Goal: Information Seeking & Learning: Learn about a topic

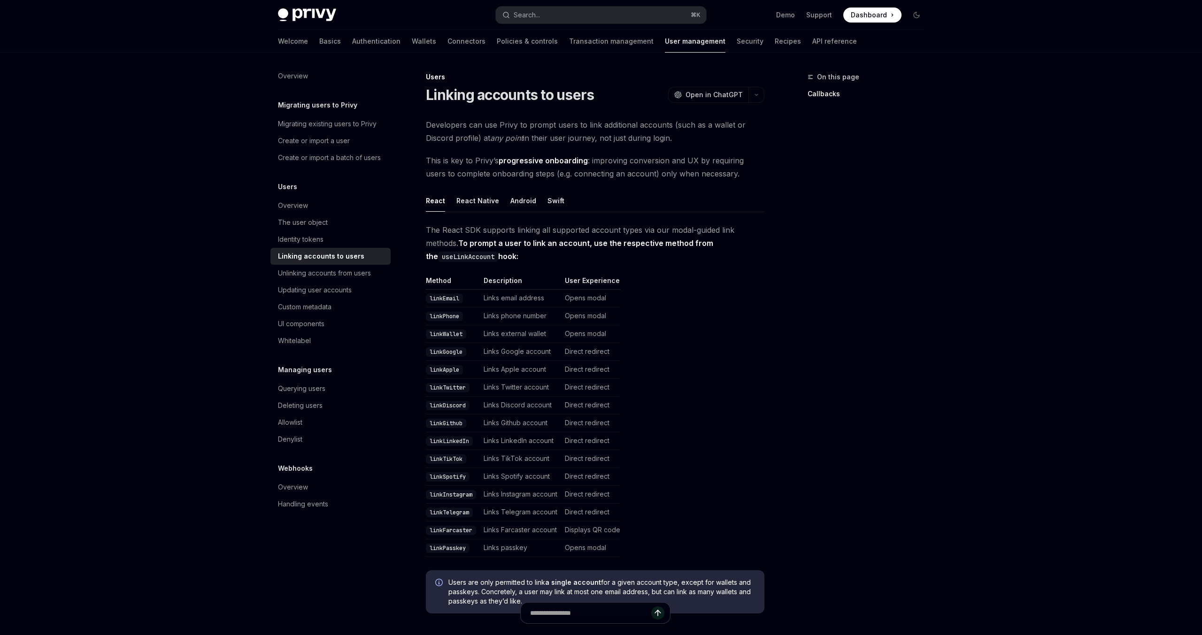
click at [298, 467] on h5 "Webhooks" at bounding box center [295, 468] width 35 height 11
click at [298, 482] on div "Overview" at bounding box center [293, 487] width 30 height 11
click at [292, 491] on div "Overview" at bounding box center [293, 487] width 30 height 11
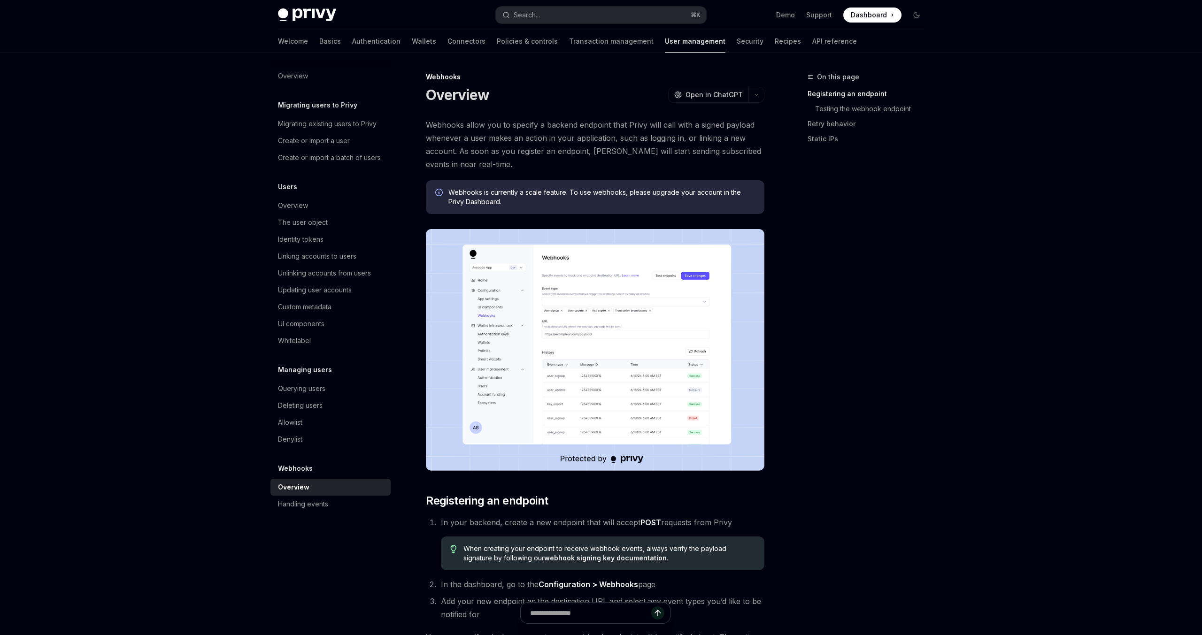
click at [487, 194] on span "Webhooks is currently a scale feature. To use webhooks, please upgrade your acc…" at bounding box center [601, 197] width 307 height 19
click at [309, 44] on div "Welcome Basics Authentication Wallets Connectors Policies & controls Transactio…" at bounding box center [567, 41] width 579 height 23
click at [352, 44] on link "Authentication" at bounding box center [376, 41] width 48 height 23
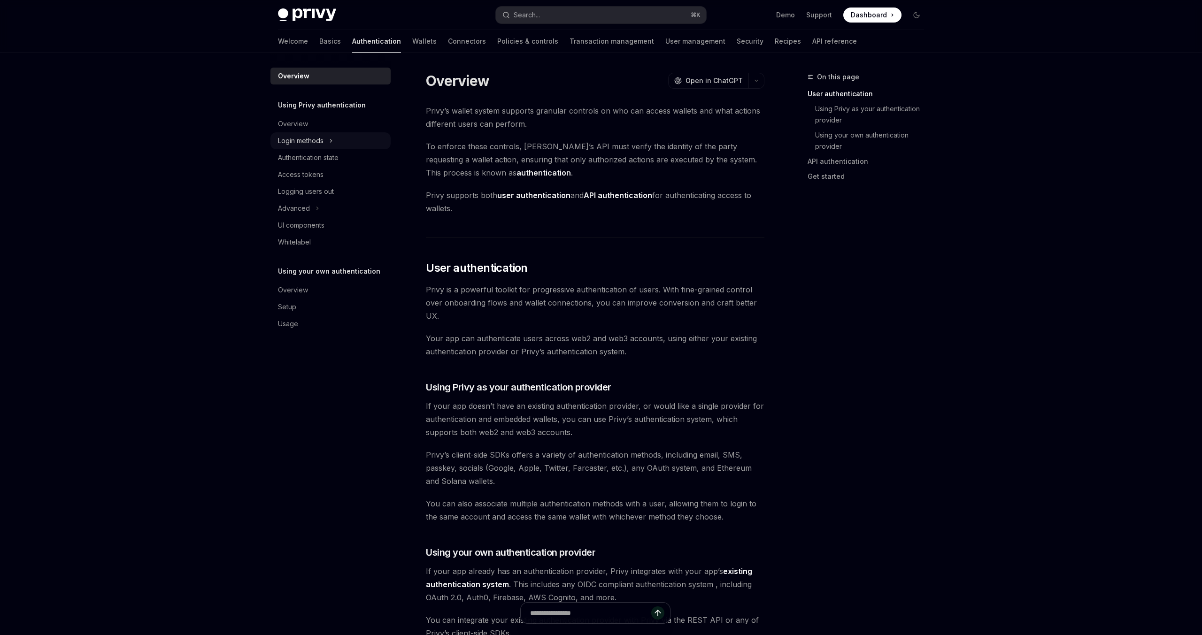
click at [314, 143] on div "Login methods" at bounding box center [301, 140] width 46 height 11
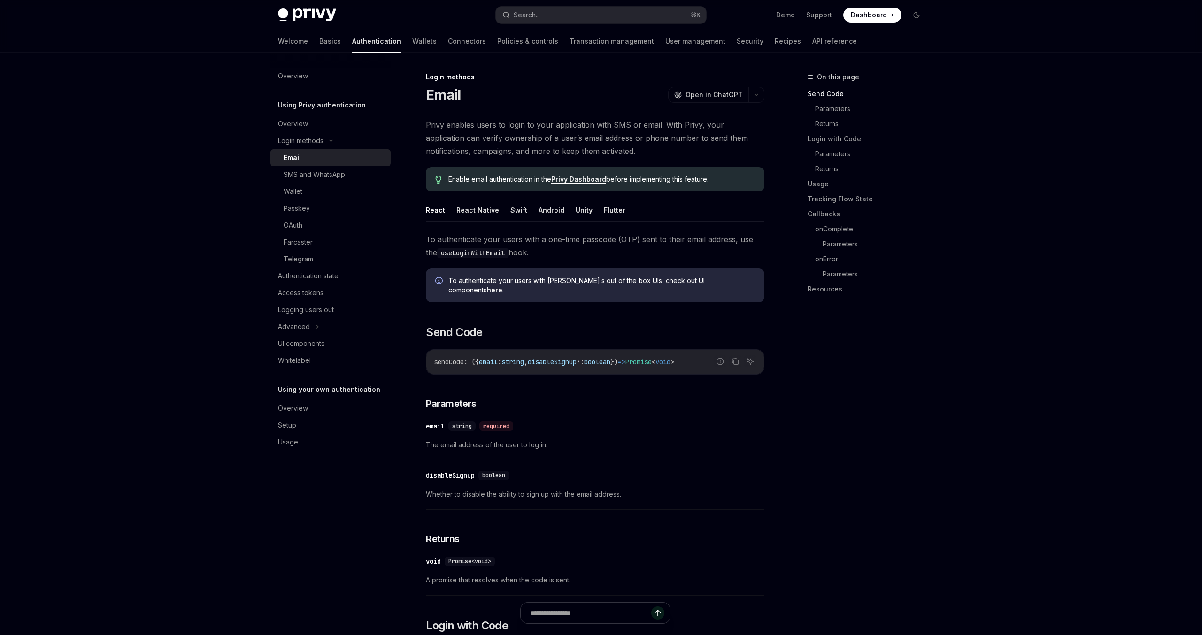
click at [556, 430] on div "​ email string required The email address of the user to log in." at bounding box center [595, 438] width 338 height 45
click at [518, 123] on span "Privy enables users to login to your application with SMS or email. With Privy,…" at bounding box center [595, 137] width 338 height 39
click at [292, 356] on div "Whitelabel" at bounding box center [294, 360] width 33 height 11
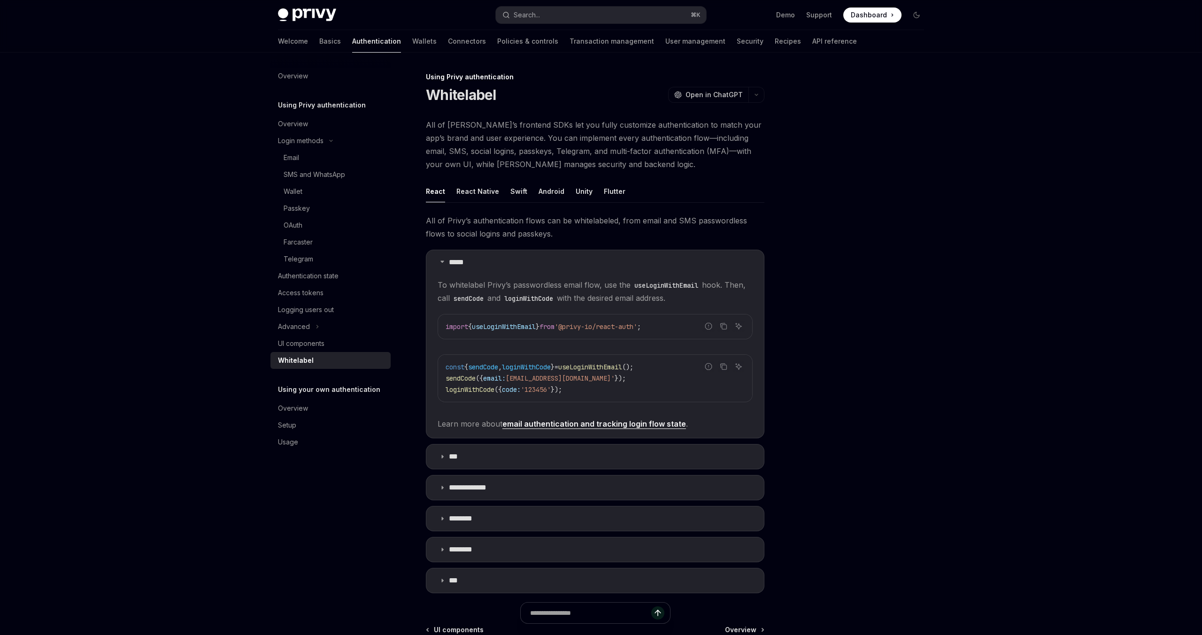
click at [548, 113] on div "Using Privy authentication Whitelabel OpenAI Open in ChatGPT OpenAI Open in Cha…" at bounding box center [507, 410] width 518 height 679
click at [599, 169] on span "All of Privy’s frontend SDKs let you fully customize authentication to match yo…" at bounding box center [595, 144] width 338 height 53
click at [620, 170] on span "All of Privy’s frontend SDKs let you fully customize authentication to match yo…" at bounding box center [595, 144] width 338 height 53
click at [611, 261] on summary "*****" at bounding box center [595, 262] width 338 height 24
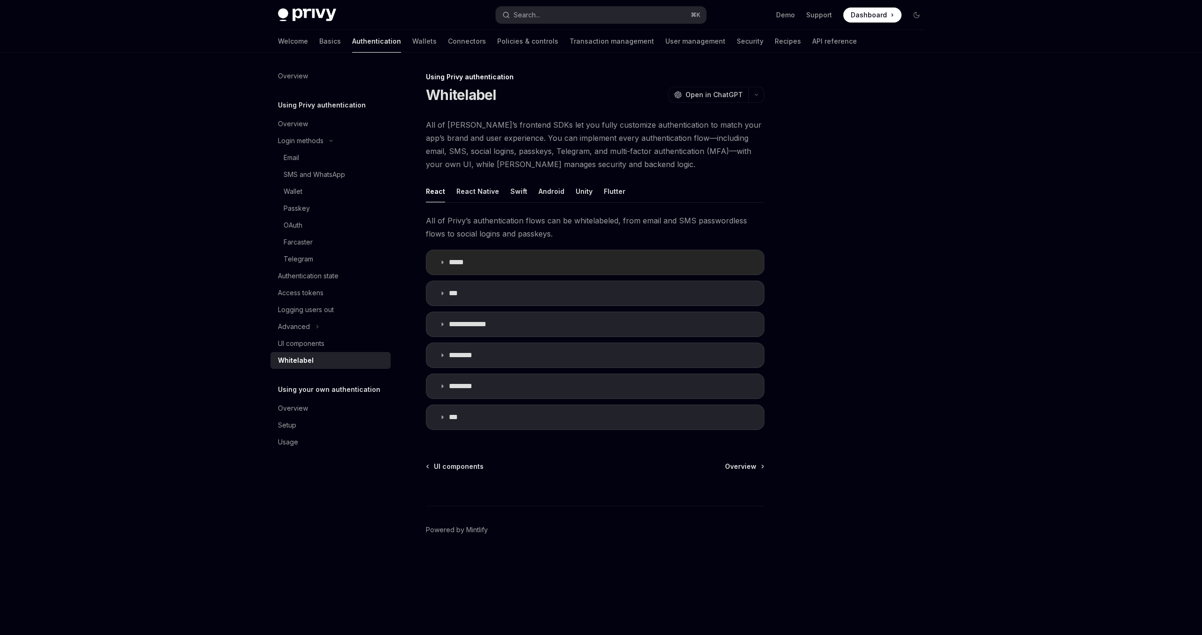
click at [611, 261] on summary "*****" at bounding box center [595, 262] width 338 height 24
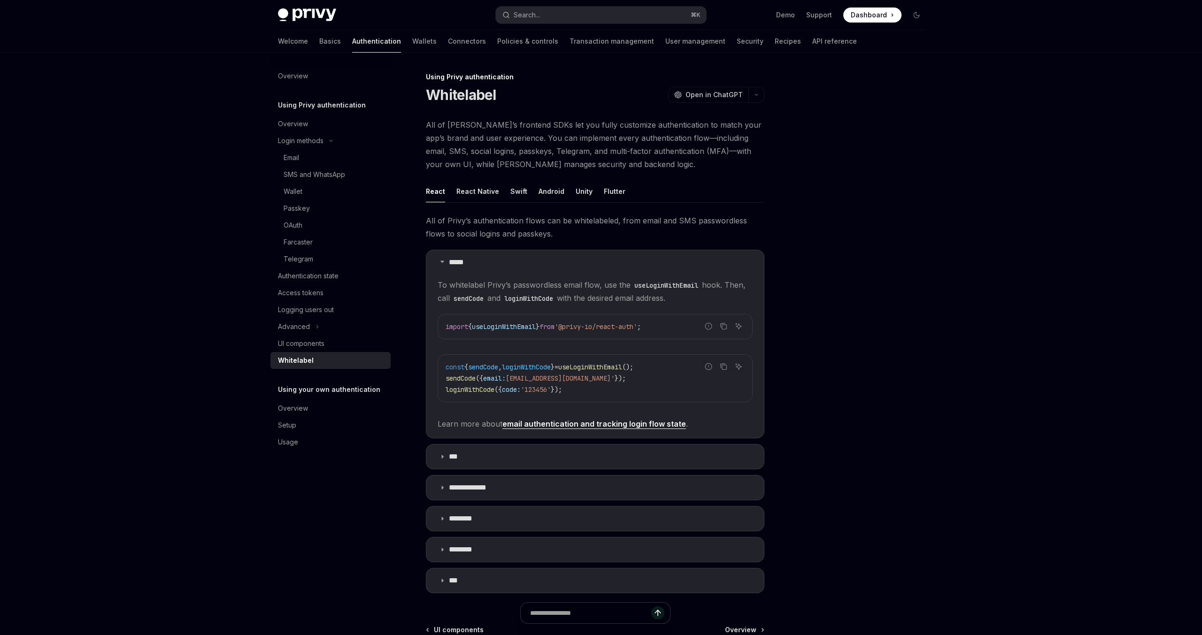
click at [836, 259] on div at bounding box center [860, 353] width 143 height 564
click at [518, 488] on summary "**********" at bounding box center [595, 488] width 338 height 24
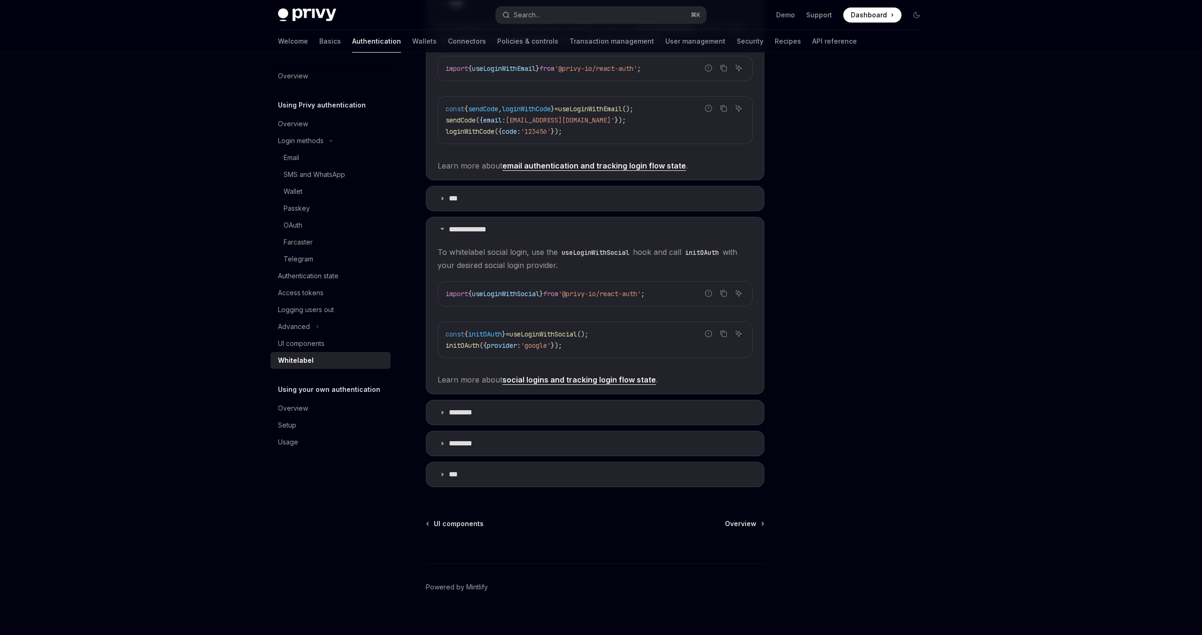
scroll to position [259, 0]
click at [351, 404] on div "Overview" at bounding box center [331, 408] width 107 height 11
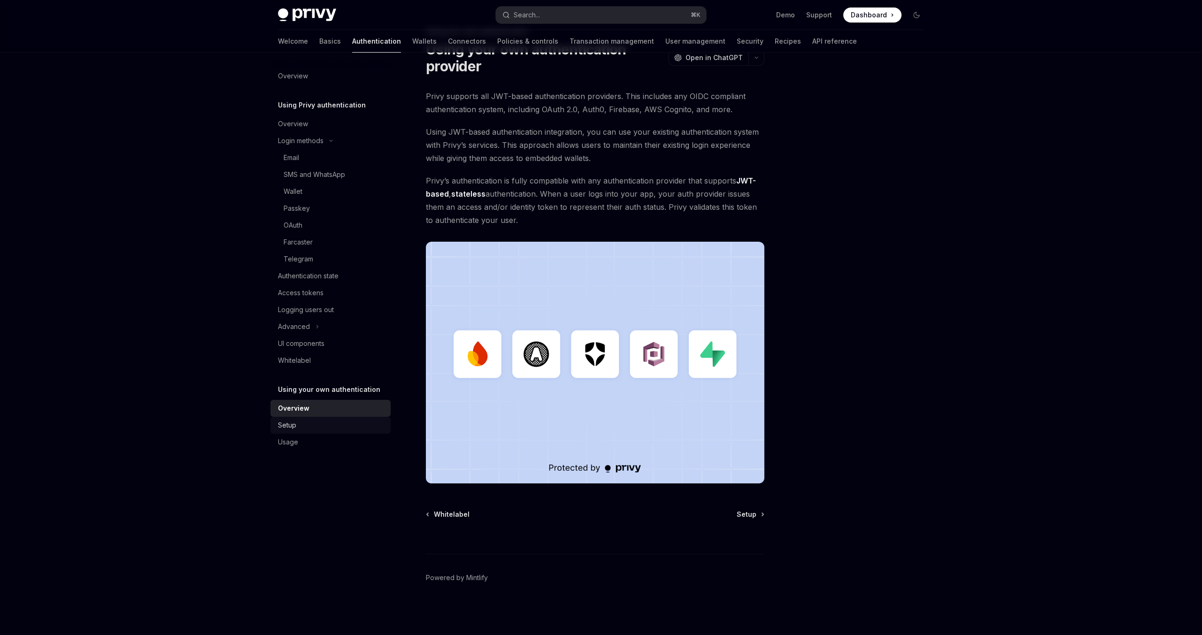
click at [325, 428] on div "Setup" at bounding box center [331, 425] width 107 height 11
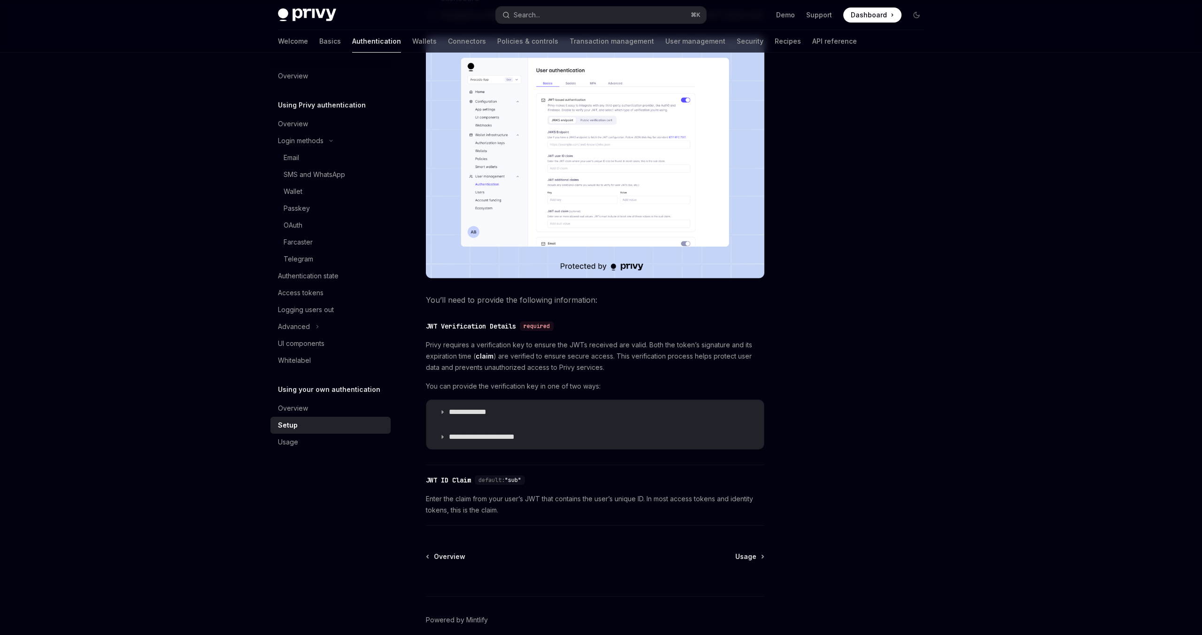
scroll to position [214, 0]
click at [305, 445] on div "Usage" at bounding box center [331, 442] width 107 height 11
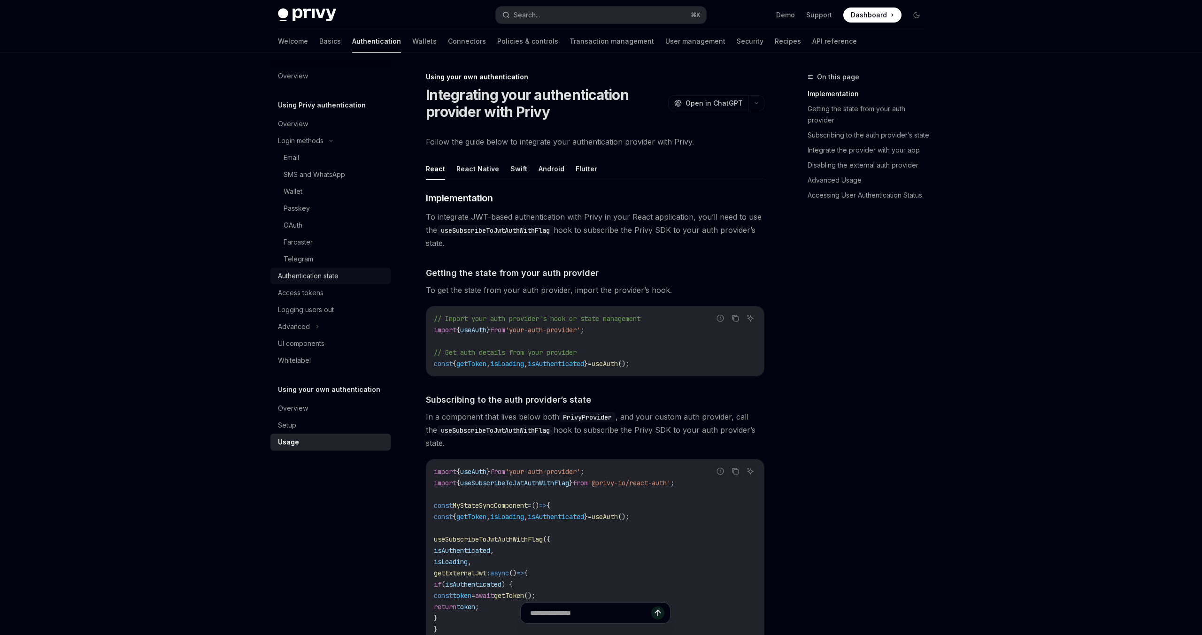
click at [338, 280] on div "Authentication state" at bounding box center [308, 275] width 61 height 11
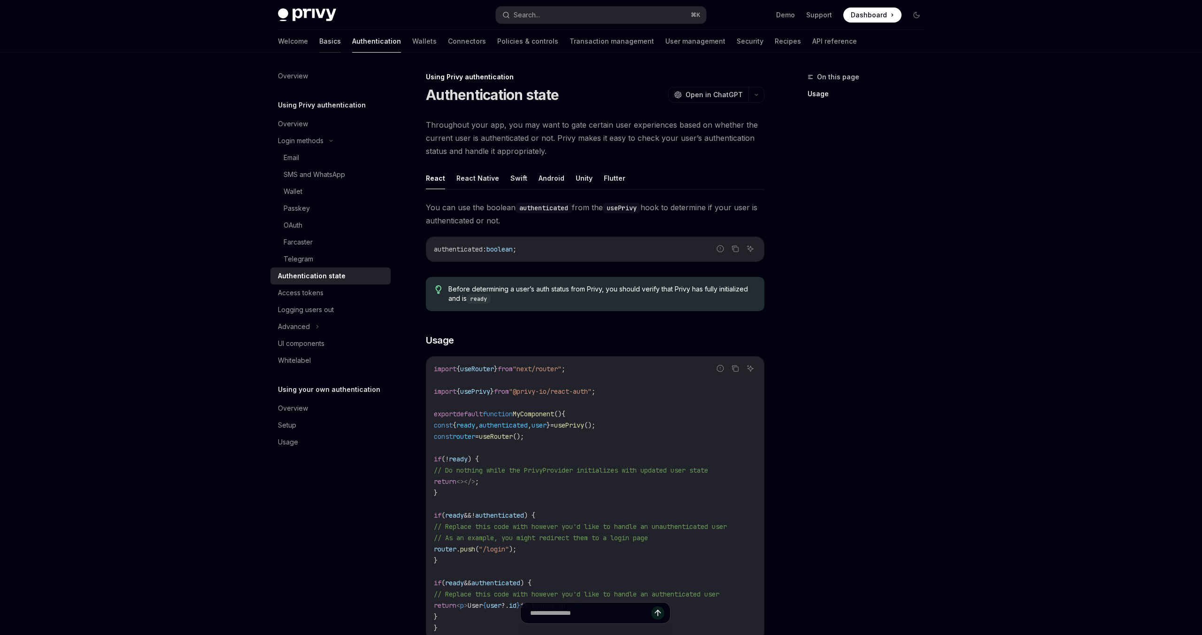
click at [319, 49] on link "Basics" at bounding box center [330, 41] width 22 height 23
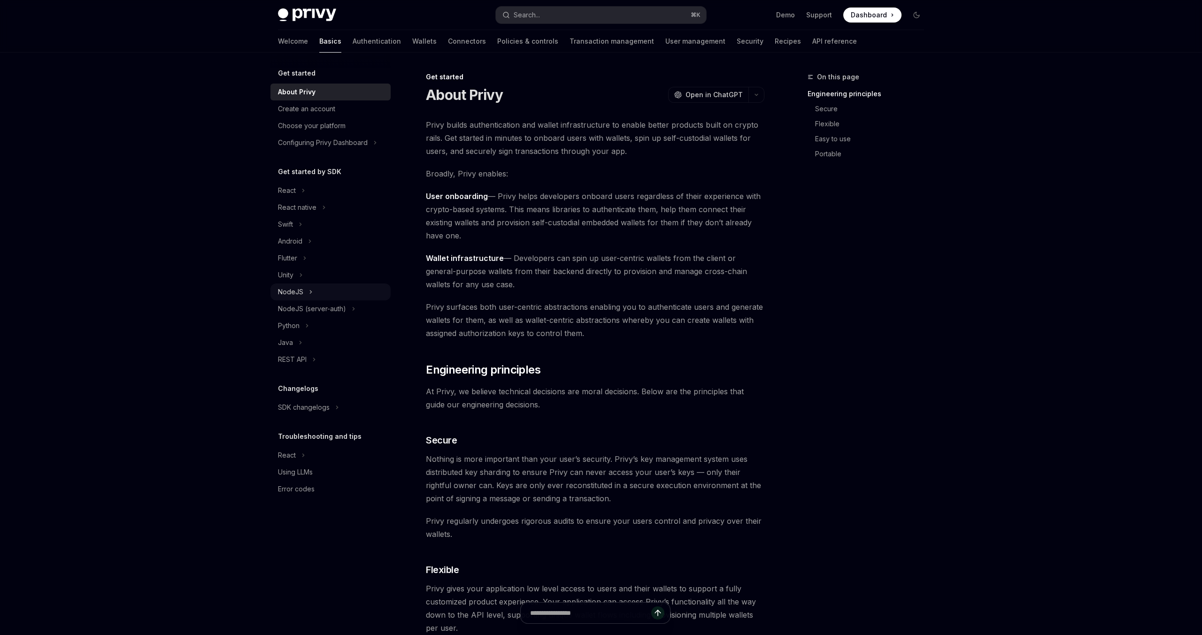
click at [312, 291] on div "NodeJS" at bounding box center [330, 292] width 120 height 17
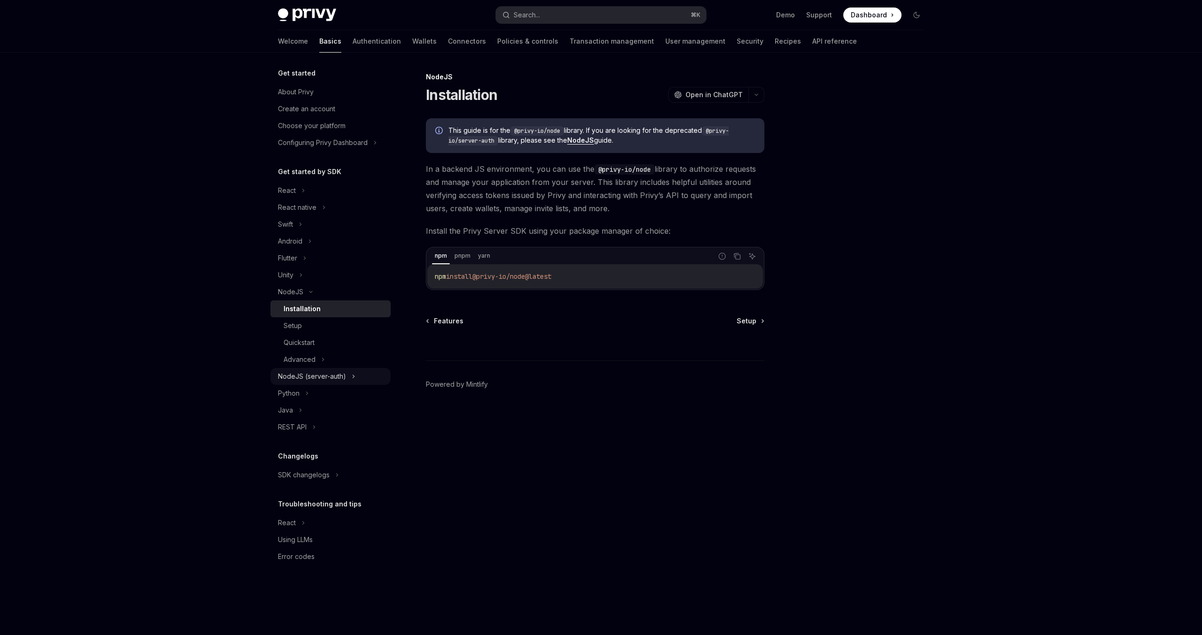
click at [309, 374] on div "NodeJS (server-auth)" at bounding box center [312, 376] width 68 height 11
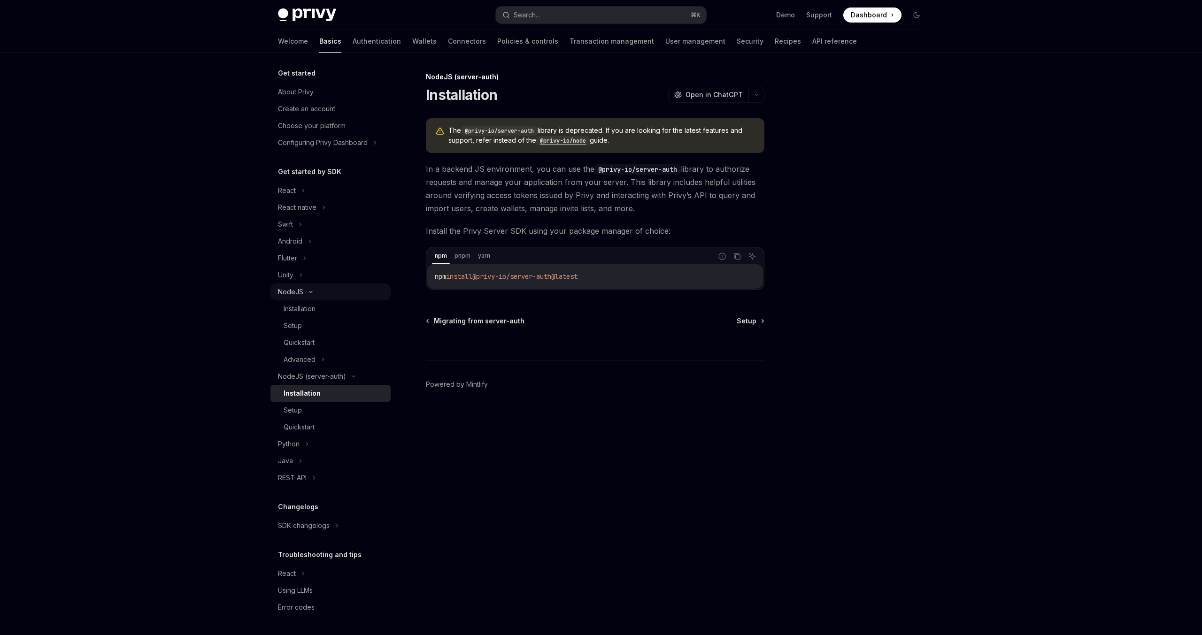
click at [299, 298] on div "NodeJS" at bounding box center [330, 292] width 120 height 17
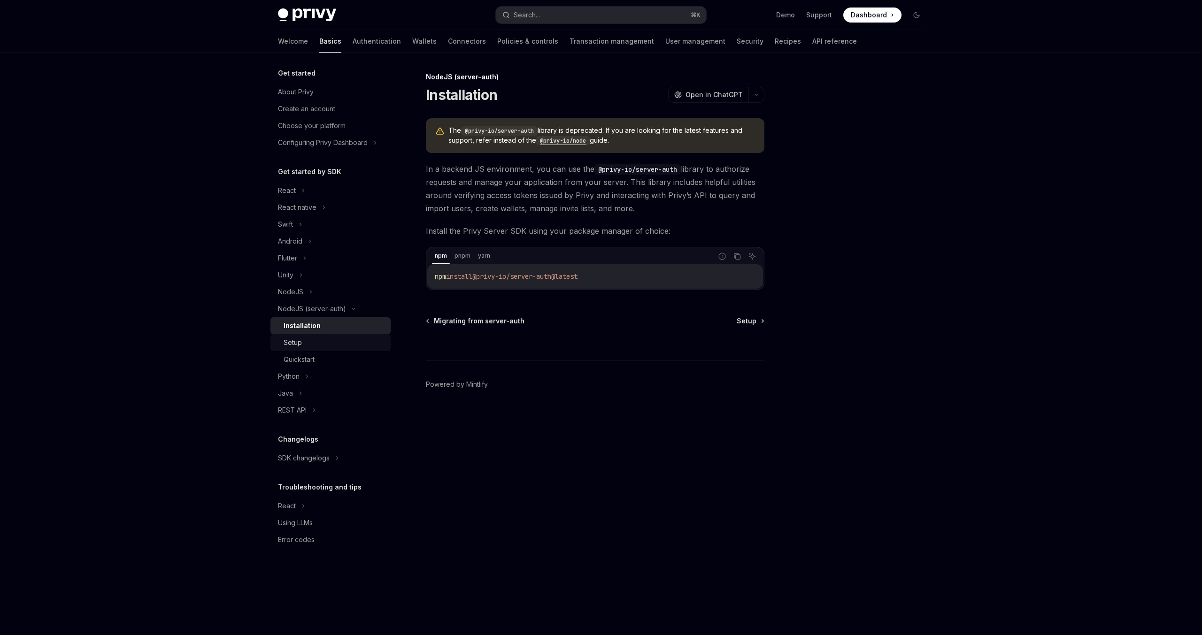
click at [306, 340] on div "Setup" at bounding box center [334, 342] width 101 height 11
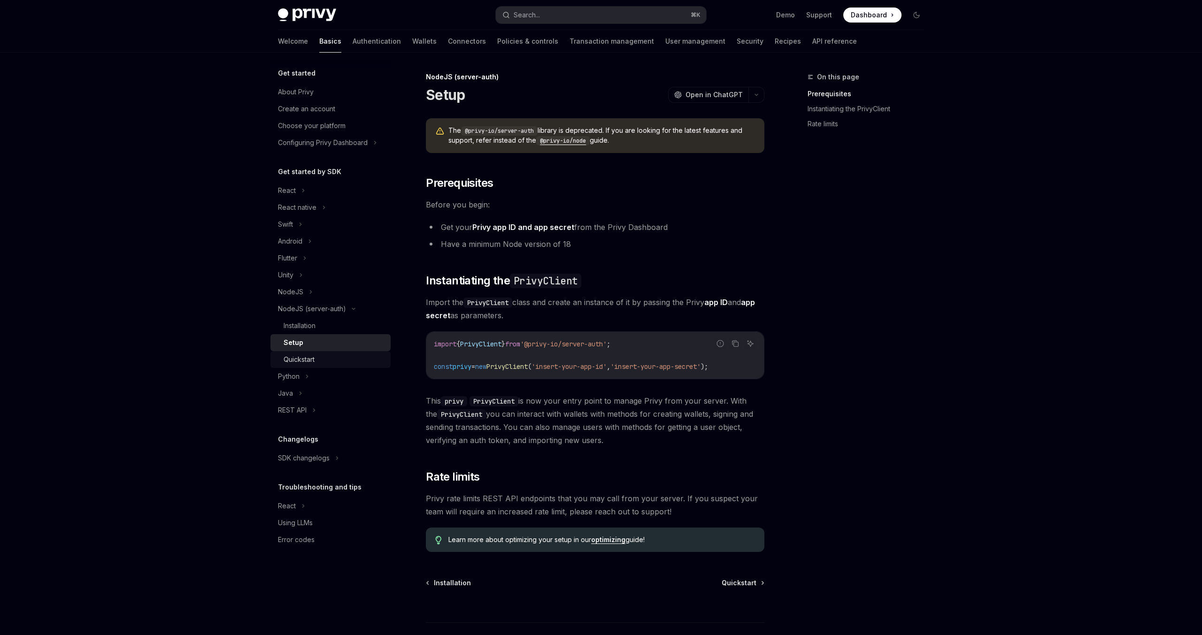
click at [313, 363] on div "Quickstart" at bounding box center [299, 359] width 31 height 11
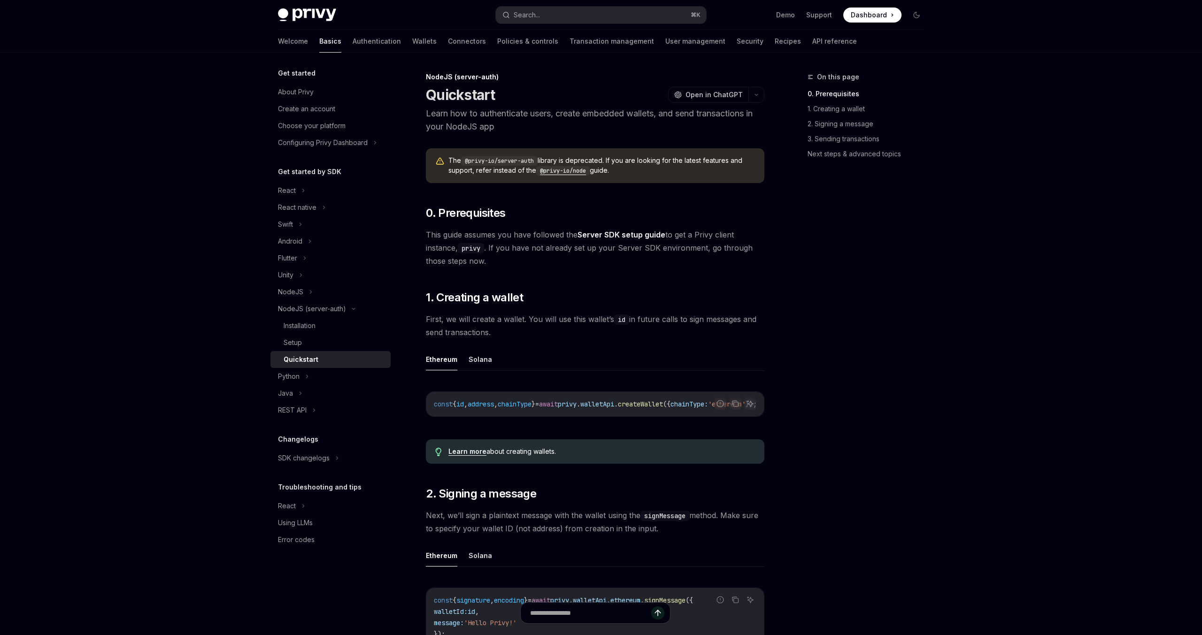
click at [504, 130] on p "Learn how to authenticate users, create embedded wallets, and send transactions…" at bounding box center [595, 120] width 338 height 26
click at [874, 220] on div "On this page 0. Prerequisites 1. Creating a wallet 2. Signing a message 3. Send…" at bounding box center [860, 353] width 143 height 564
click at [570, 170] on code "@privy-io/node" at bounding box center [563, 170] width 54 height 9
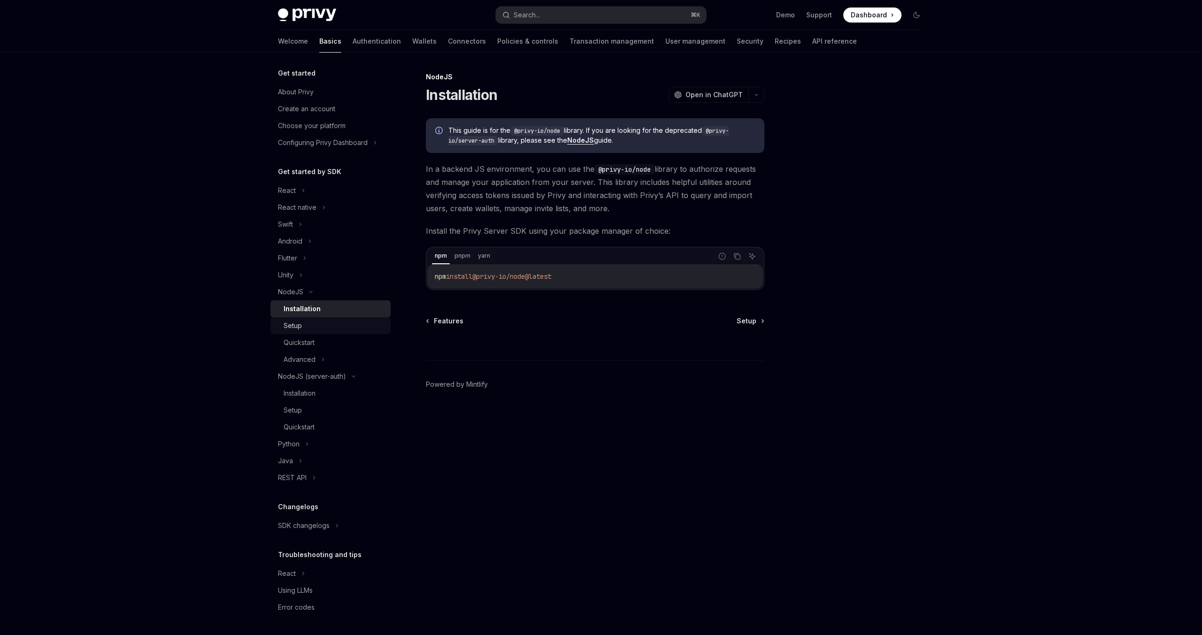
click at [311, 318] on link "Setup" at bounding box center [330, 325] width 120 height 17
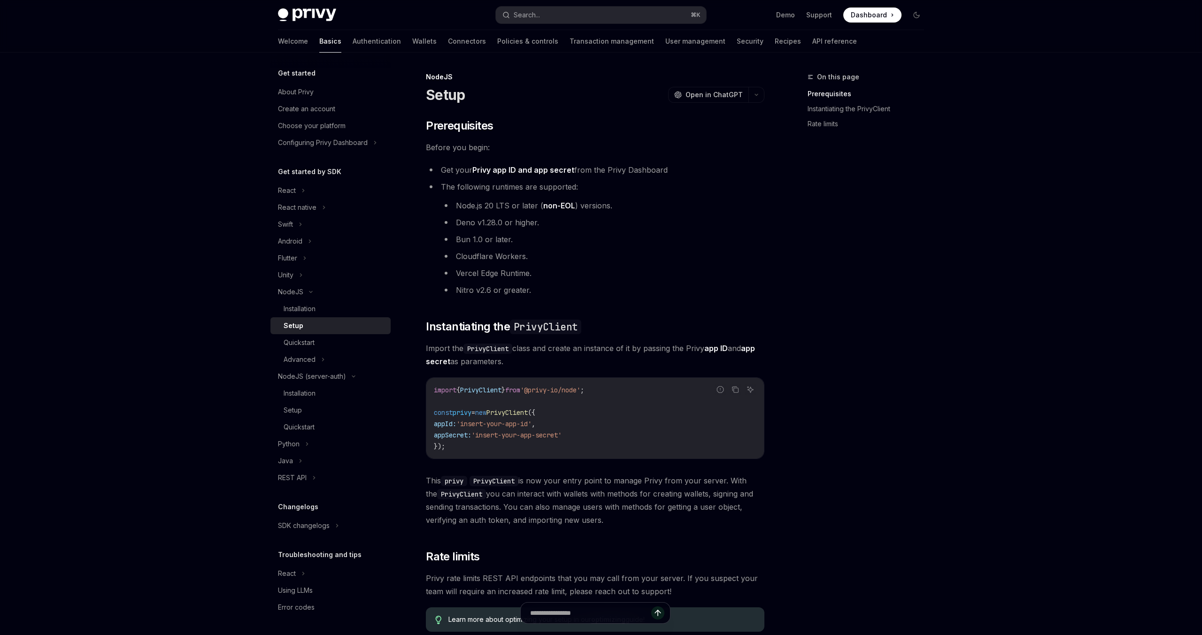
scroll to position [148, 0]
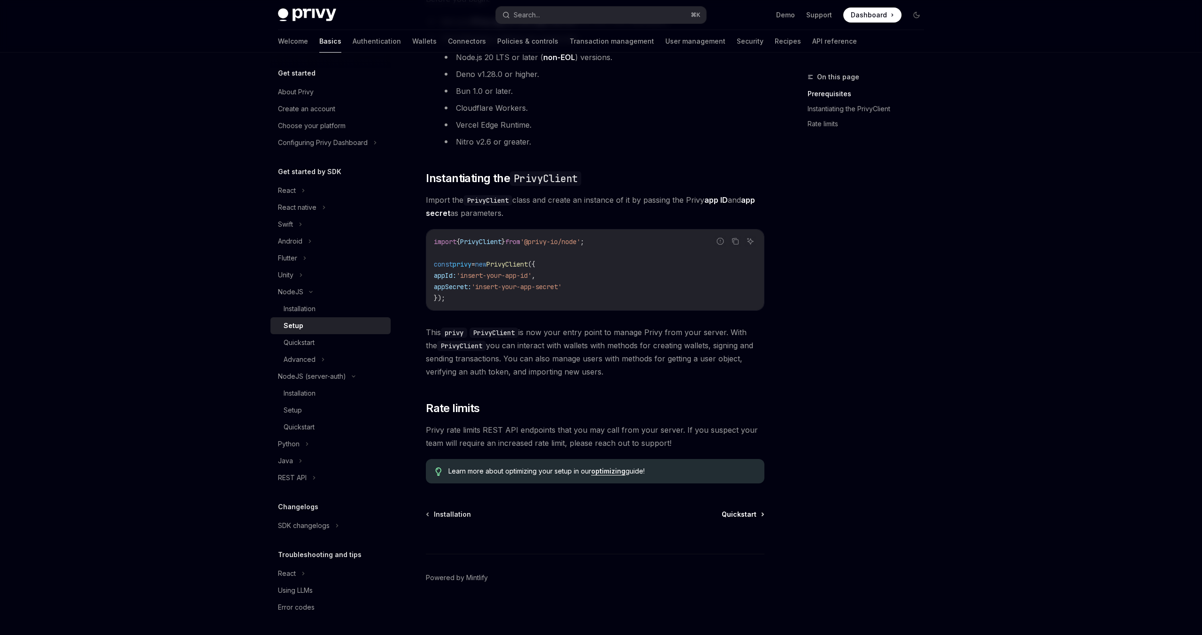
click at [744, 517] on span "Quickstart" at bounding box center [738, 514] width 35 height 9
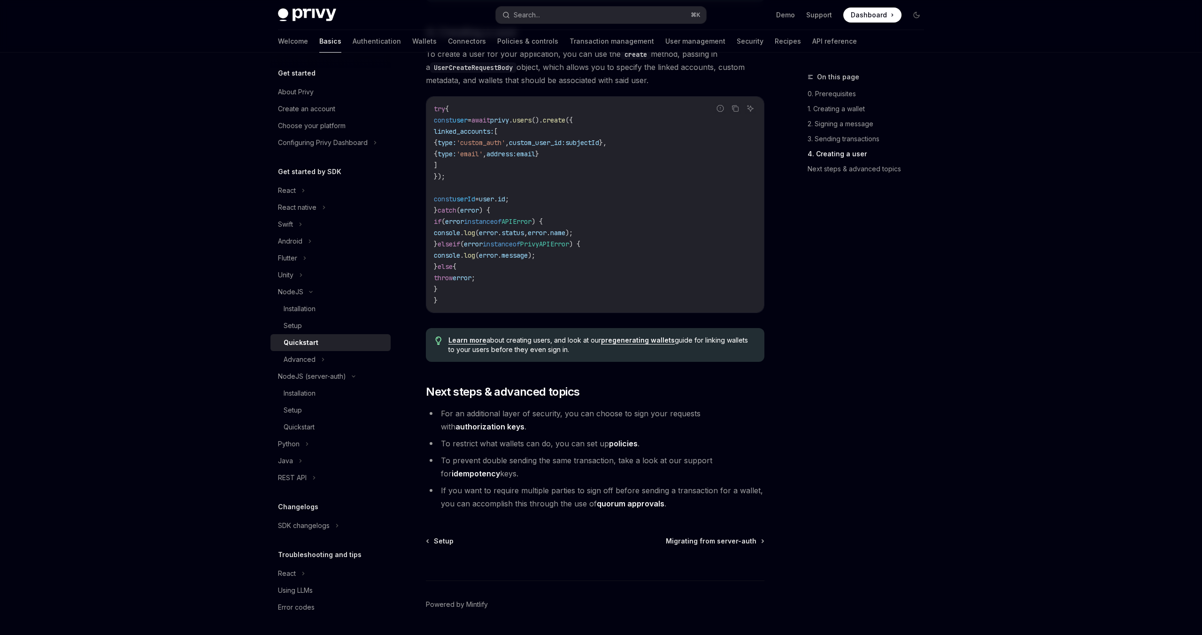
scroll to position [1716, 0]
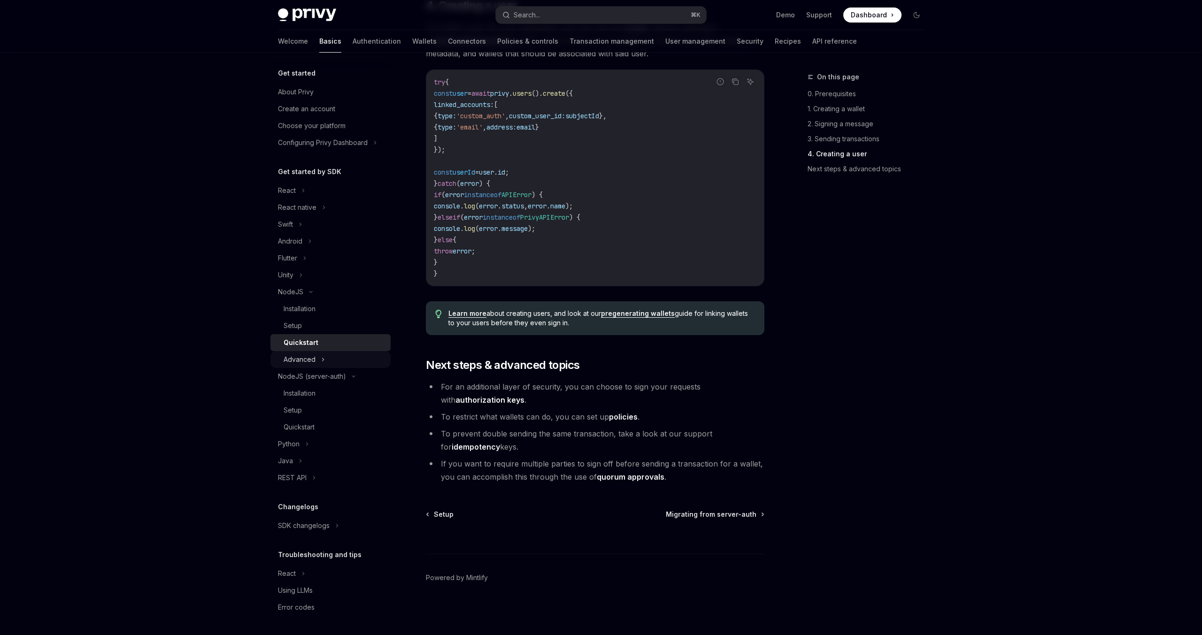
click at [299, 359] on div "Advanced" at bounding box center [300, 359] width 32 height 11
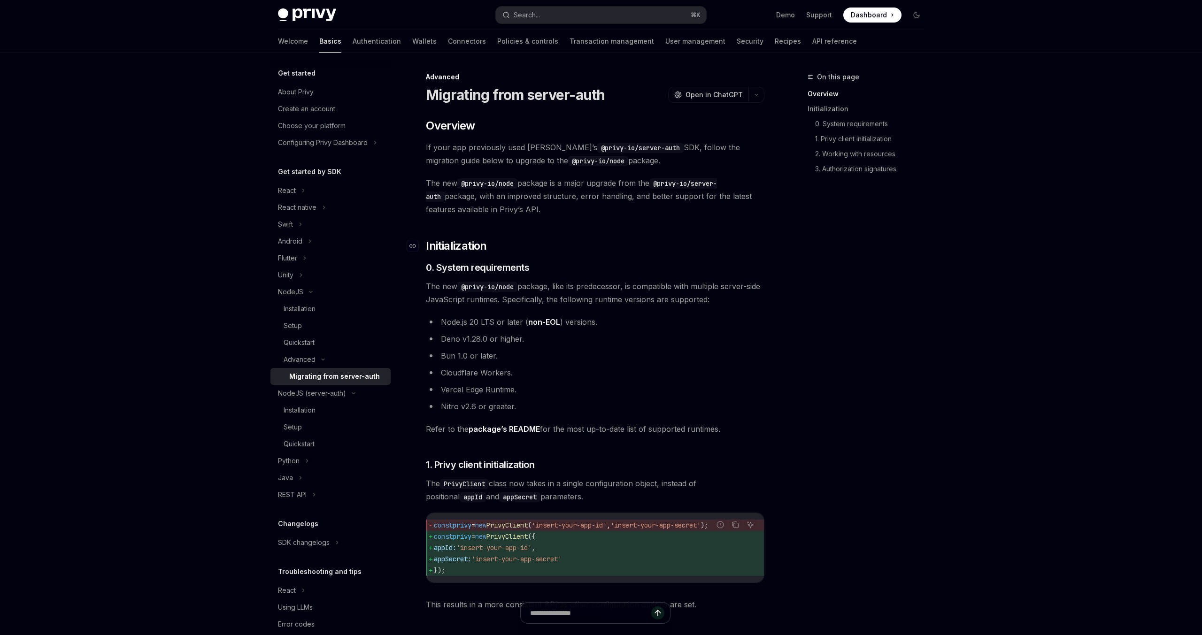
click at [617, 253] on h2 "​ Initialization" at bounding box center [595, 245] width 338 height 15
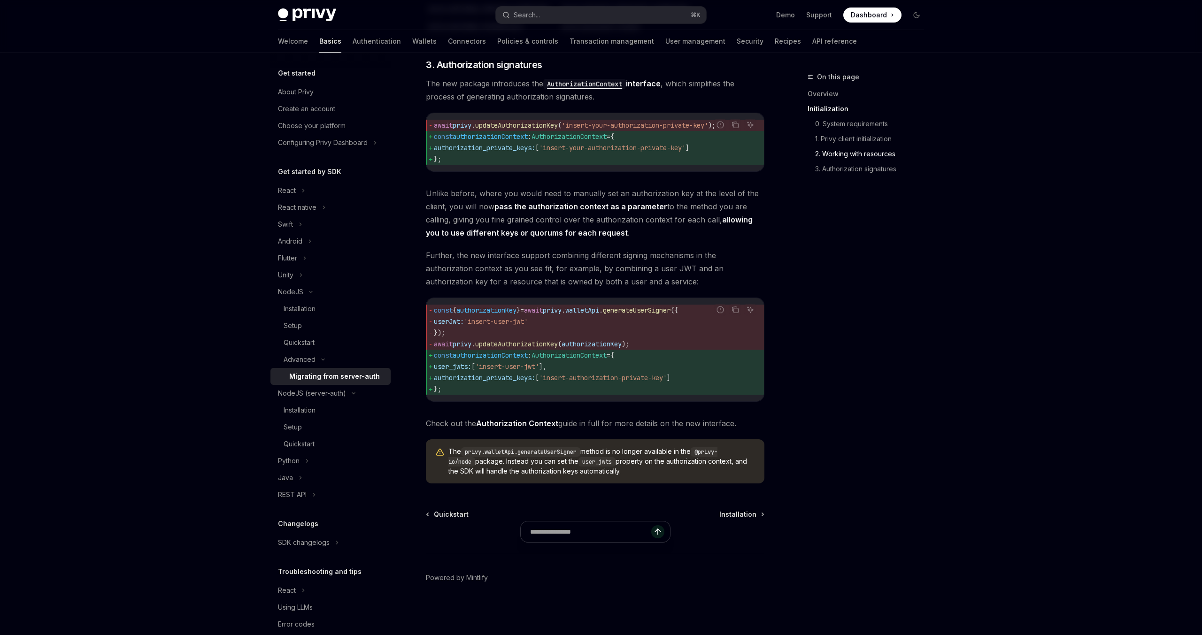
scroll to position [1024, 0]
click at [353, 45] on link "Authentication" at bounding box center [377, 41] width 48 height 23
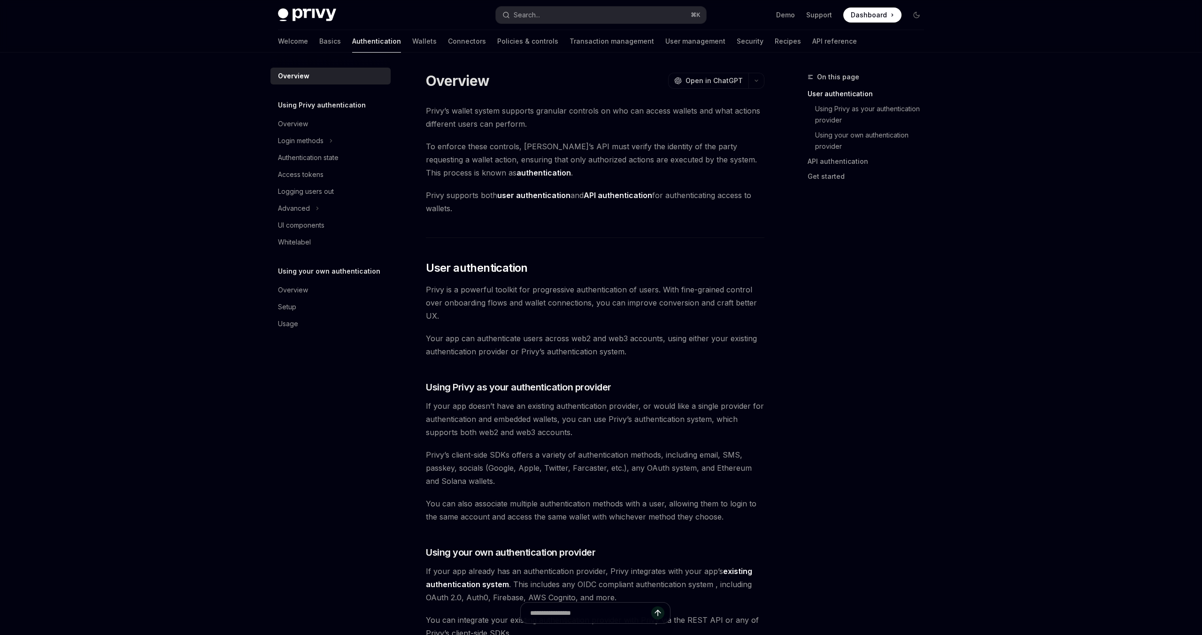
click at [515, 219] on div "Privy’s wallet system supports granular controls on who can access wallets and …" at bounding box center [595, 571] width 338 height 935
click at [547, 230] on div "Privy’s wallet system supports granular controls on who can access wallets and …" at bounding box center [595, 571] width 338 height 935
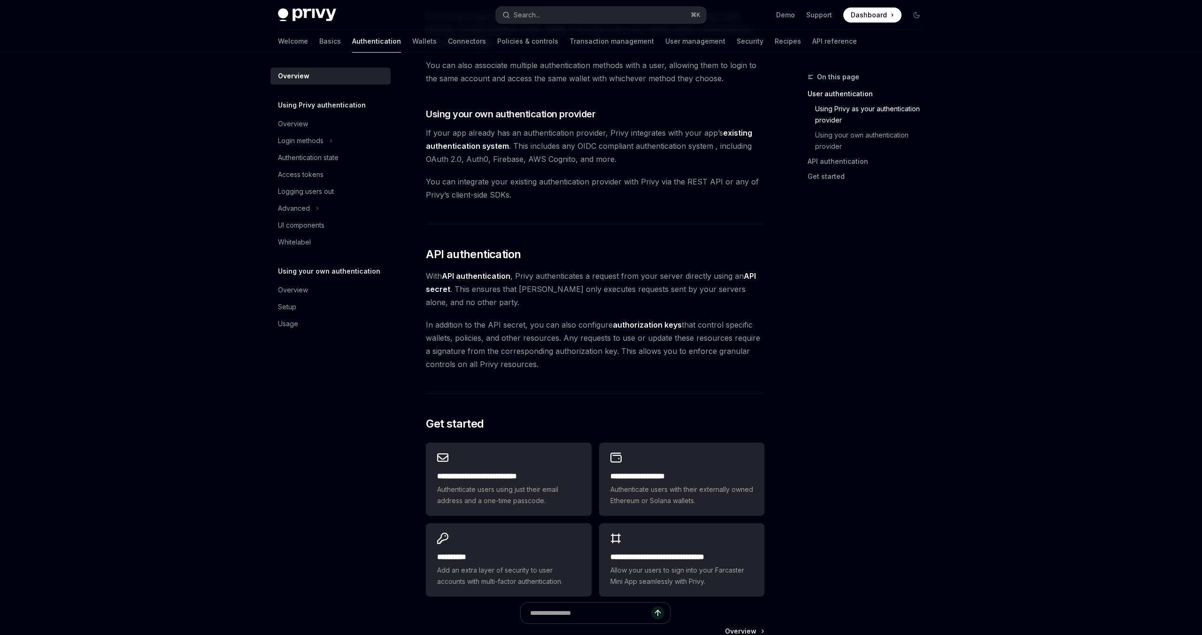
scroll to position [439, 0]
click at [617, 241] on div "Privy’s wallet system supports granular controls on who can access wallets and …" at bounding box center [595, 132] width 338 height 935
click at [578, 390] on div "Privy’s wallet system supports granular controls on who can access wallets and …" at bounding box center [595, 132] width 338 height 935
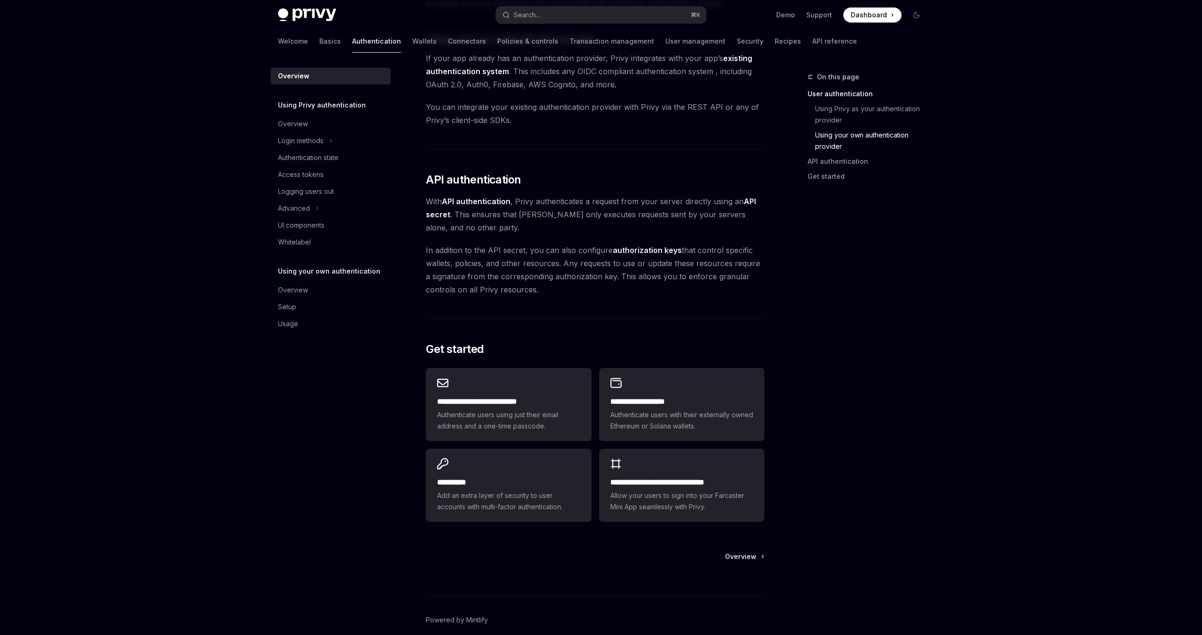
scroll to position [555, 0]
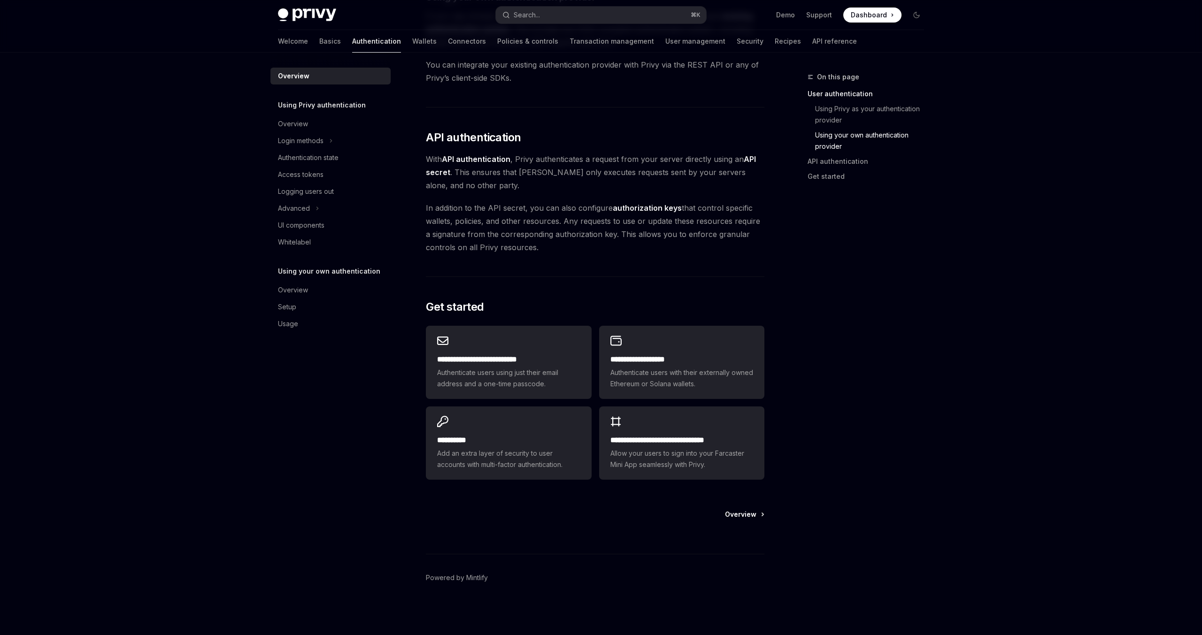
click at [733, 510] on span "Overview" at bounding box center [740, 514] width 31 height 9
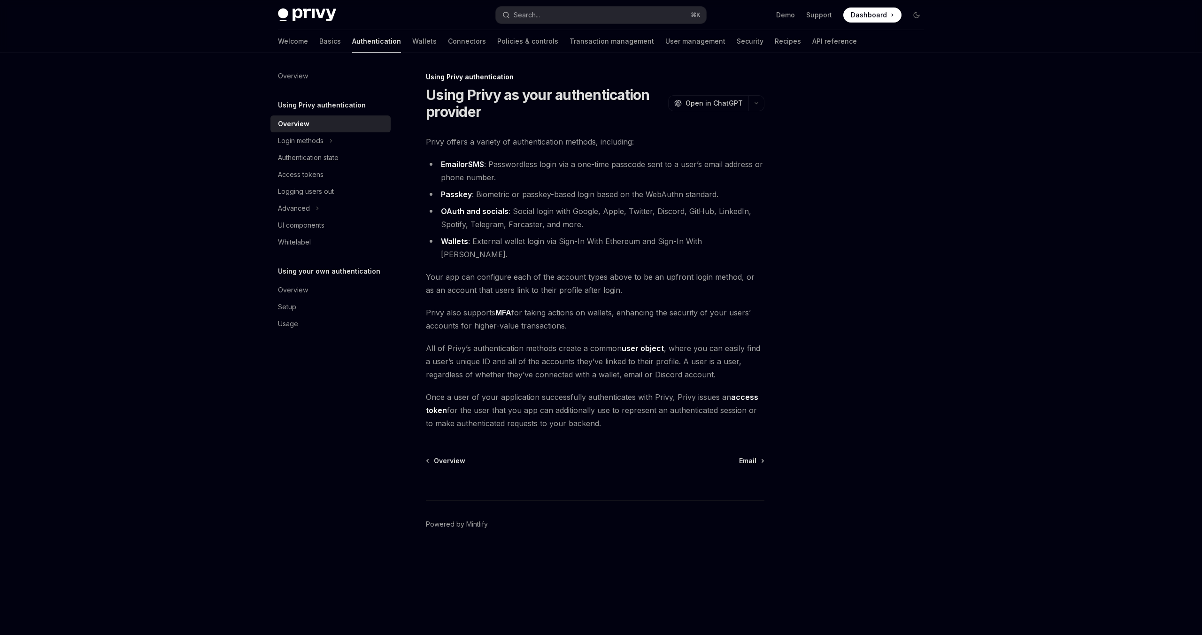
click at [592, 187] on ul "Email or SMS : Passwordless login via a one-time passcode sent to a user’s emai…" at bounding box center [595, 209] width 338 height 103
click at [330, 135] on icon at bounding box center [331, 140] width 4 height 11
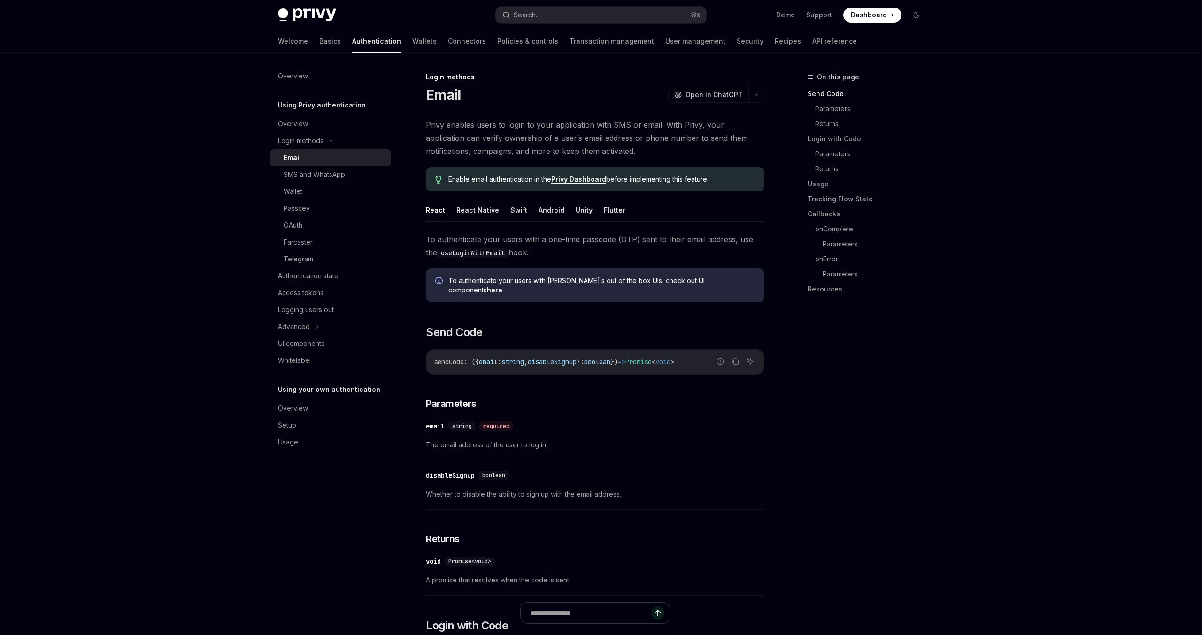
click at [539, 93] on div "Email OpenAI Open in ChatGPT" at bounding box center [595, 94] width 338 height 17
click at [514, 325] on h2 "​ Send Code" at bounding box center [595, 332] width 338 height 15
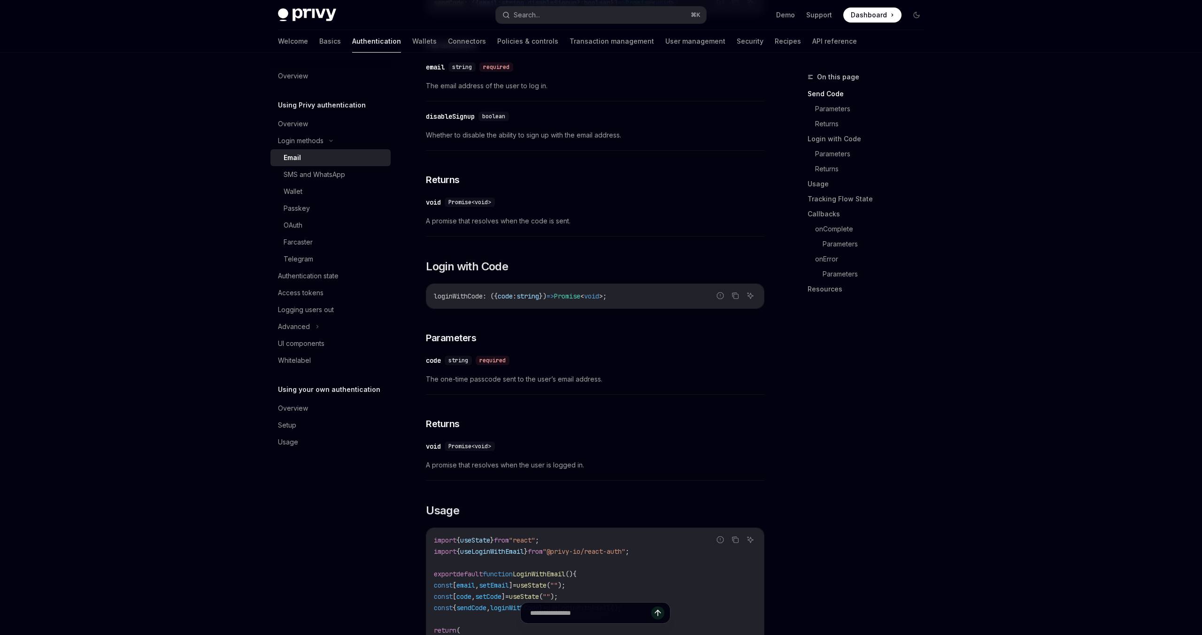
scroll to position [390, 0]
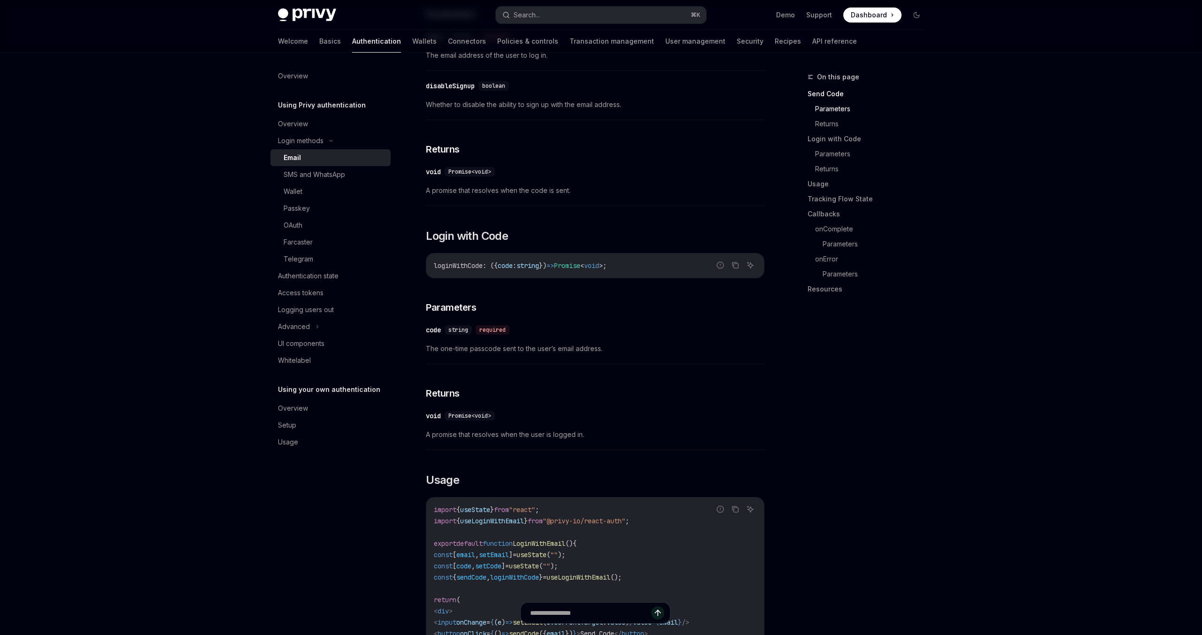
click at [576, 194] on div "​ void Promise<void> A promise that resolves when the code is sent." at bounding box center [595, 183] width 338 height 45
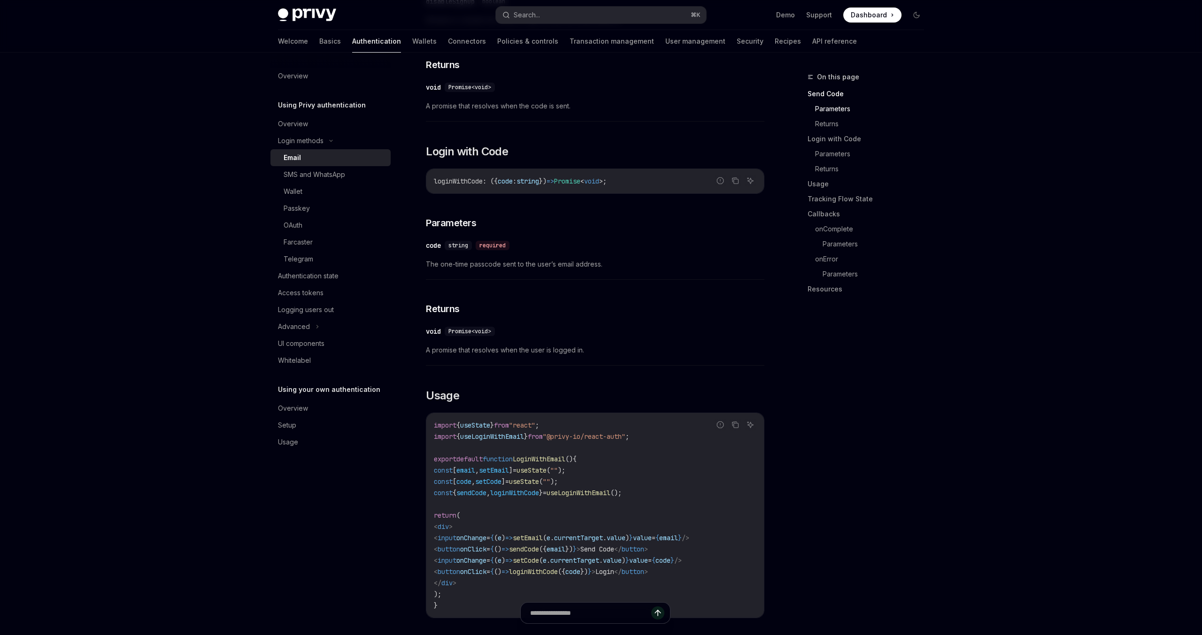
scroll to position [494, 0]
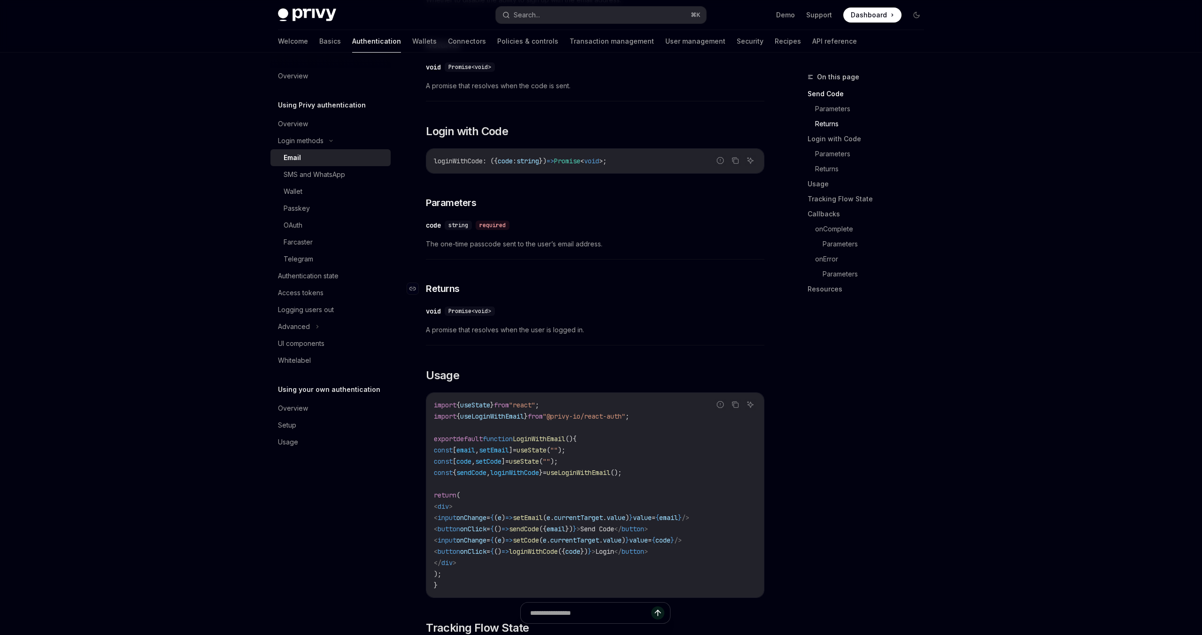
click at [650, 282] on h3 "​ Returns" at bounding box center [595, 288] width 338 height 13
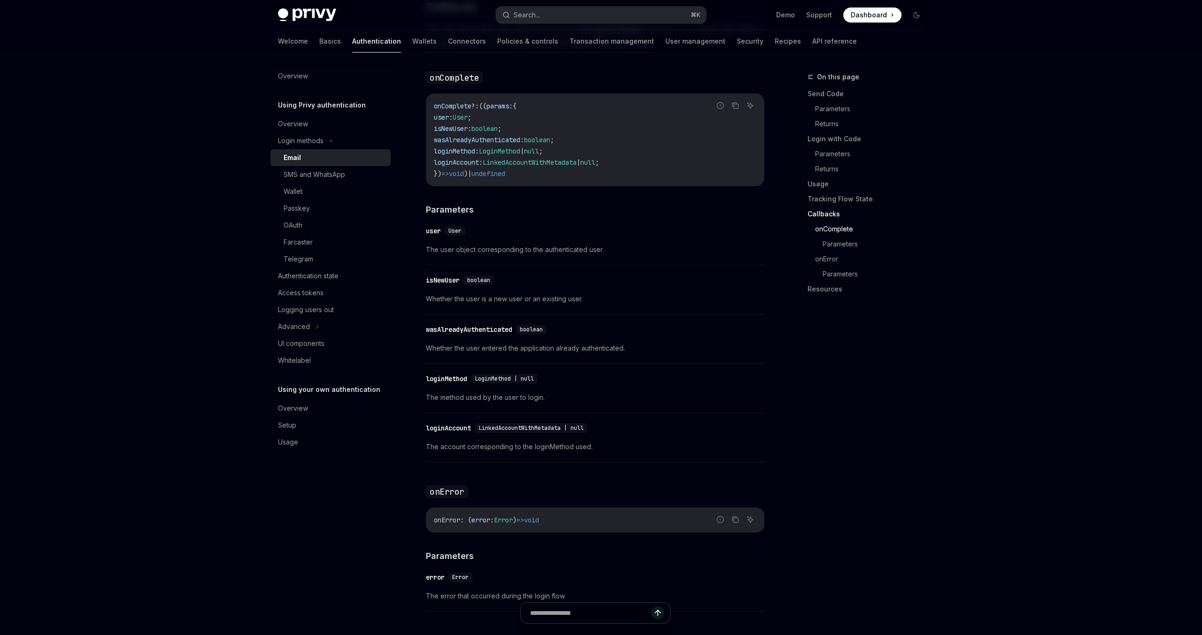
scroll to position [1412, 0]
click at [665, 38] on link "User management" at bounding box center [695, 41] width 60 height 23
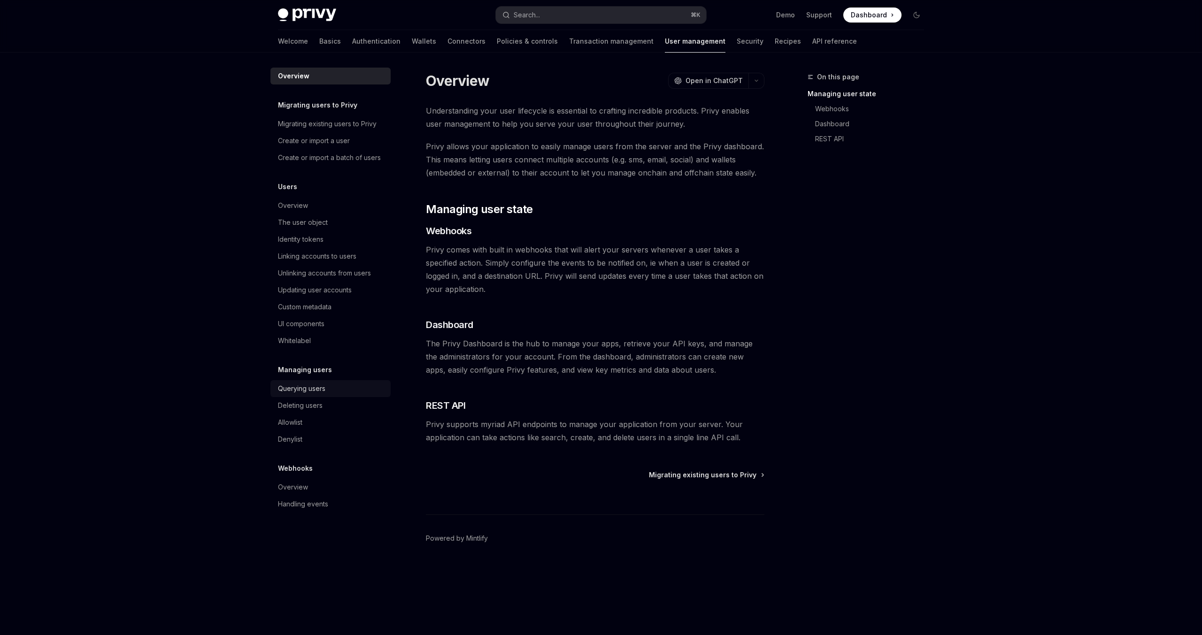
click at [321, 387] on div "Querying users" at bounding box center [301, 388] width 47 height 11
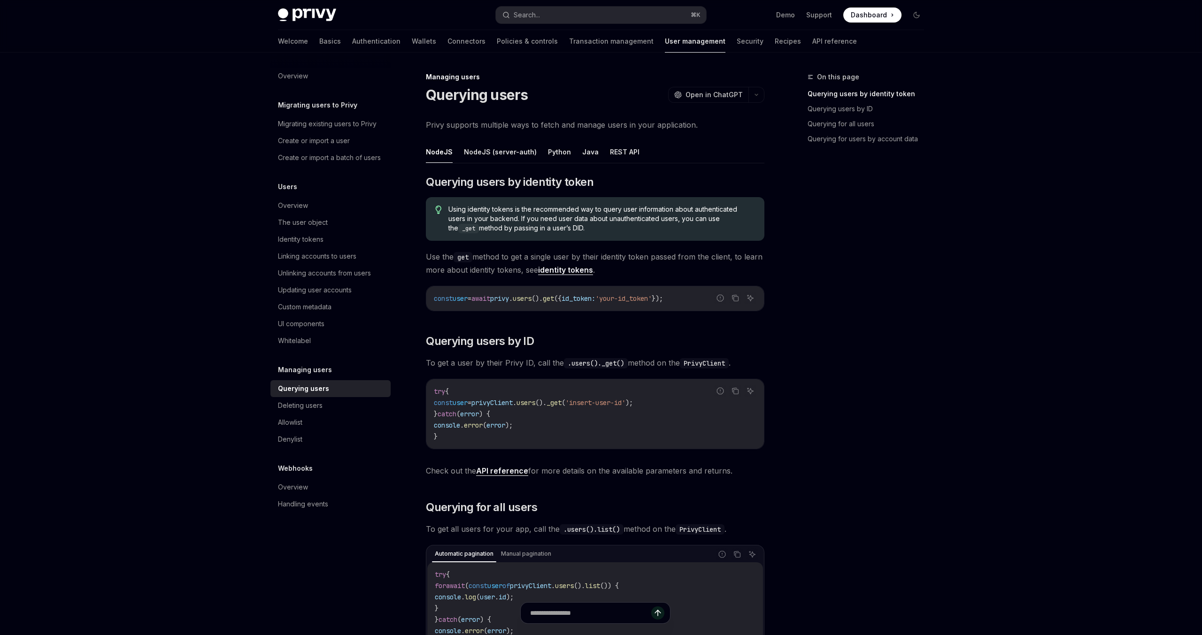
click at [526, 94] on h1 "Querying users" at bounding box center [477, 94] width 102 height 17
click at [569, 39] on link "Transaction management" at bounding box center [611, 41] width 84 height 23
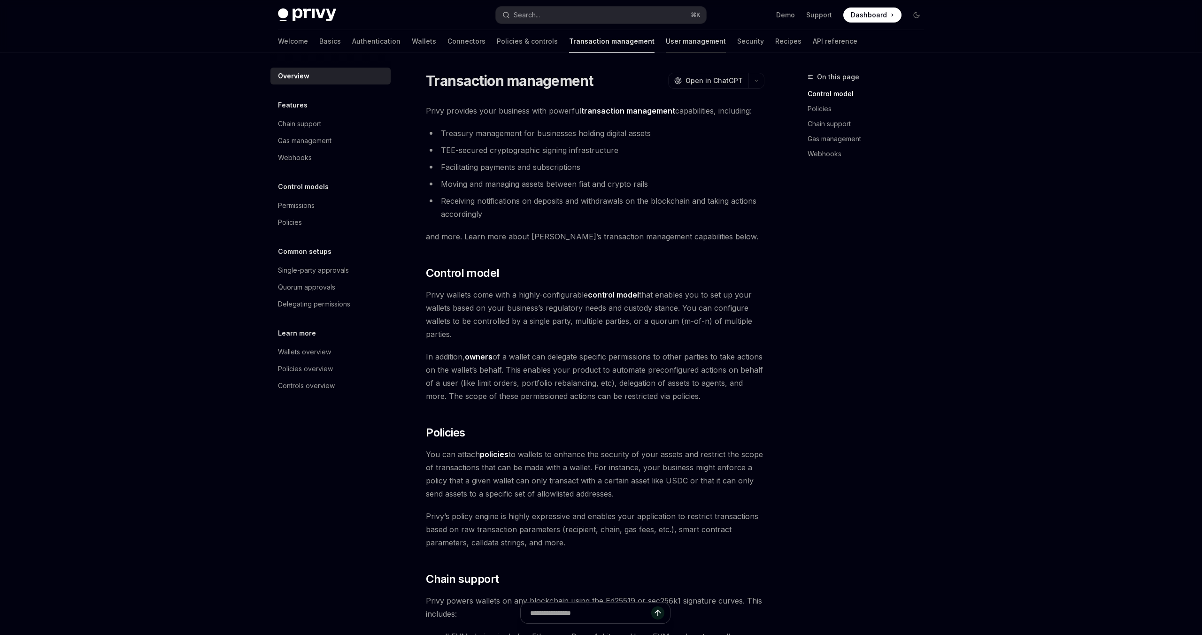
click at [666, 41] on link "User management" at bounding box center [696, 41] width 60 height 23
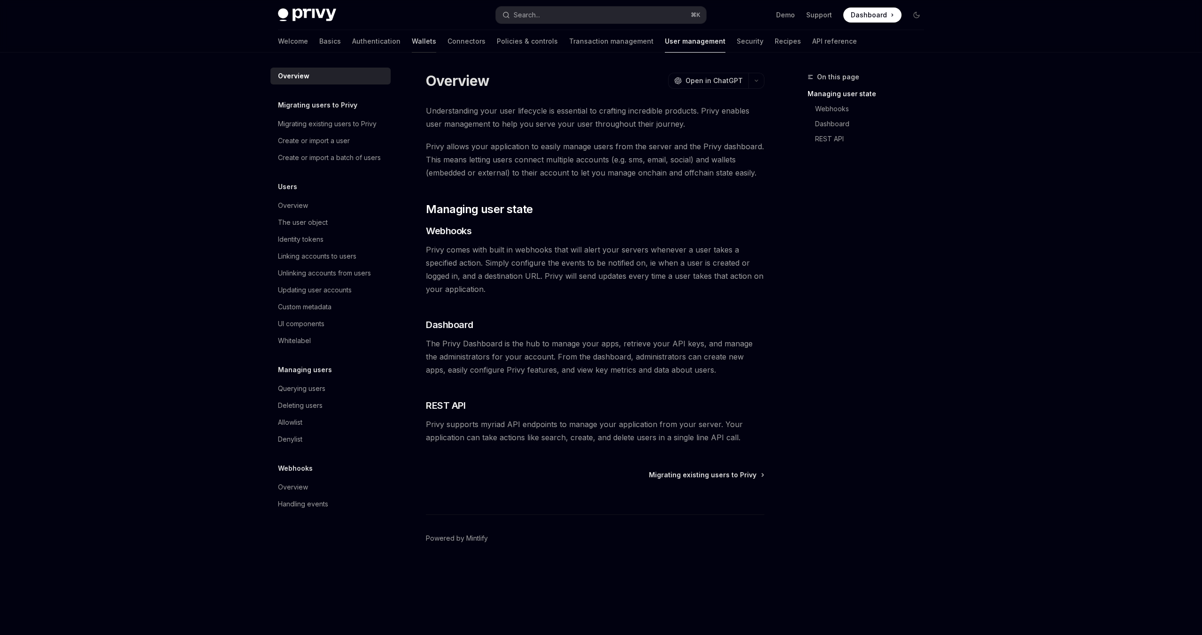
click at [412, 44] on link "Wallets" at bounding box center [424, 41] width 24 height 23
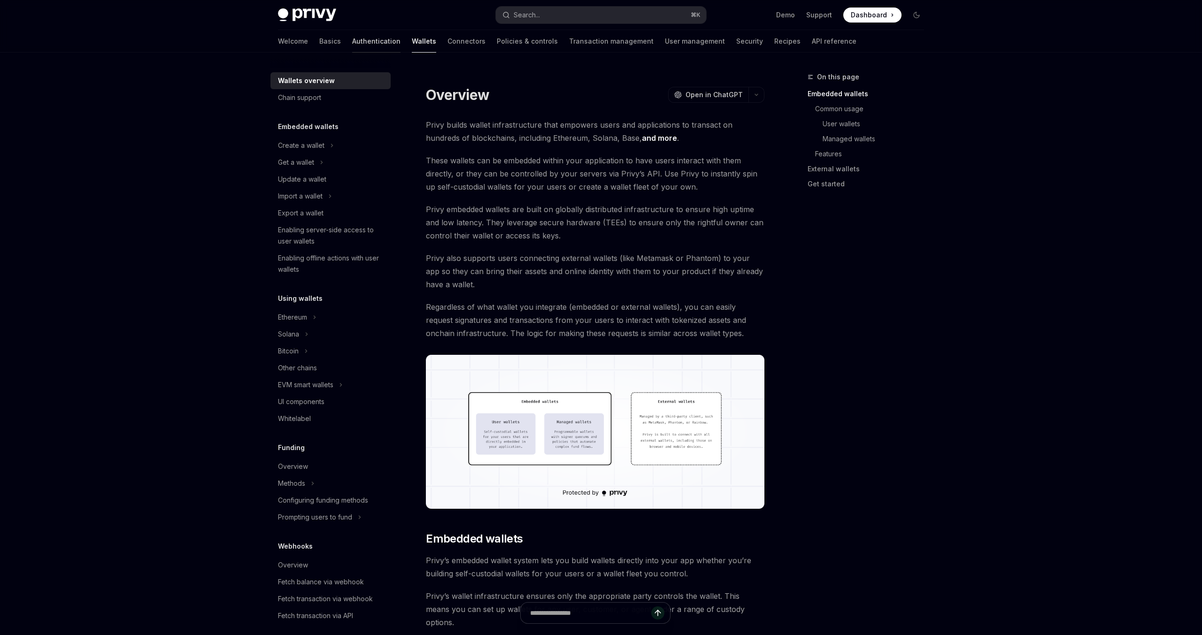
click at [352, 48] on link "Authentication" at bounding box center [376, 41] width 48 height 23
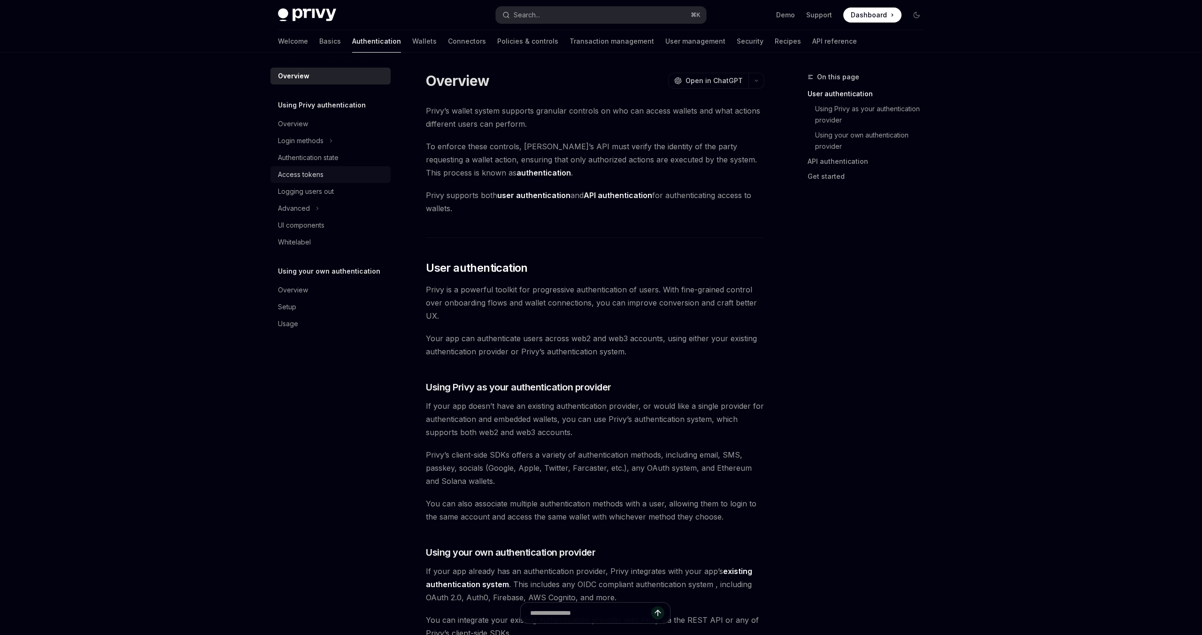
click at [303, 174] on div "Access tokens" at bounding box center [301, 174] width 46 height 11
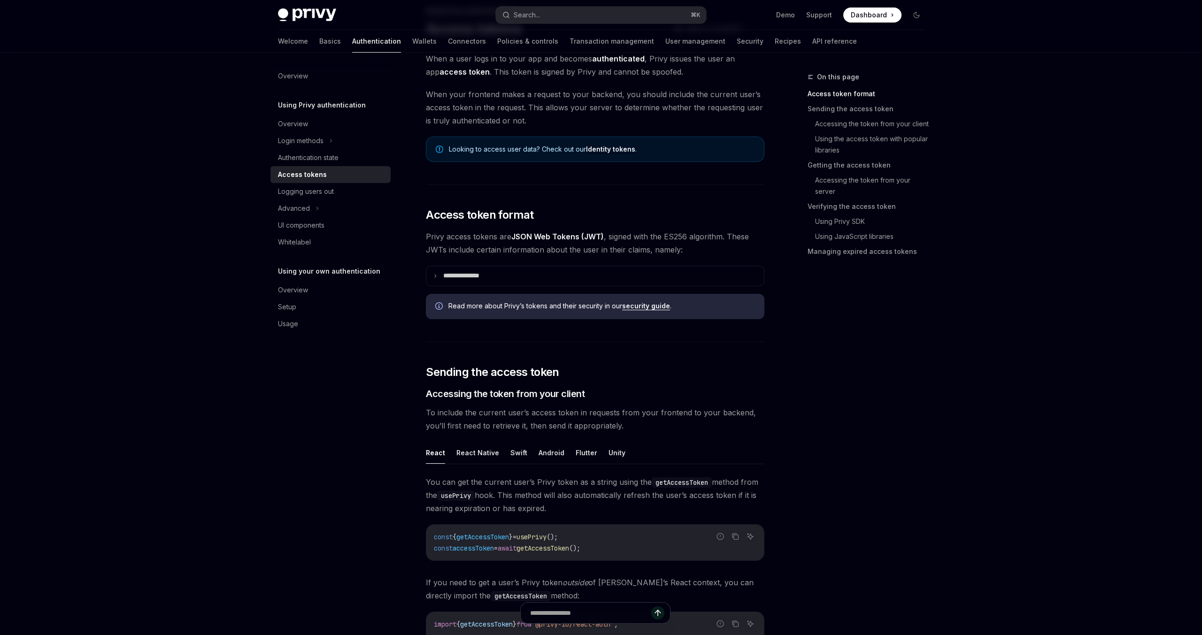
scroll to position [80, 0]
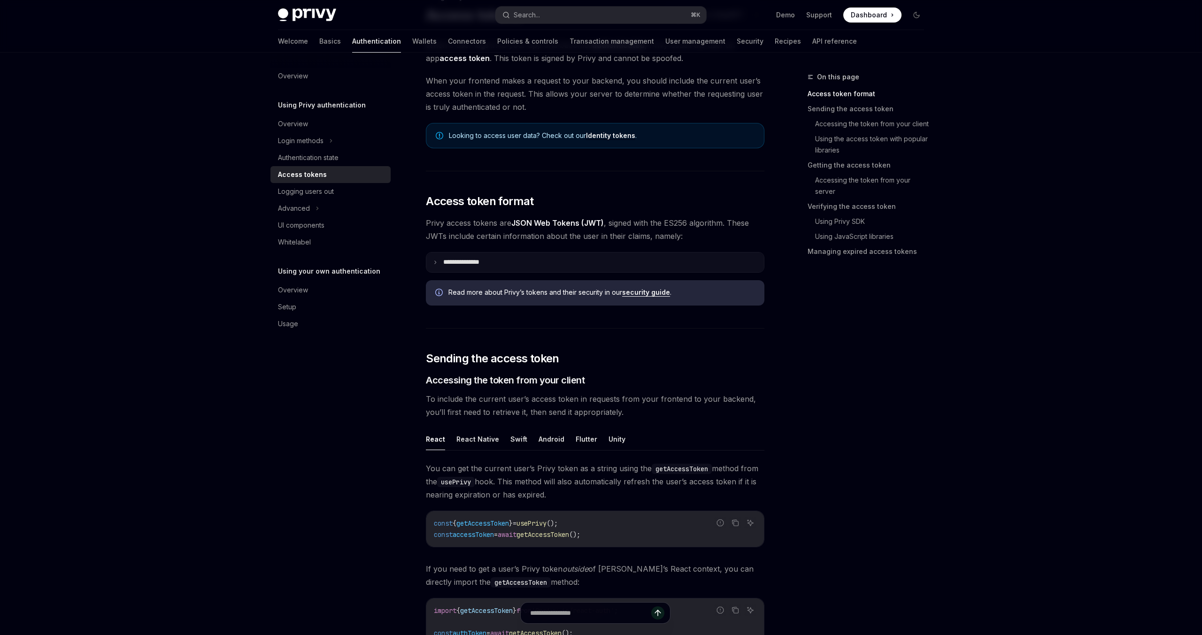
click at [503, 268] on summary "**********" at bounding box center [595, 263] width 338 height 20
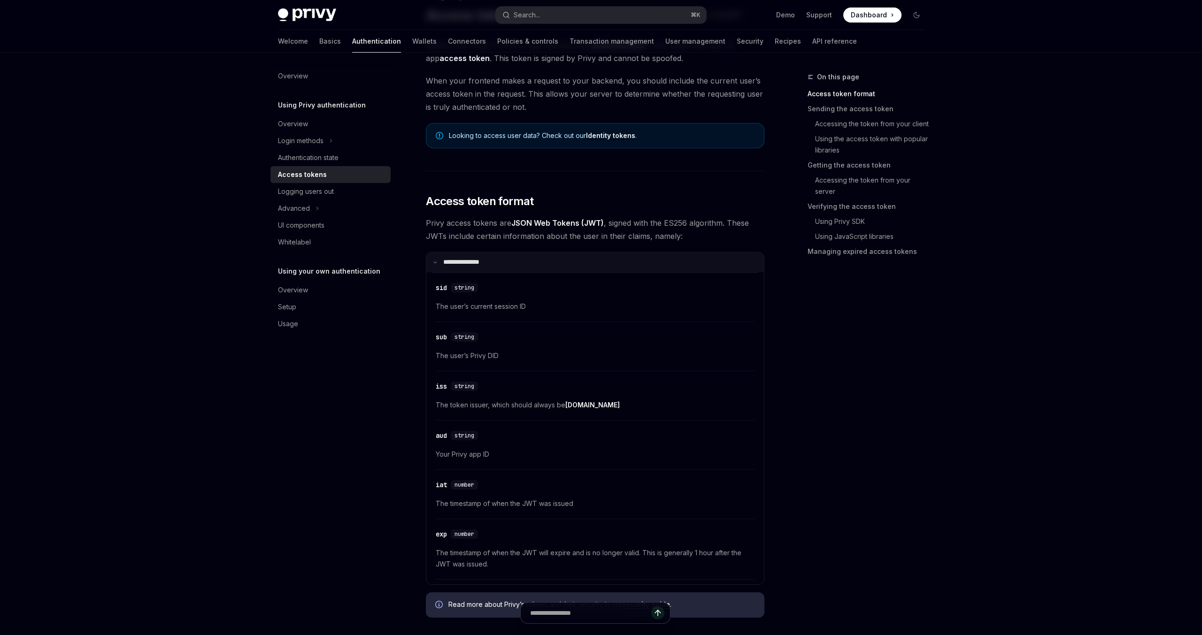
click at [503, 268] on summary "**********" at bounding box center [595, 263] width 338 height 20
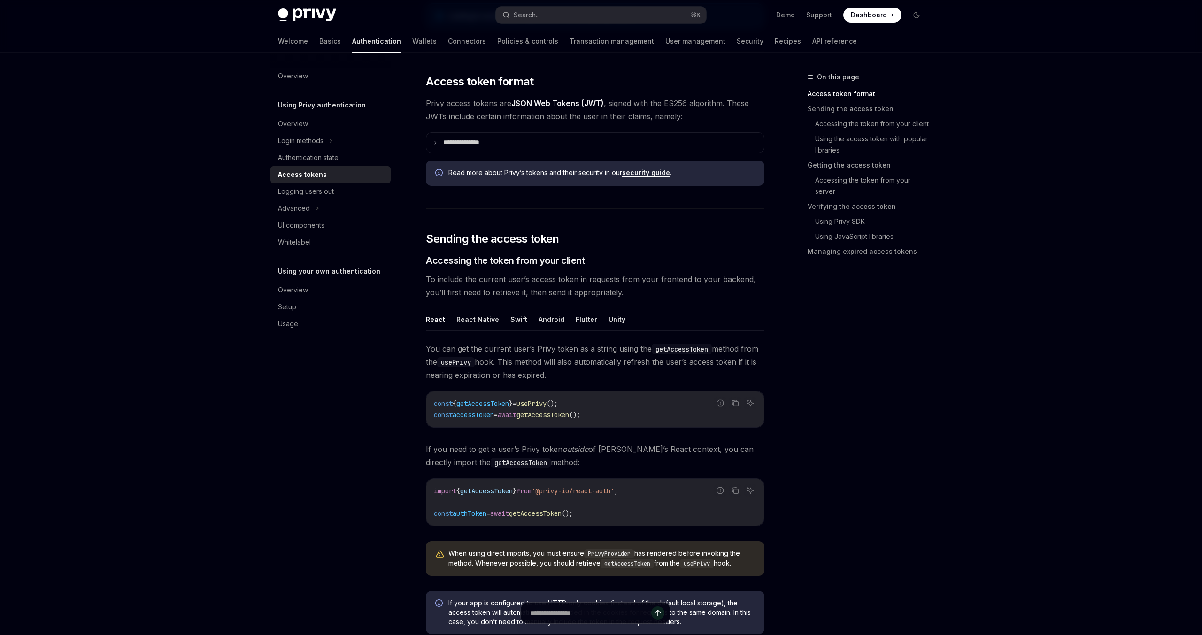
scroll to position [245, 0]
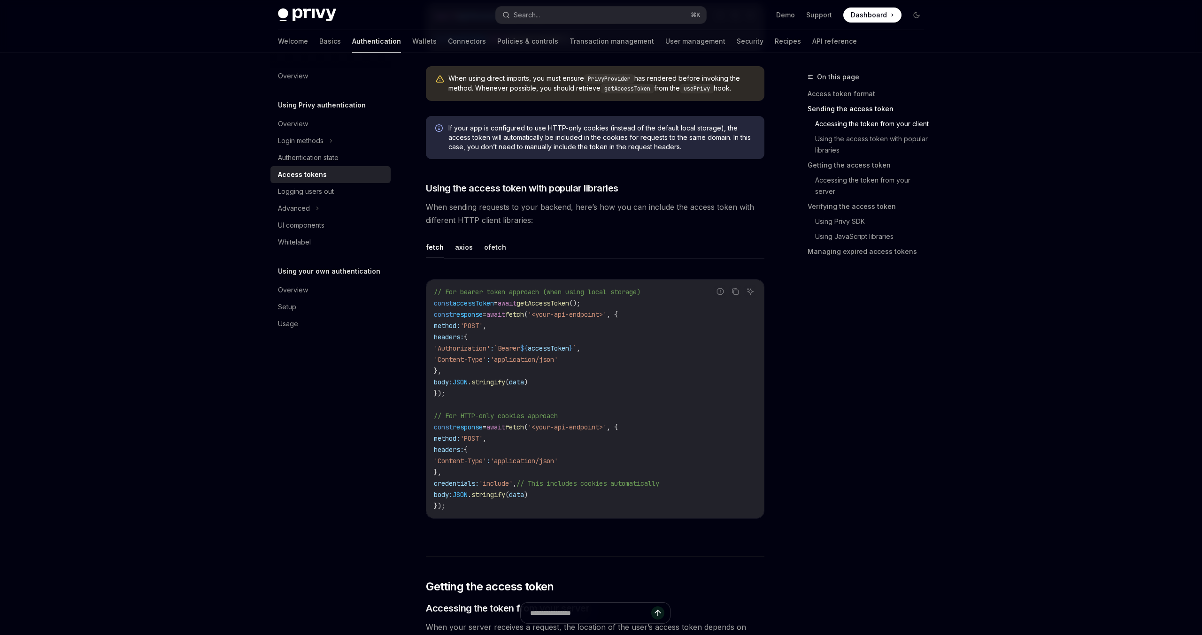
scroll to position [674, 0]
click at [317, 146] on div "Login methods" at bounding box center [301, 140] width 46 height 11
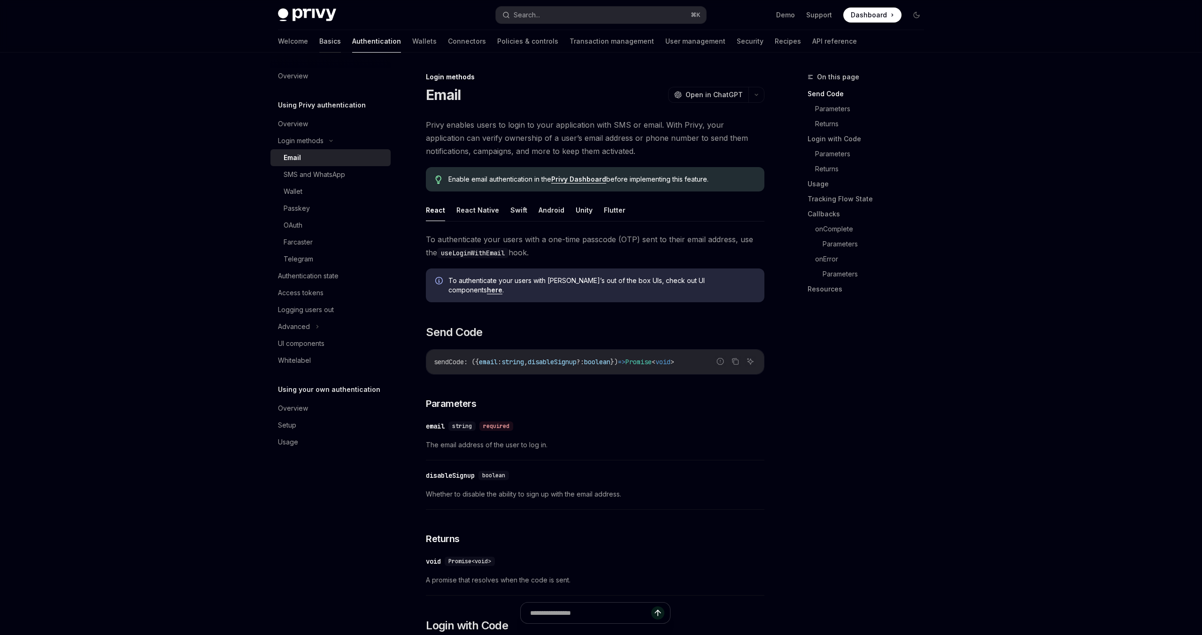
click at [319, 40] on link "Basics" at bounding box center [330, 41] width 22 height 23
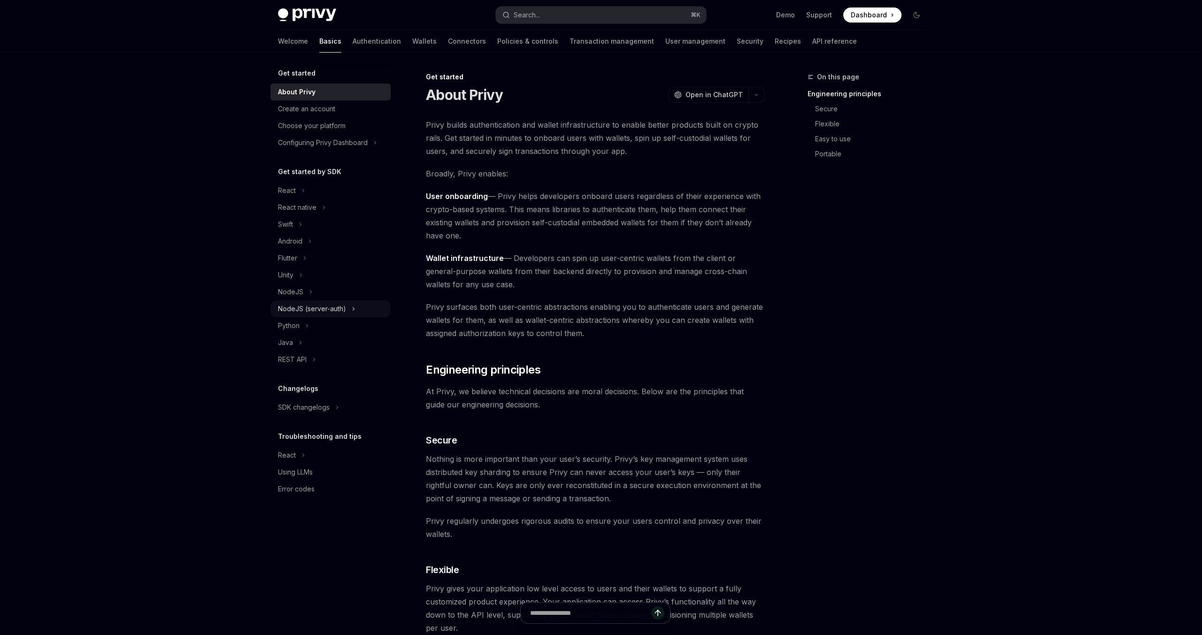
click at [313, 310] on div "NodeJS (server-auth)" at bounding box center [312, 308] width 68 height 11
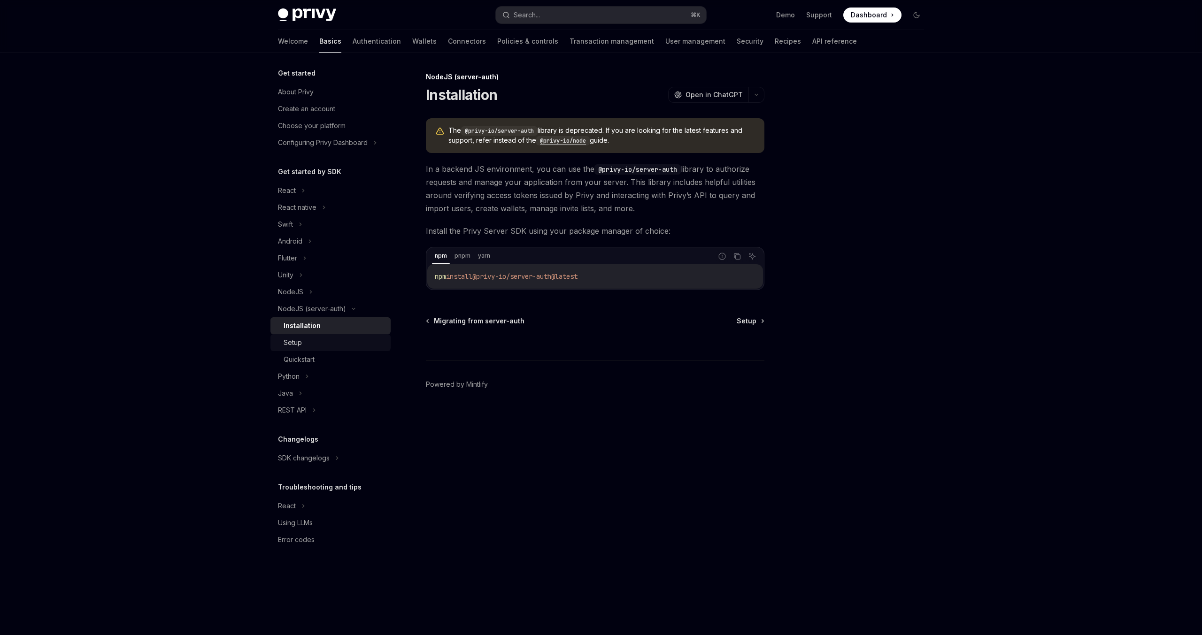
click at [302, 345] on div "Setup" at bounding box center [334, 342] width 101 height 11
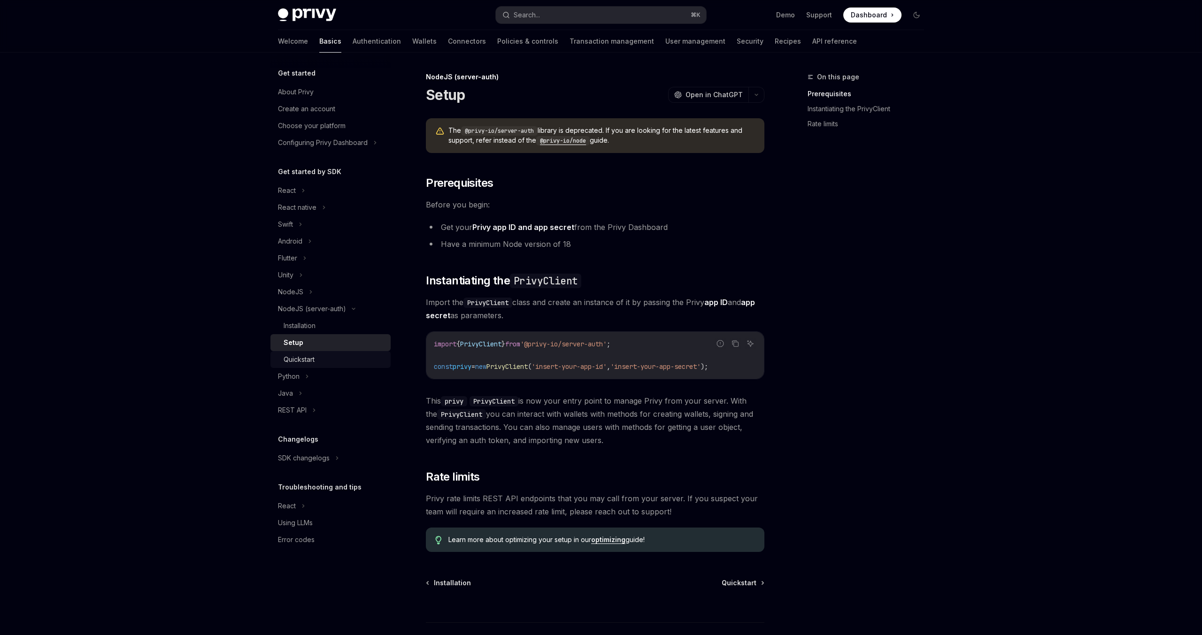
click at [326, 364] on div "Quickstart" at bounding box center [334, 359] width 101 height 11
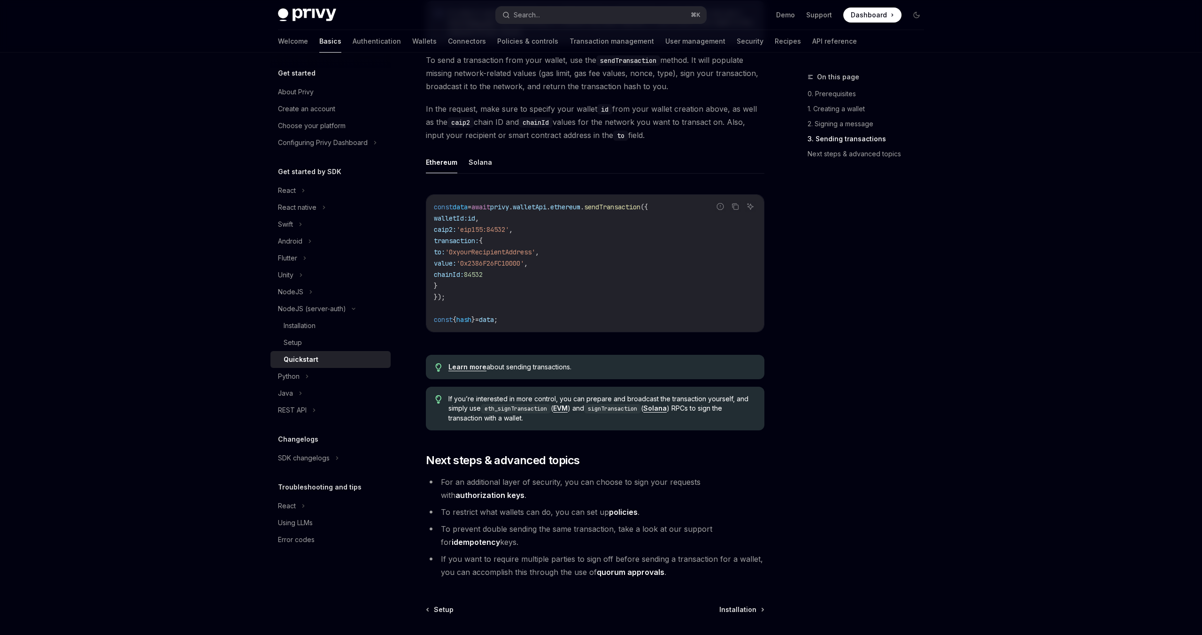
scroll to position [836, 0]
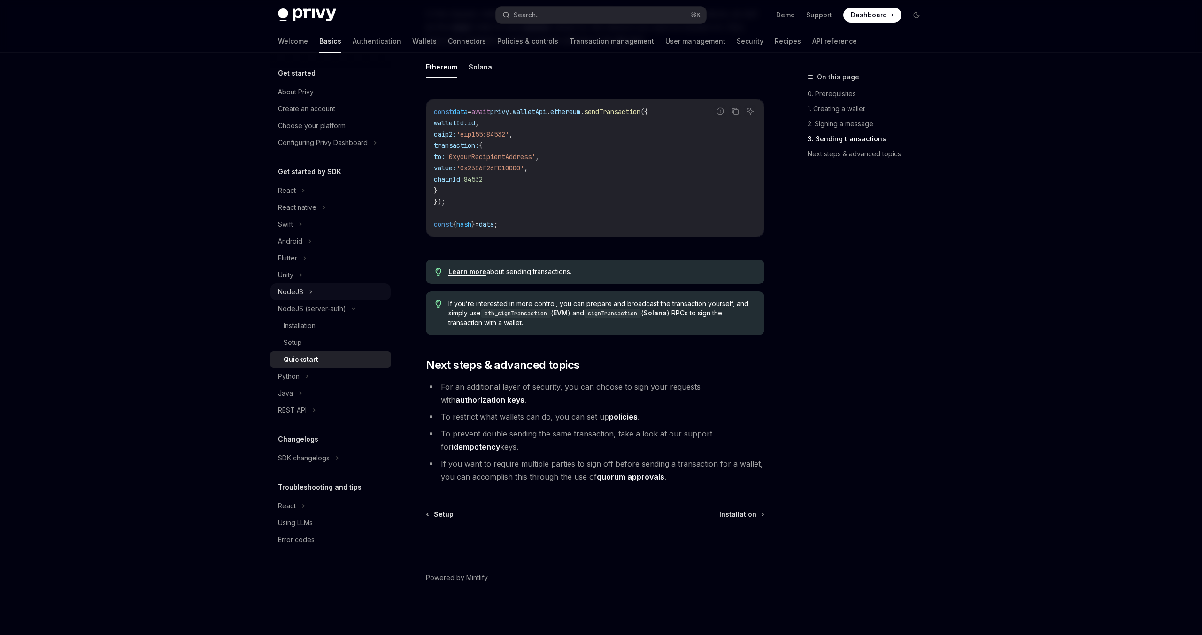
click at [296, 296] on div "NodeJS" at bounding box center [290, 291] width 25 height 11
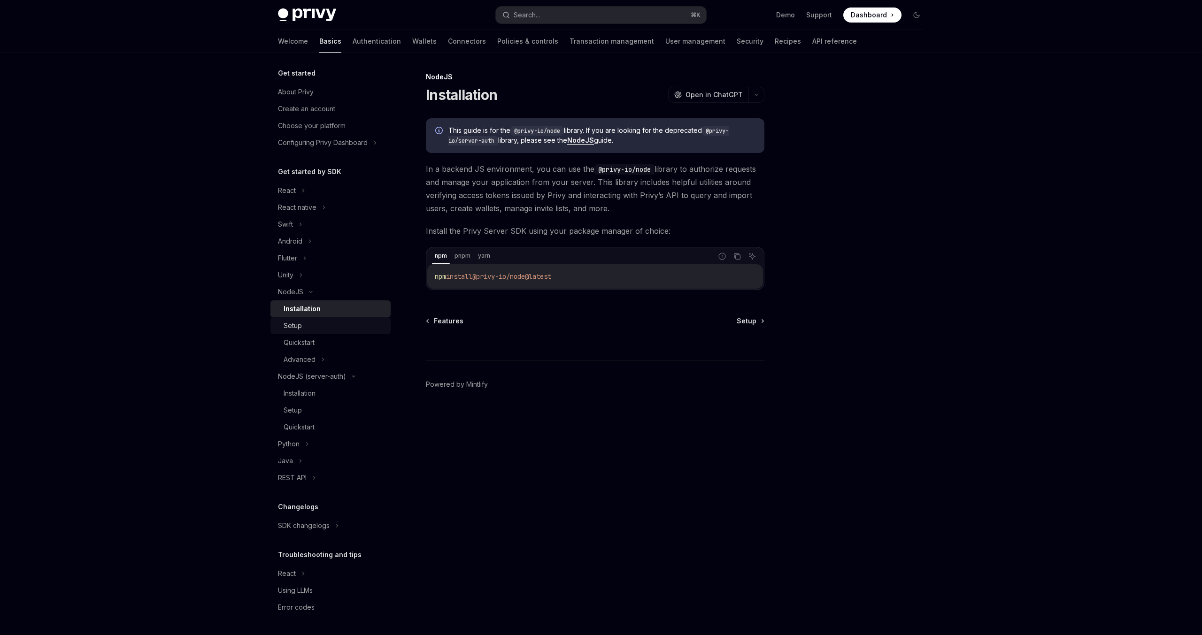
click at [303, 324] on div "Setup" at bounding box center [334, 325] width 101 height 11
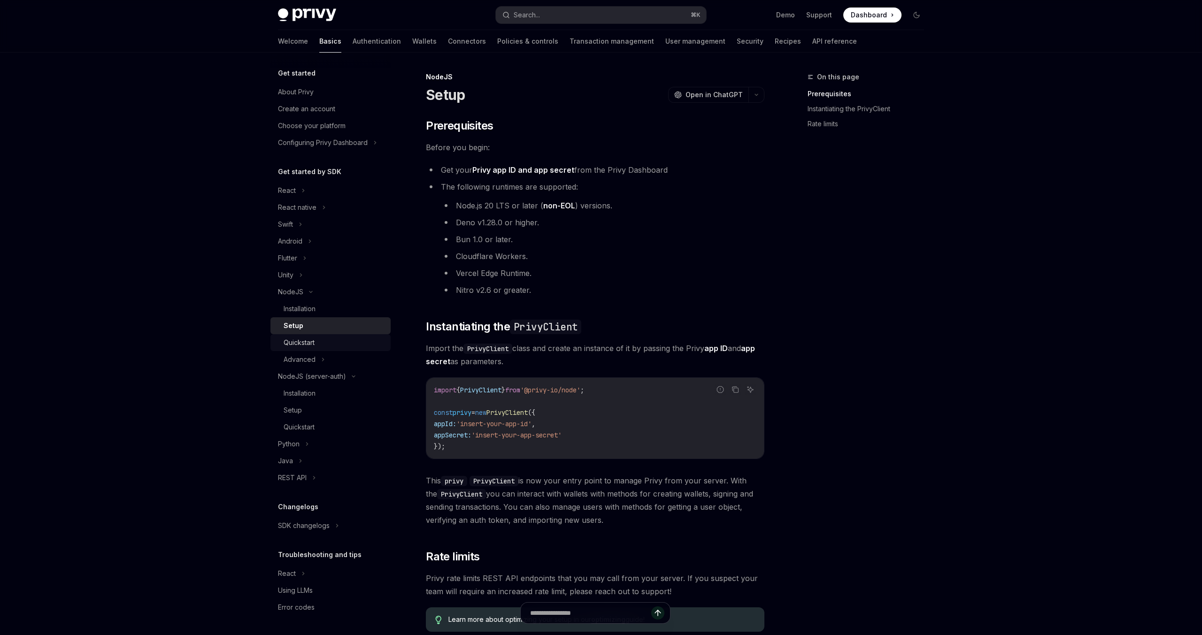
click at [311, 338] on div "Quickstart" at bounding box center [299, 342] width 31 height 11
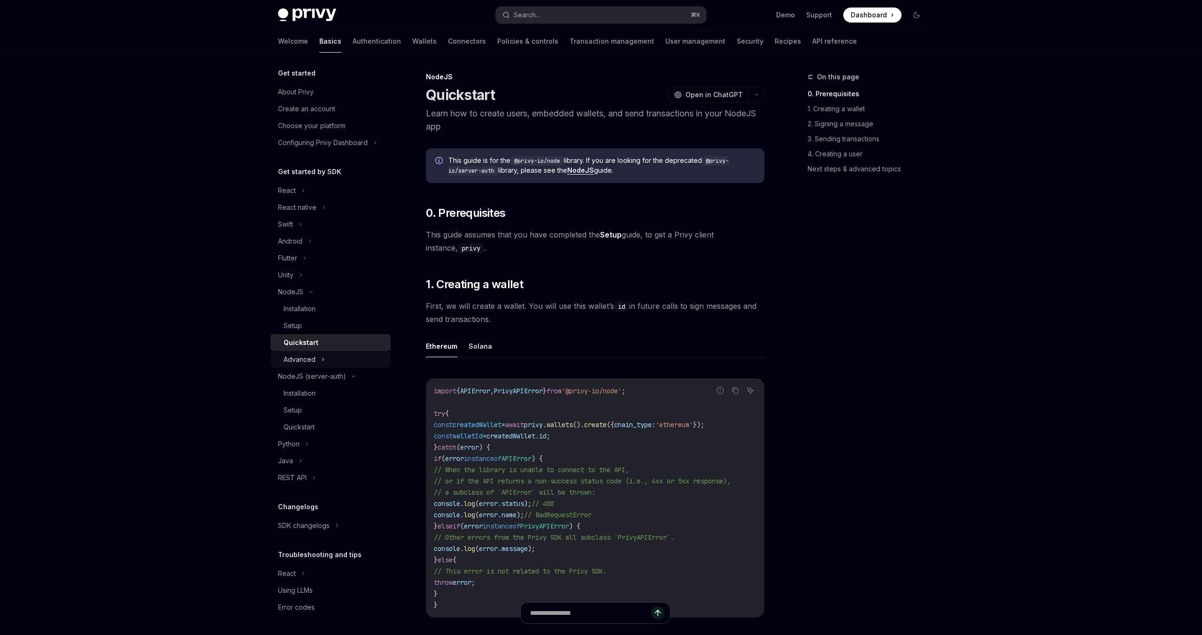
click at [313, 360] on div "Advanced" at bounding box center [300, 359] width 32 height 11
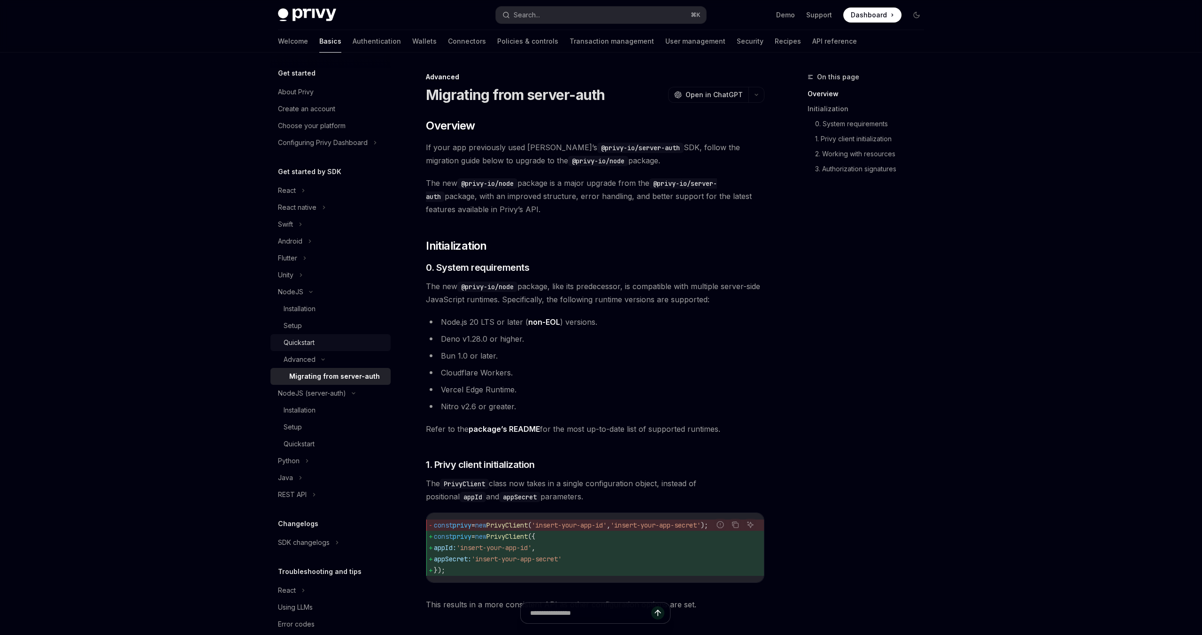
click at [315, 348] on div "Quickstart" at bounding box center [334, 342] width 101 height 11
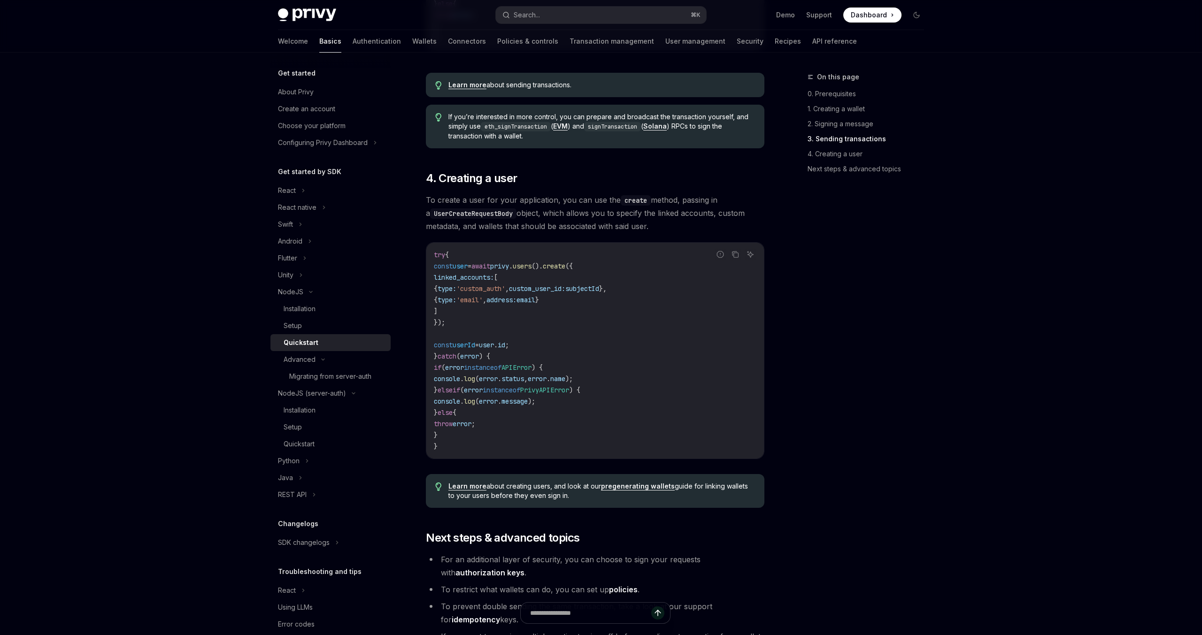
scroll to position [1585, 0]
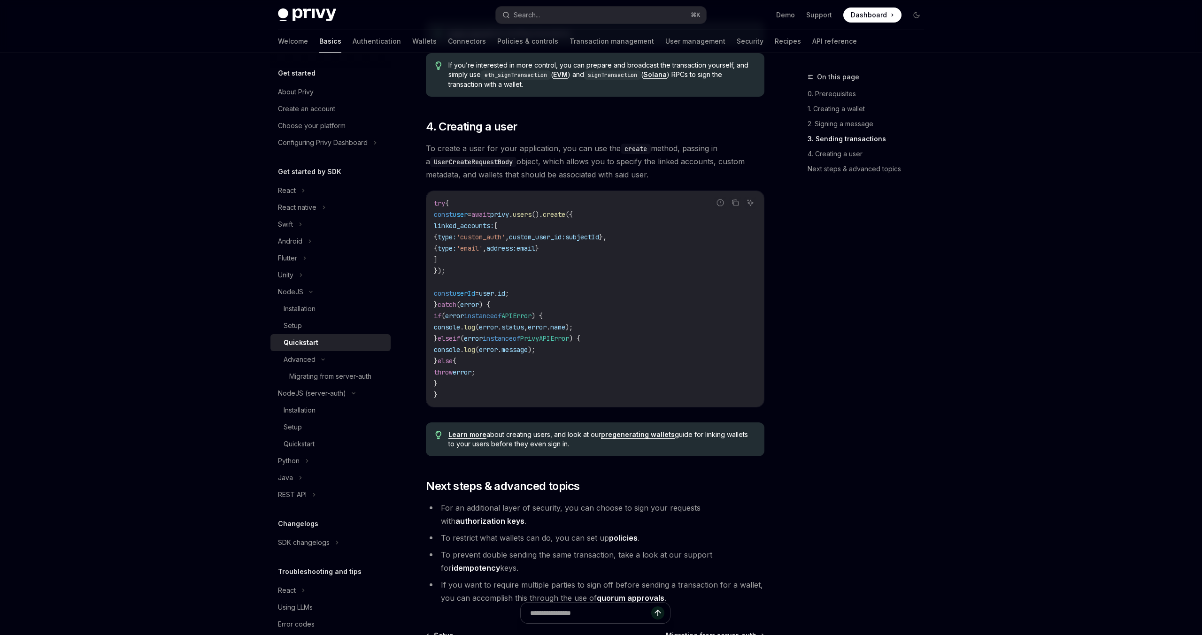
click at [617, 439] on link "pregenerating wallets" at bounding box center [638, 434] width 74 height 8
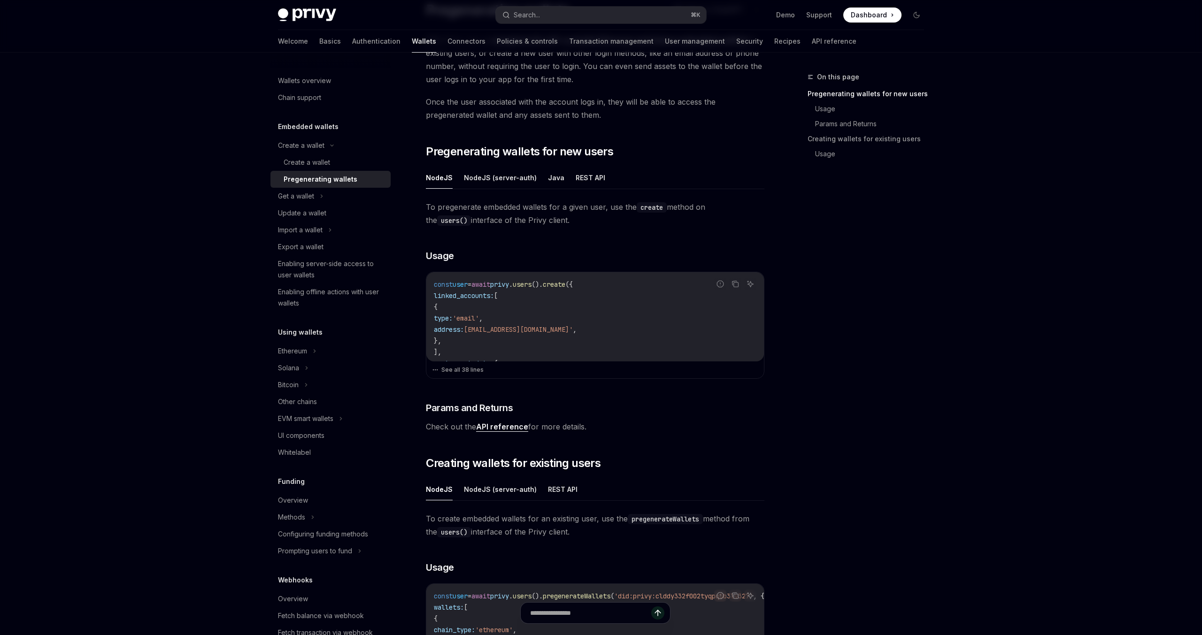
scroll to position [87, 0]
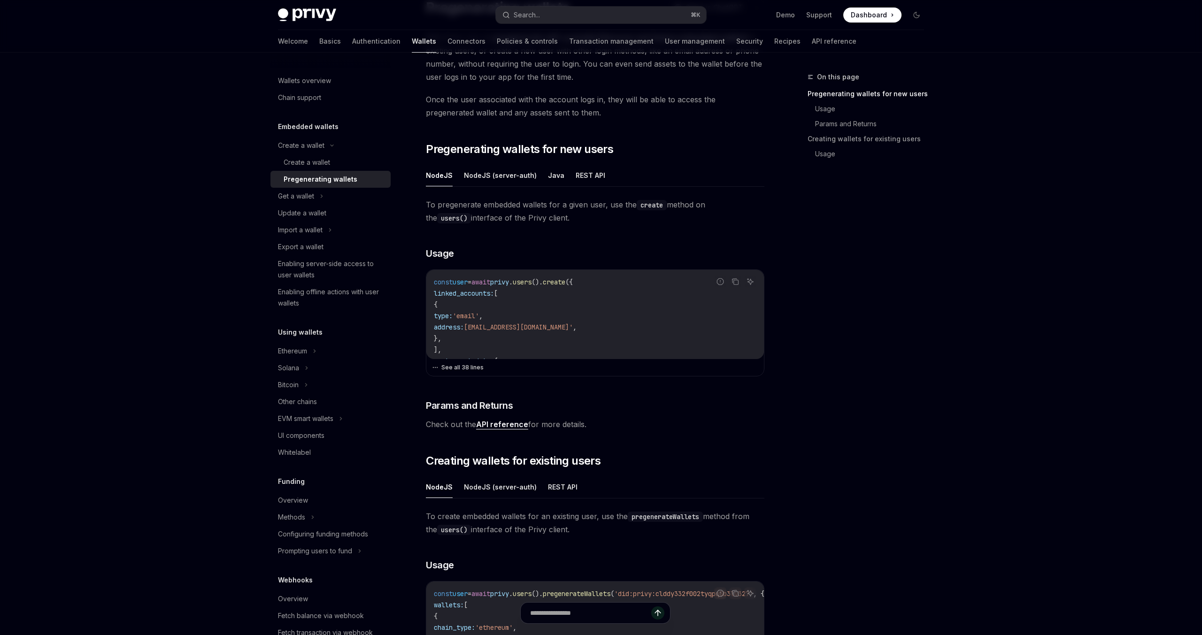
click at [458, 365] on button "See all 38 lines" at bounding box center [595, 367] width 326 height 13
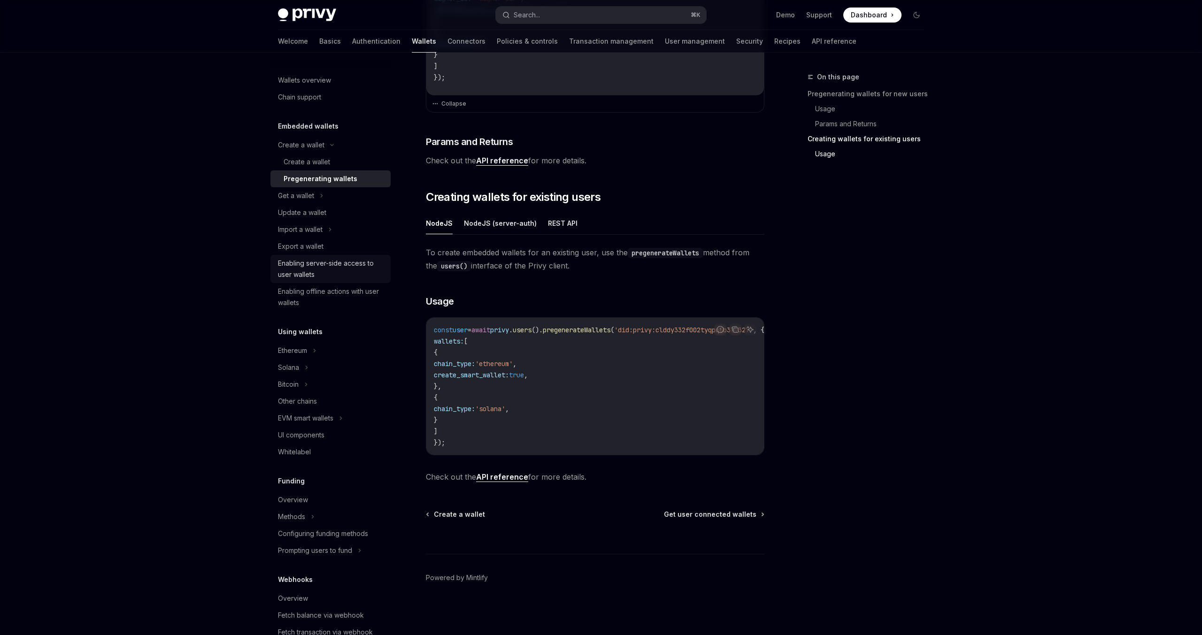
scroll to position [0, 0]
click at [352, 42] on link "Authentication" at bounding box center [376, 41] width 48 height 23
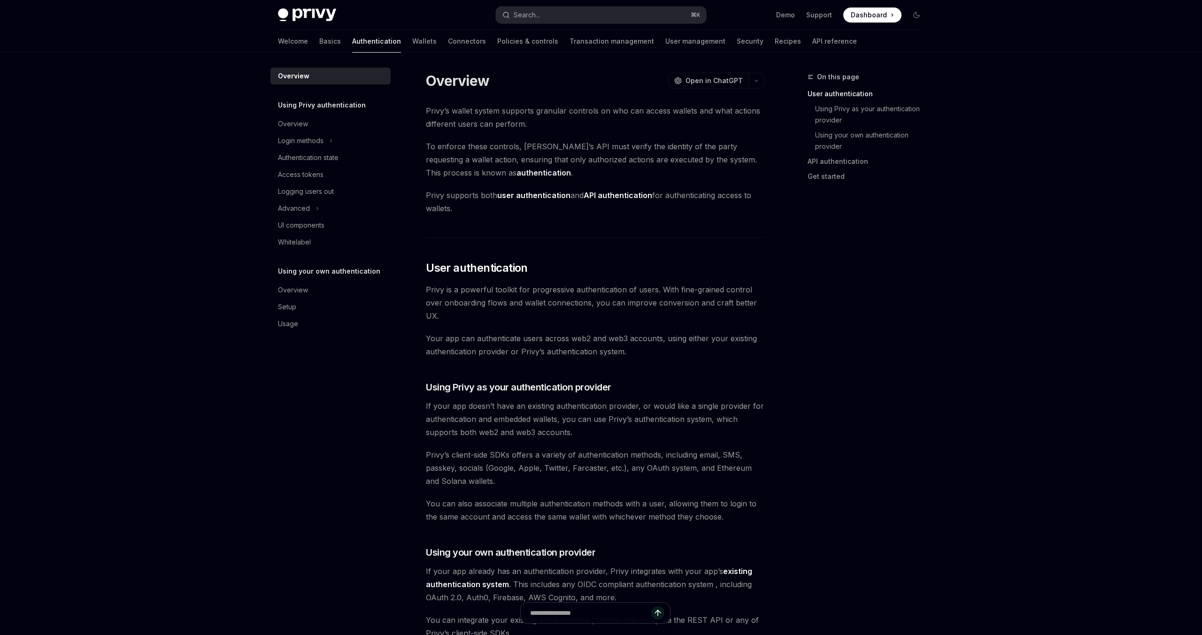
click at [501, 248] on div "Privy’s wallet system supports granular controls on who can access wallets and …" at bounding box center [595, 571] width 338 height 935
click at [542, 323] on div "Privy’s wallet system supports granular controls on who can access wallets and …" at bounding box center [595, 571] width 338 height 935
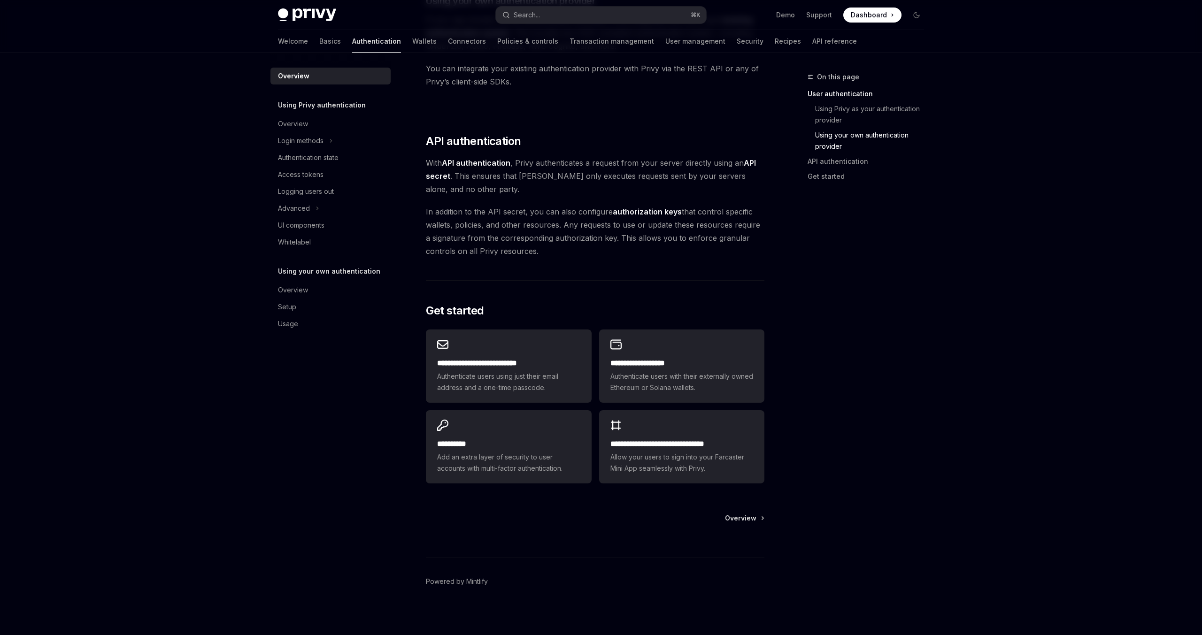
scroll to position [550, 0]
click at [554, 388] on span "Authenticate users using just their email address and a one-time passcode." at bounding box center [508, 383] width 143 height 23
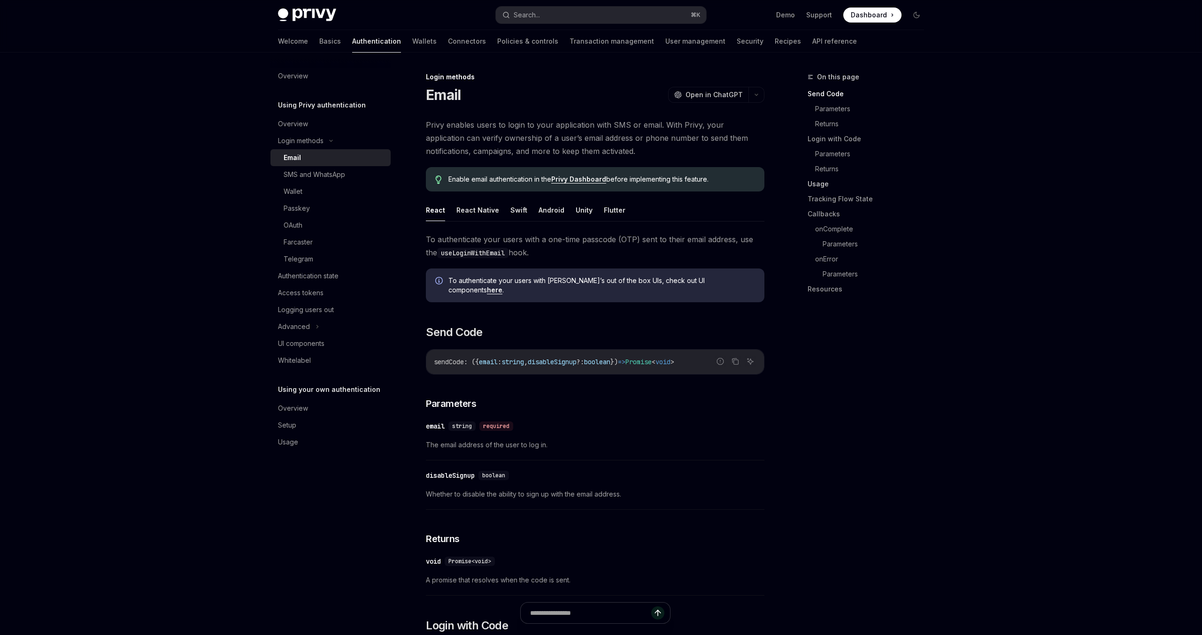
click at [821, 184] on link "Usage" at bounding box center [869, 183] width 124 height 15
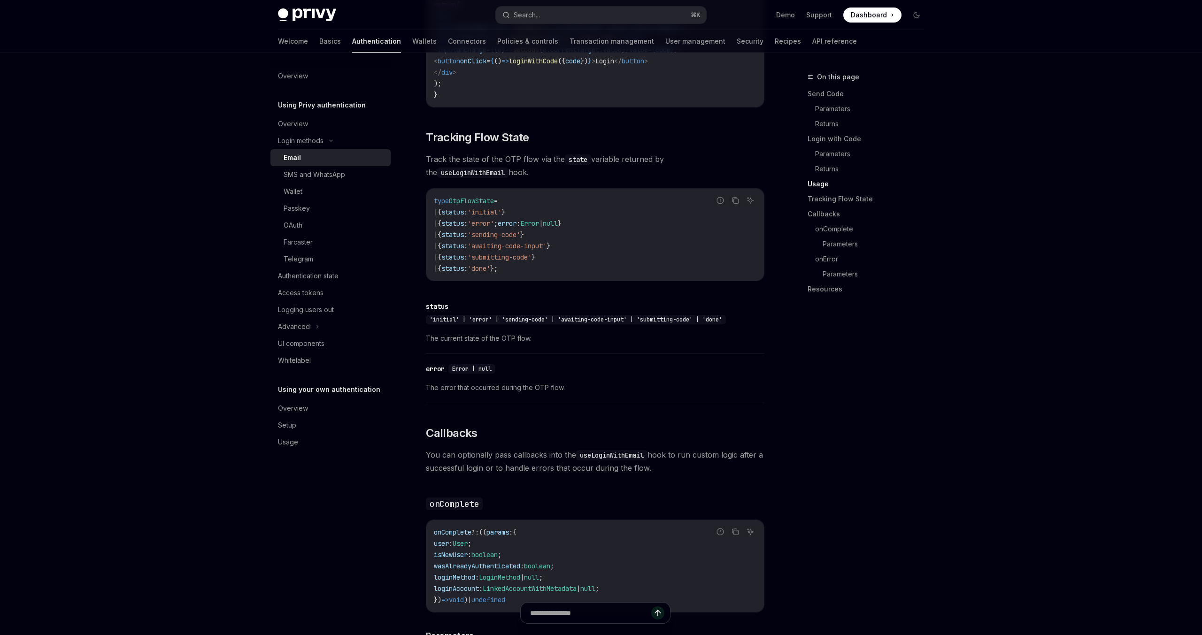
scroll to position [1000, 0]
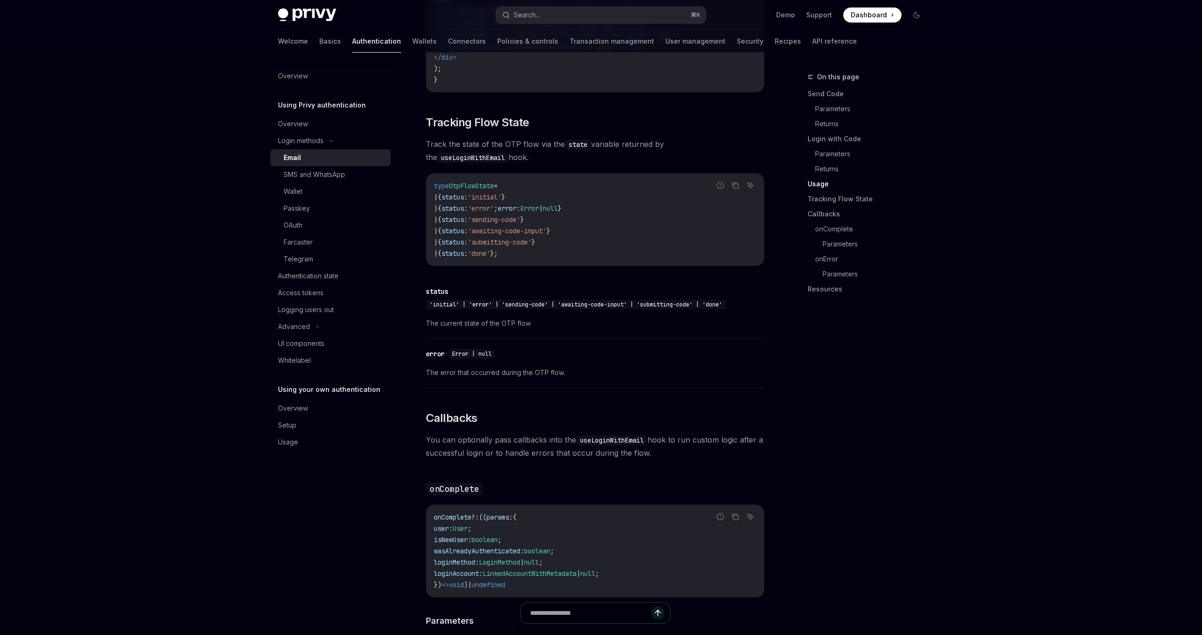
click at [521, 348] on div "​ error Error | null" at bounding box center [590, 353] width 329 height 11
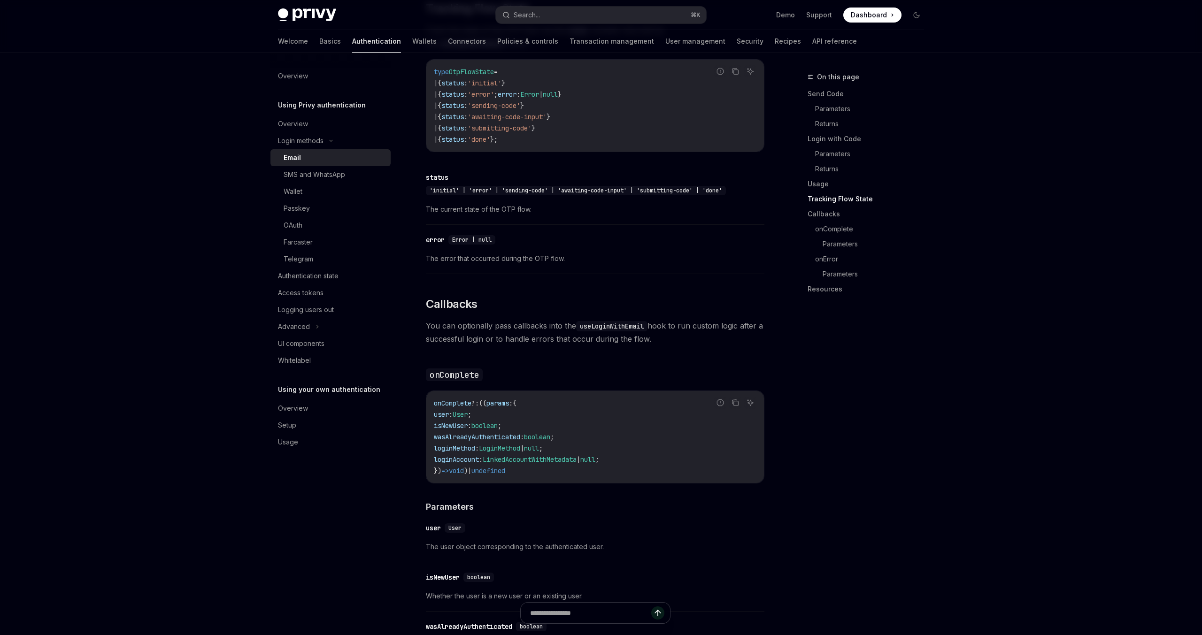
scroll to position [1131, 0]
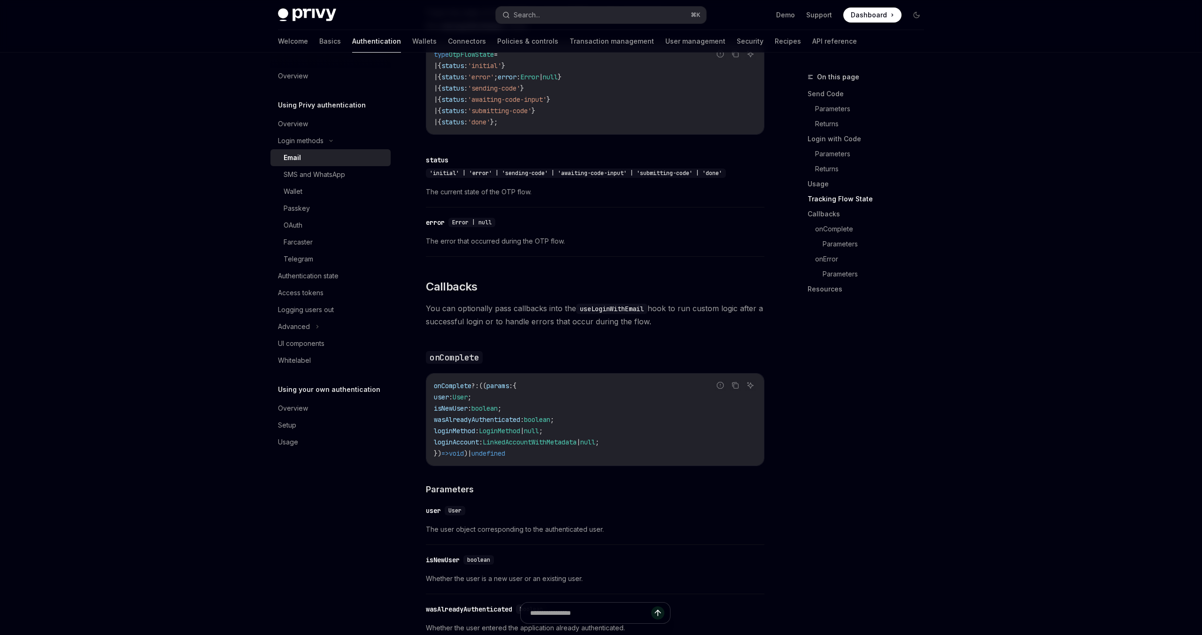
click at [528, 274] on div "To authenticate your users with a one-time passcode (OTP) sent to their email a…" at bounding box center [595, 66] width 338 height 1929
click at [568, 351] on h3 "​ onComplete" at bounding box center [595, 357] width 338 height 13
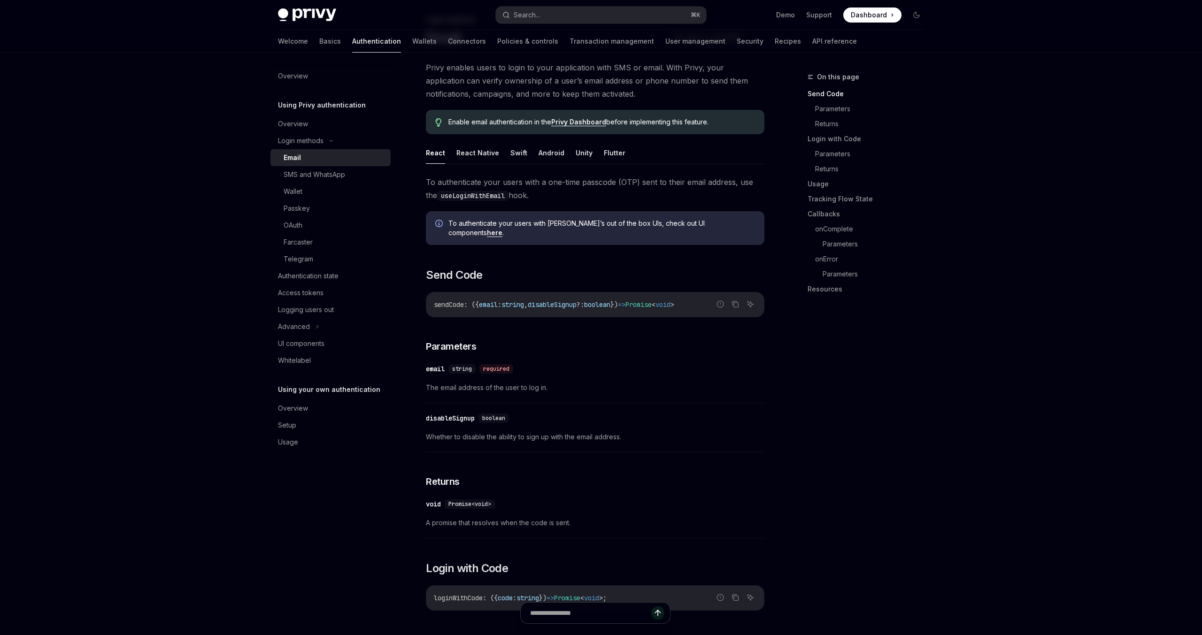
scroll to position [0, 0]
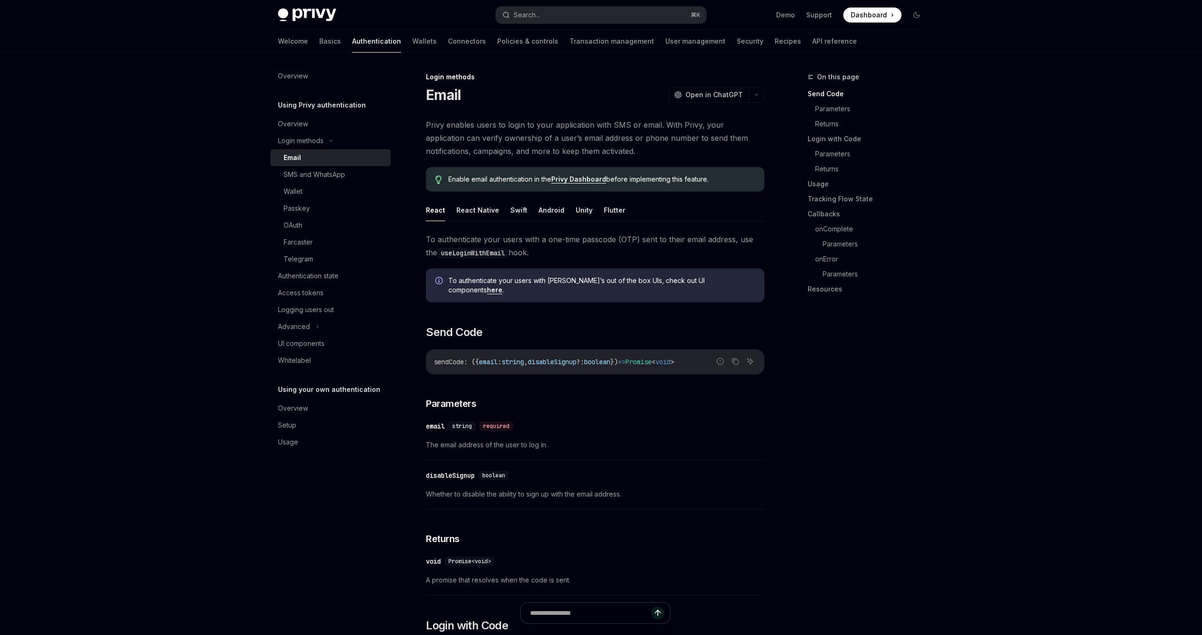
click at [502, 286] on link "here" at bounding box center [494, 290] width 15 height 8
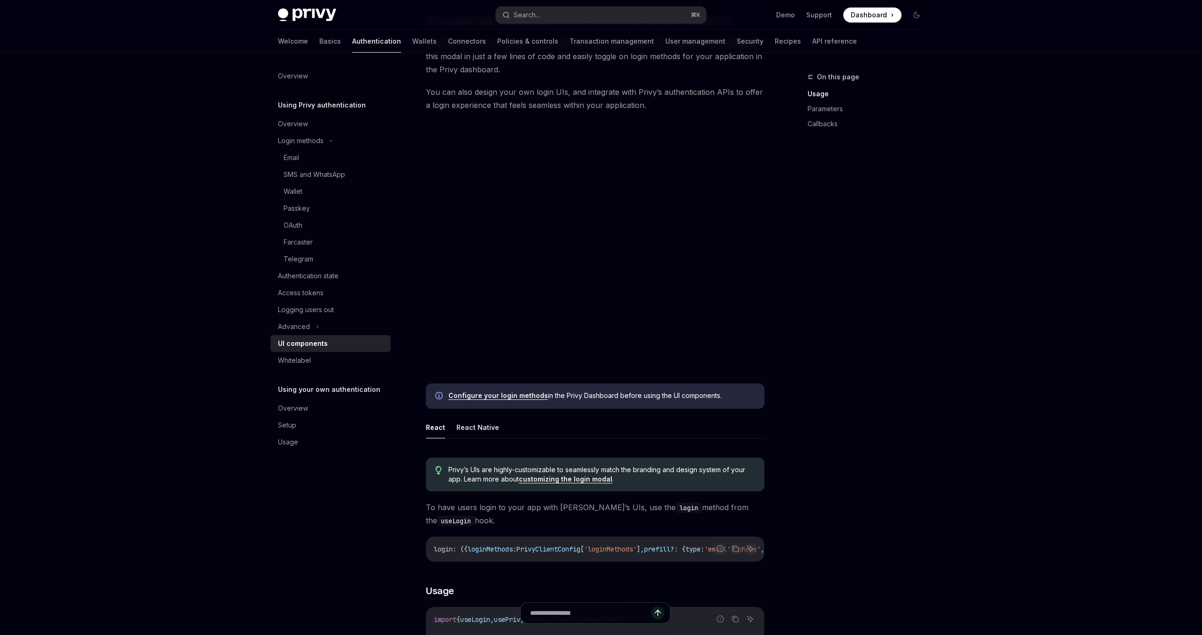
scroll to position [133, 0]
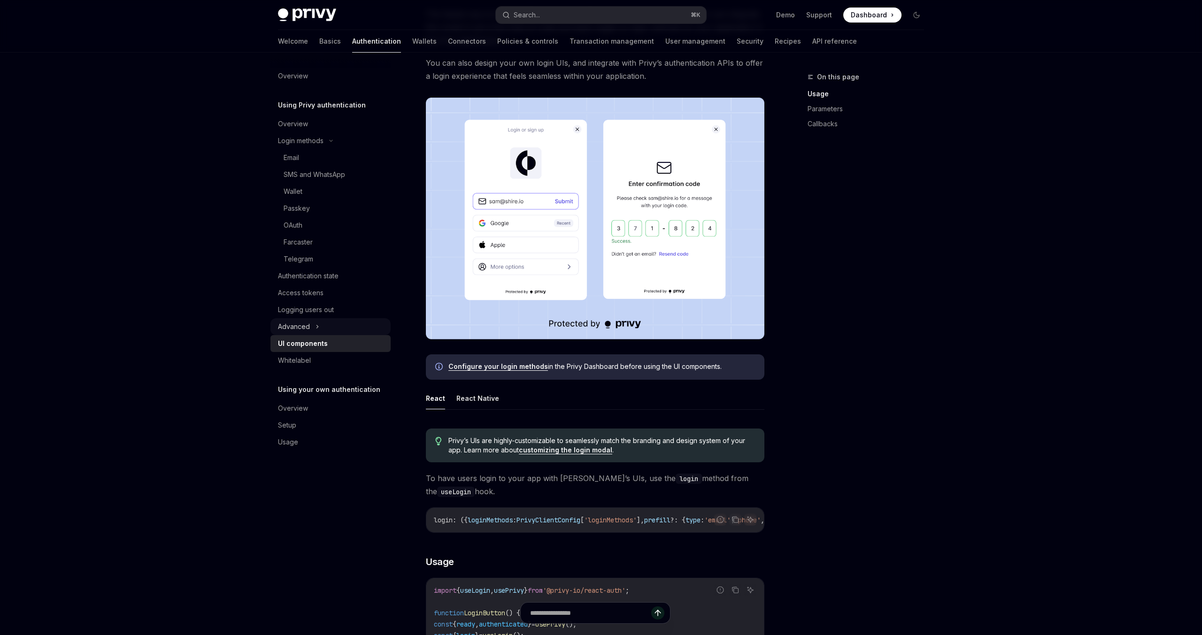
click at [316, 326] on icon at bounding box center [317, 326] width 4 height 11
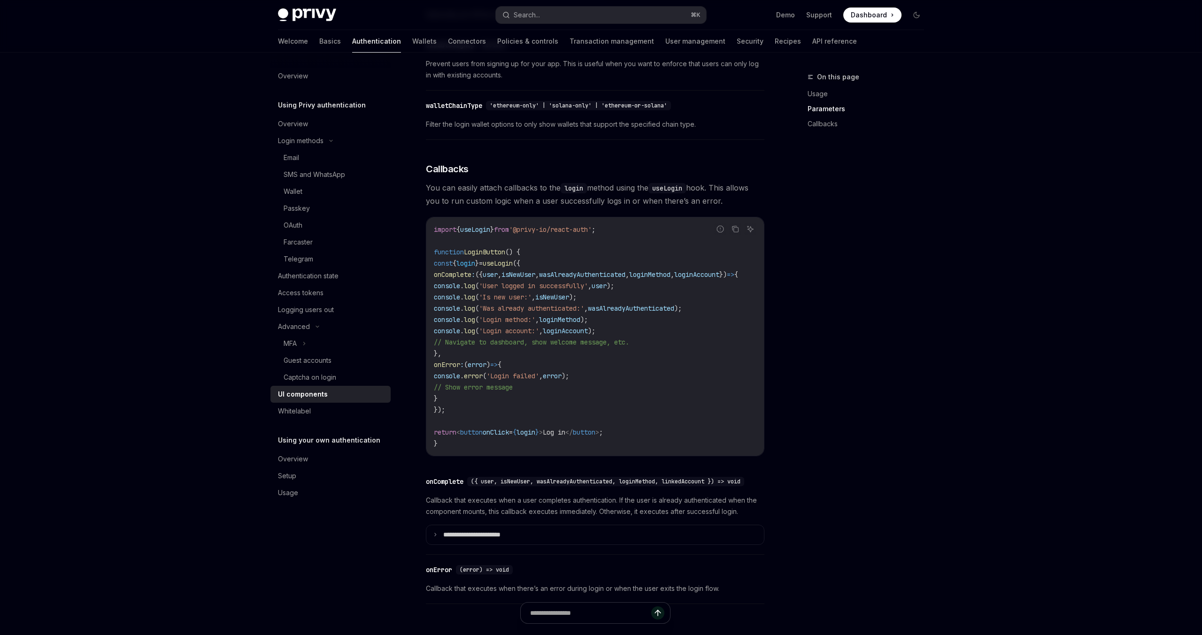
scroll to position [1136, 0]
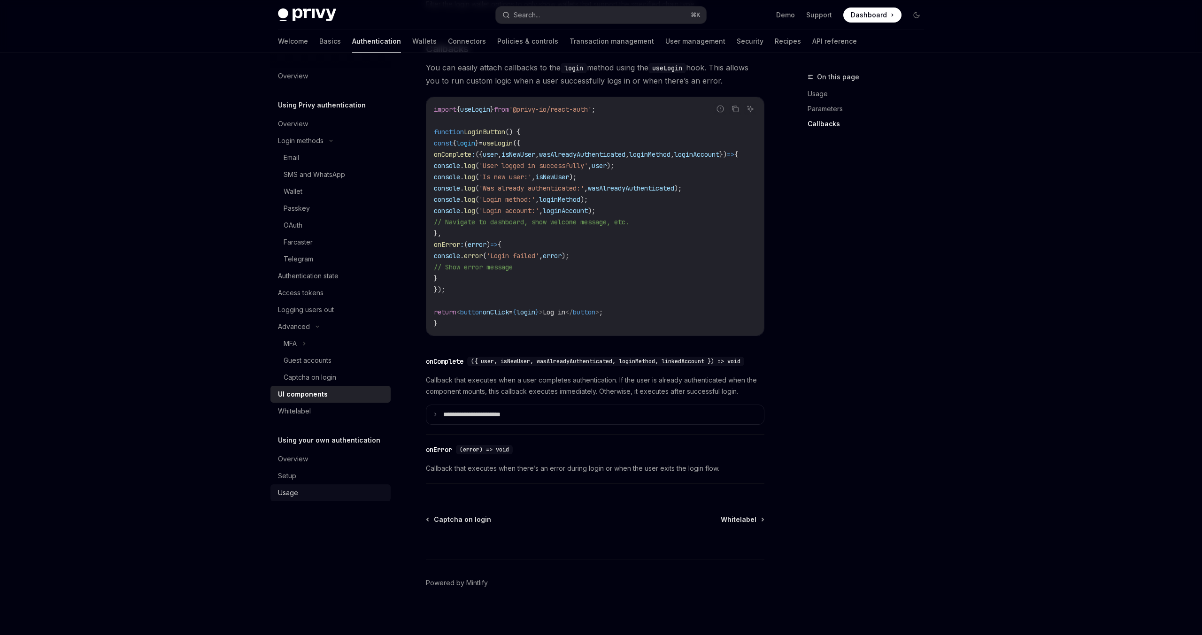
click at [359, 491] on div "Usage" at bounding box center [331, 492] width 107 height 11
click at [840, 309] on div "On this page Usage Parameters Callbacks" at bounding box center [860, 353] width 143 height 564
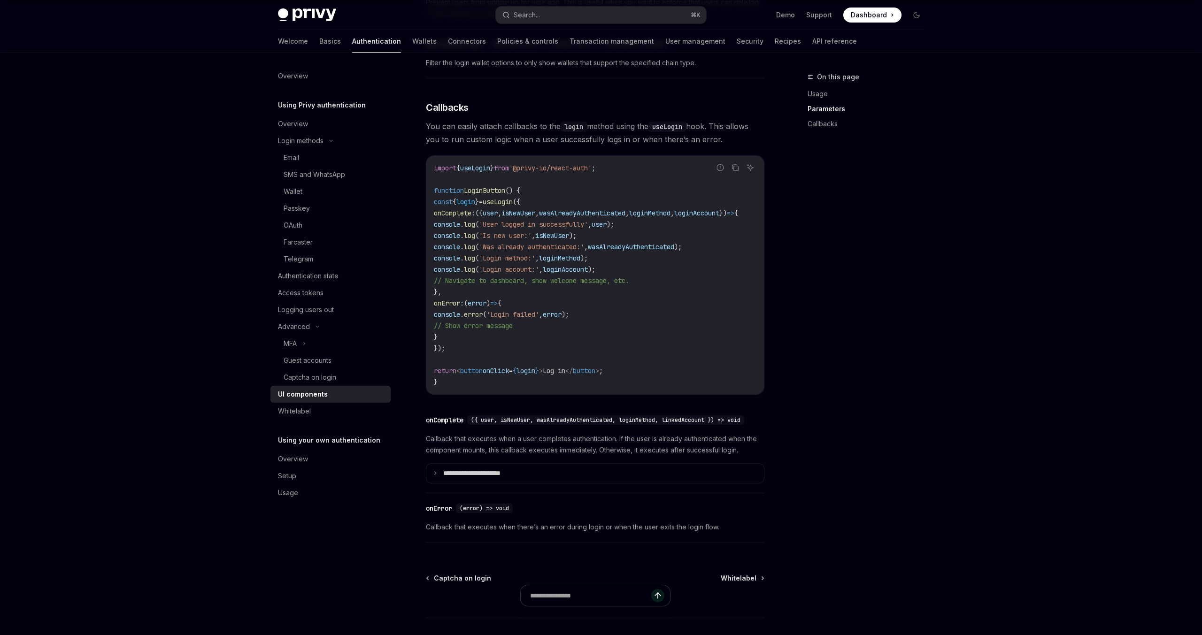
click at [543, 146] on span "You can easily attach callbacks to the login method using the useLogin hook. Th…" at bounding box center [595, 133] width 338 height 26
click at [652, 312] on code "import { useLogin } from '@privy-io/react-auth' ; function LoginButton () { con…" at bounding box center [597, 274] width 327 height 225
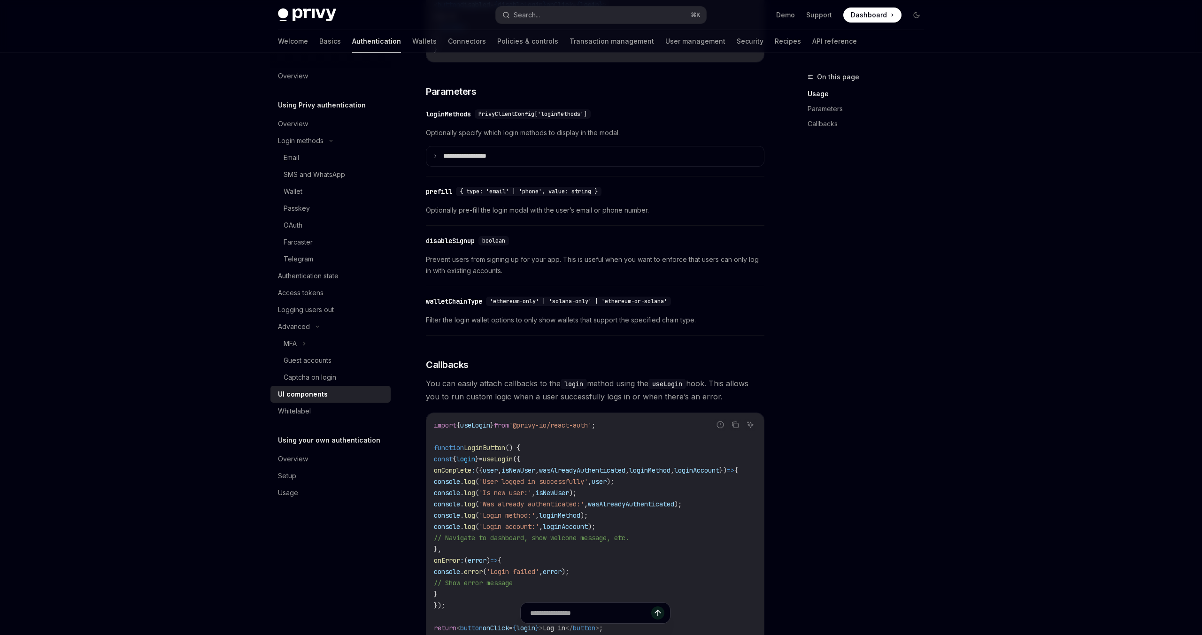
scroll to position [806, 0]
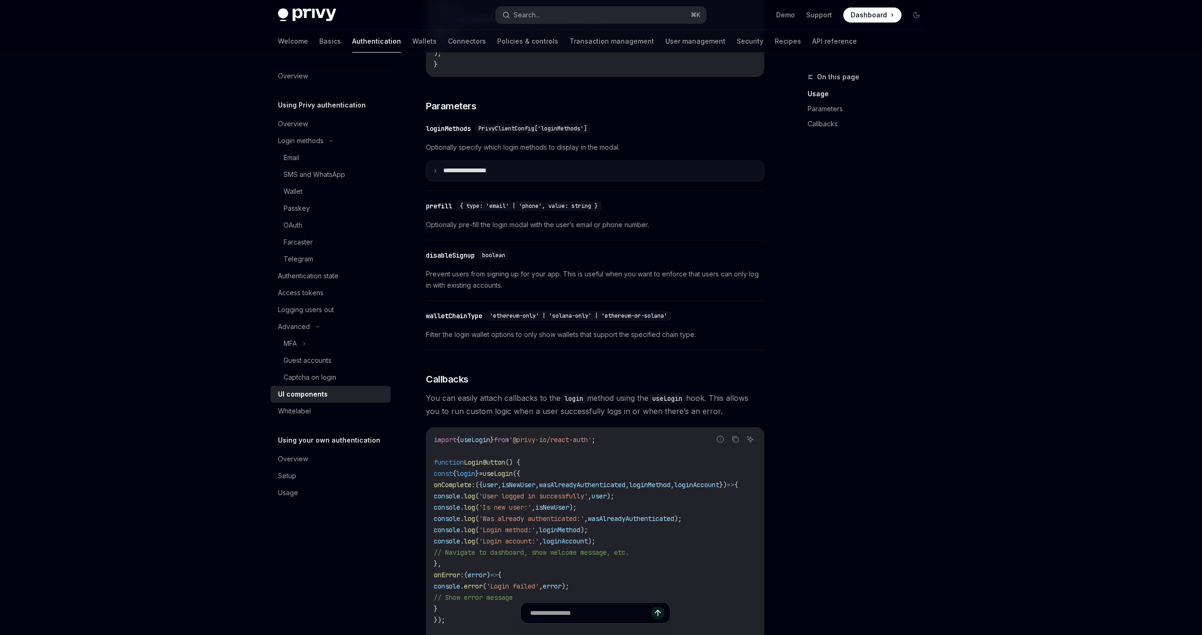
click at [468, 175] on p "**********" at bounding box center [475, 171] width 65 height 8
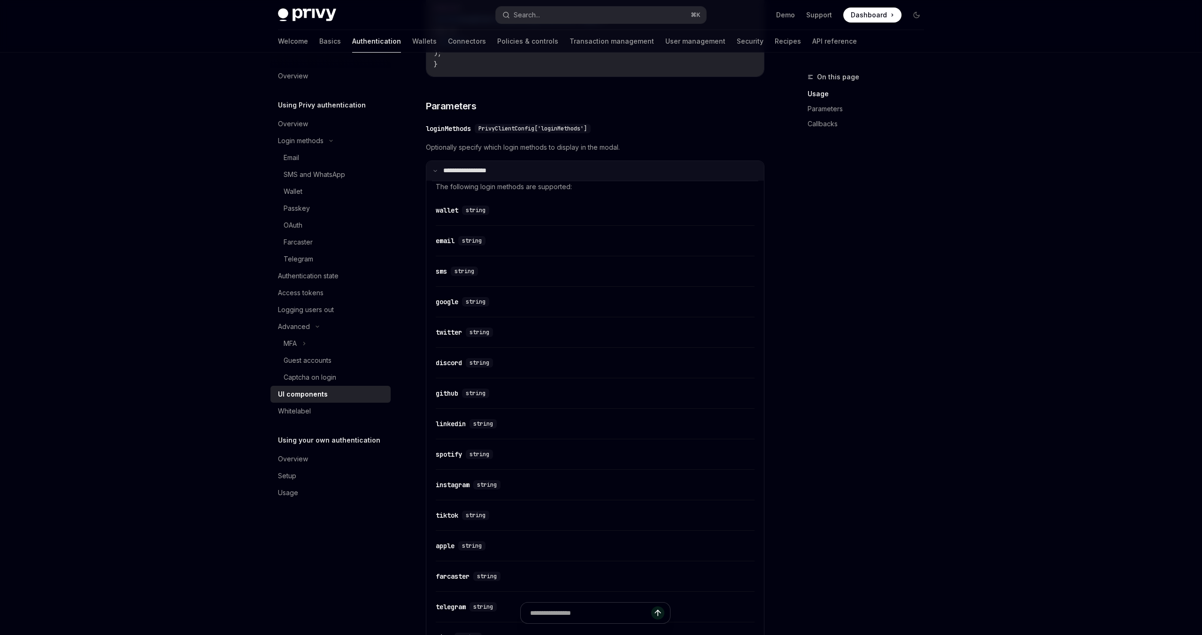
click at [468, 175] on p "**********" at bounding box center [474, 171] width 62 height 8
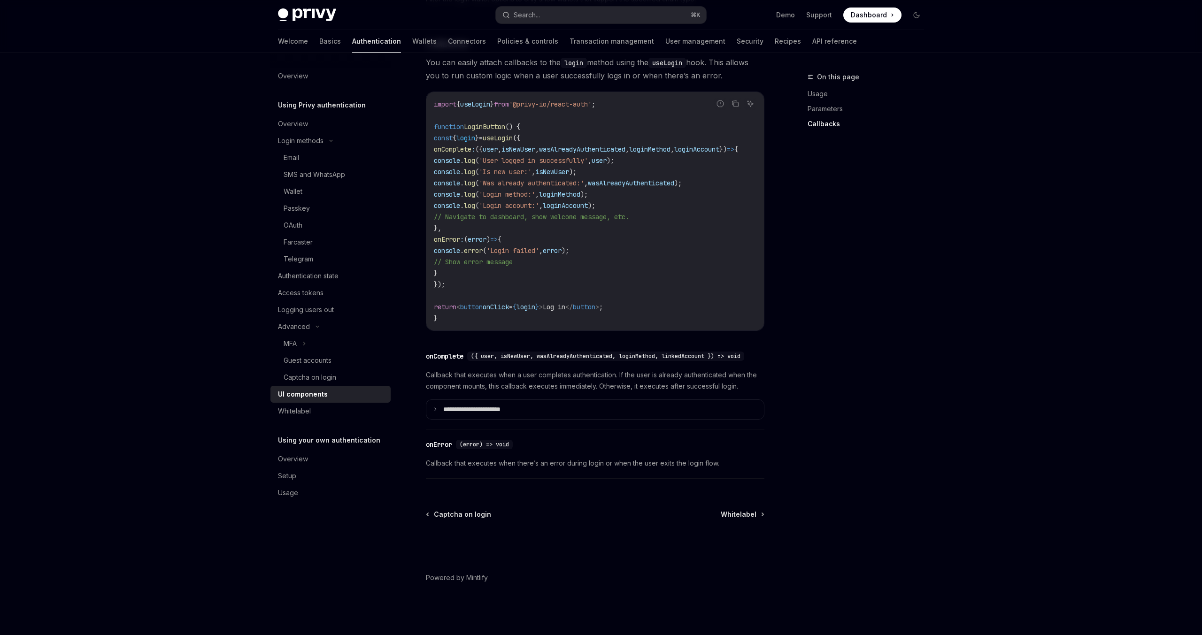
scroll to position [0, 0]
click at [551, 415] on summary "**********" at bounding box center [595, 410] width 338 height 20
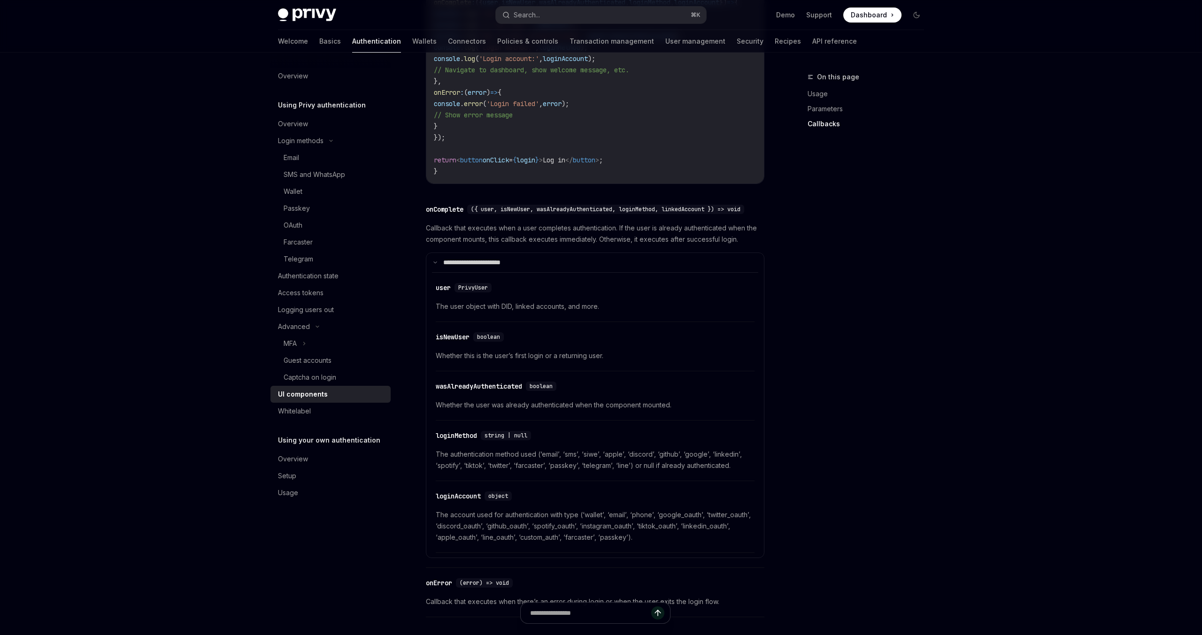
scroll to position [1317, 0]
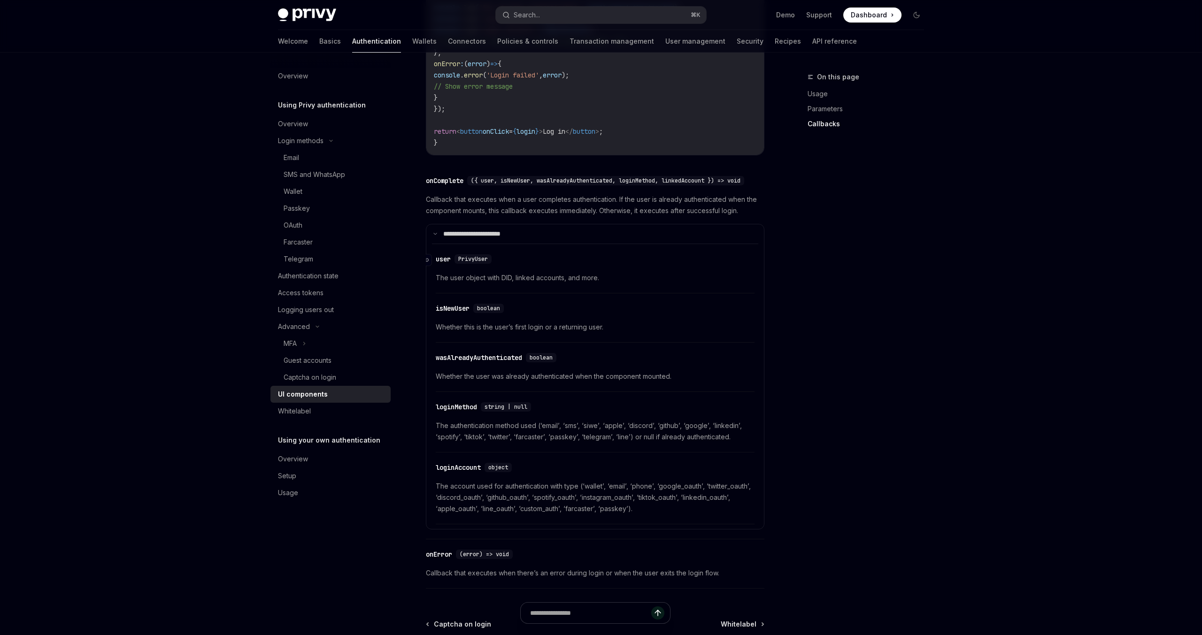
click at [474, 263] on span "PrivyUser" at bounding box center [473, 259] width 30 height 8
click at [303, 275] on div "Authentication state" at bounding box center [308, 275] width 61 height 11
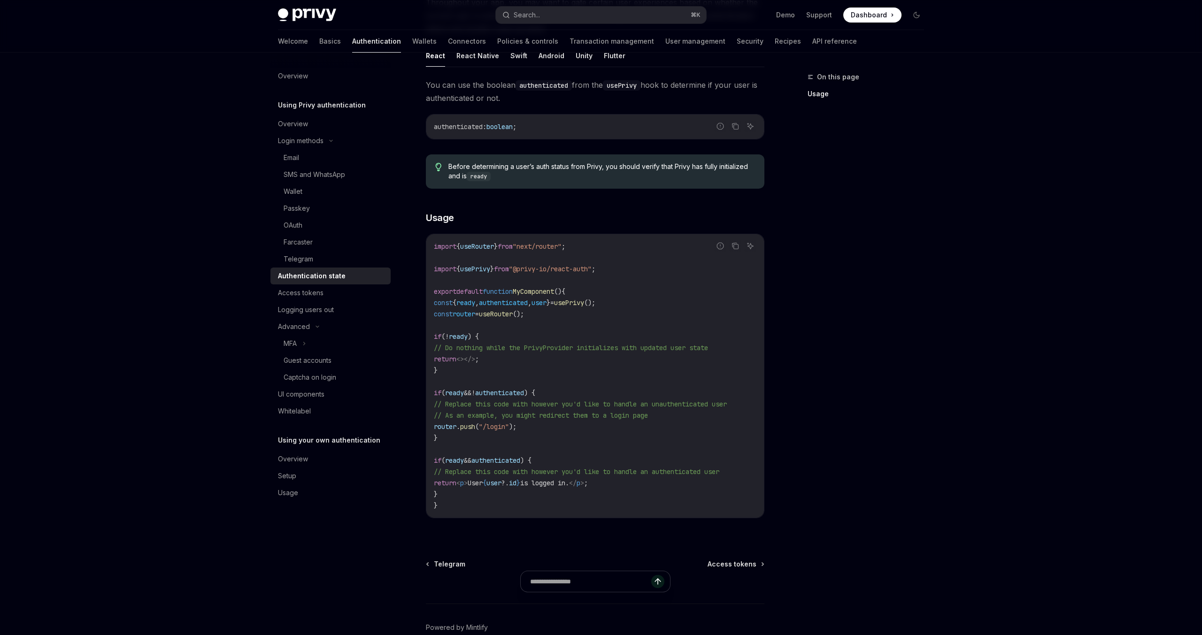
scroll to position [176, 0]
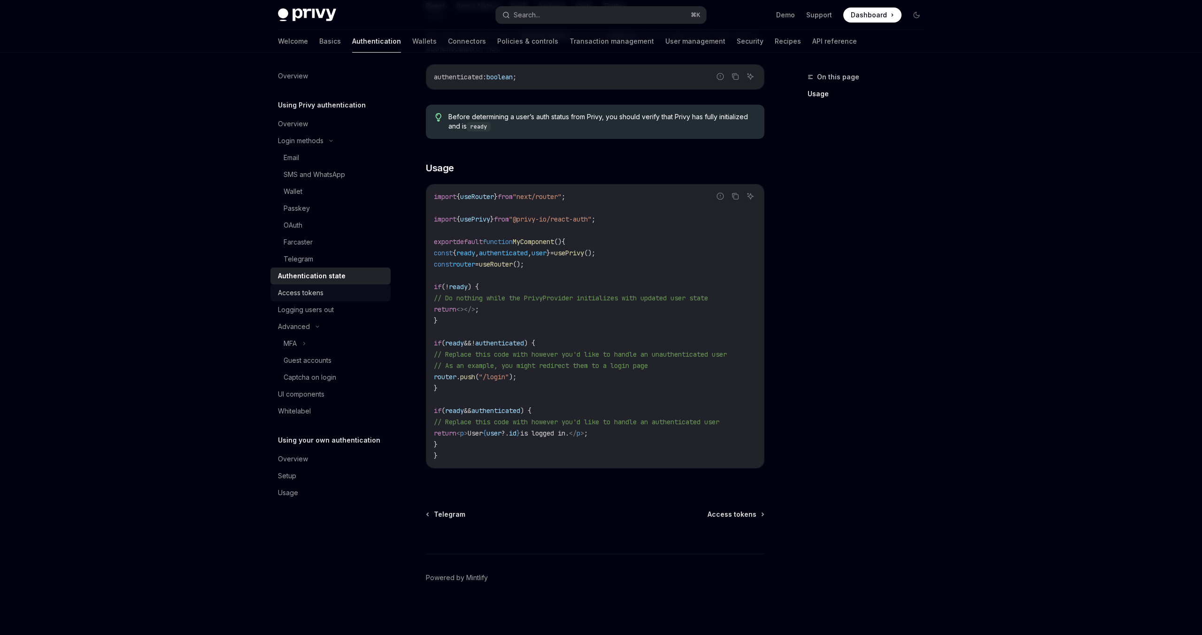
click at [318, 288] on div "Access tokens" at bounding box center [301, 292] width 46 height 11
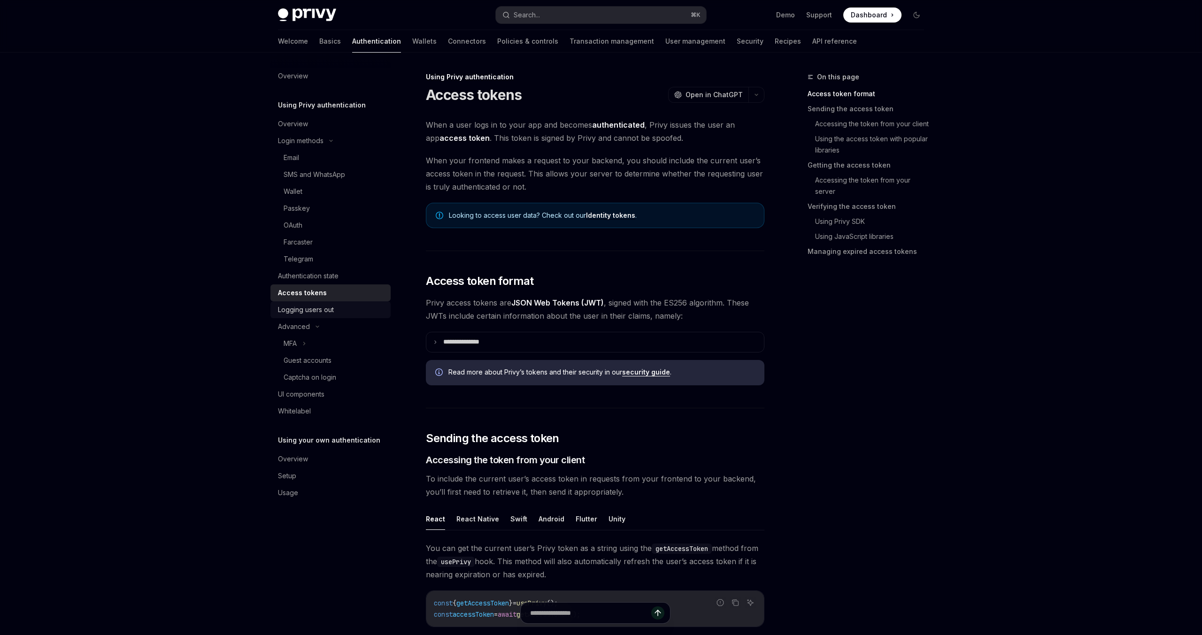
click at [315, 312] on div "Logging users out" at bounding box center [306, 309] width 56 height 11
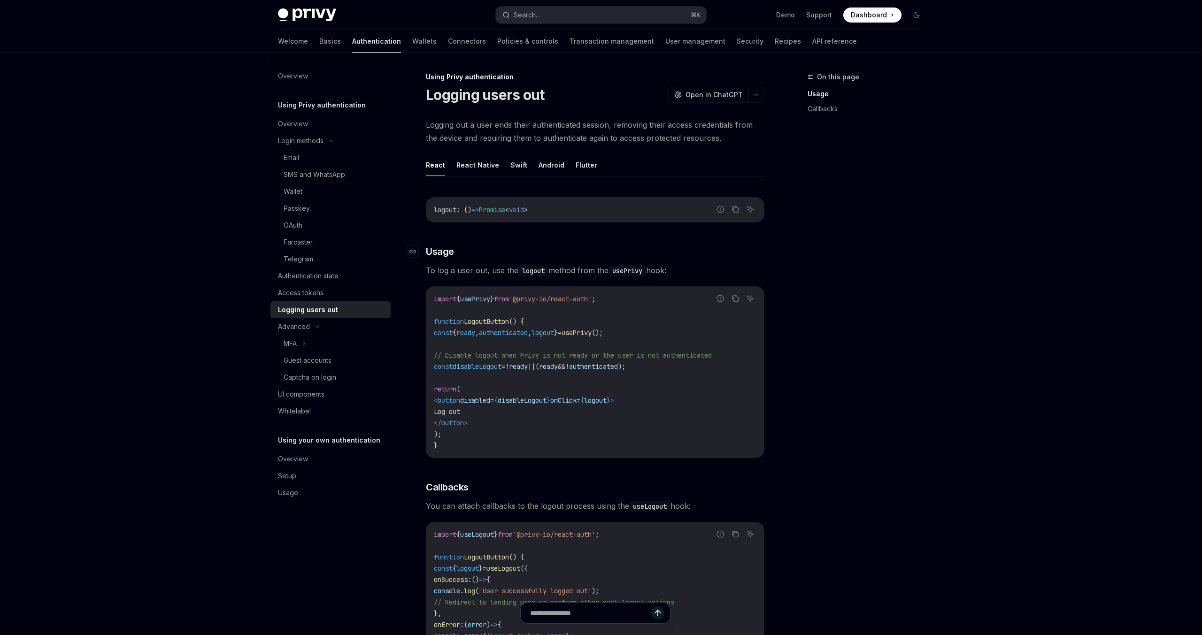
click at [509, 247] on h3 "​ Usage" at bounding box center [595, 251] width 338 height 13
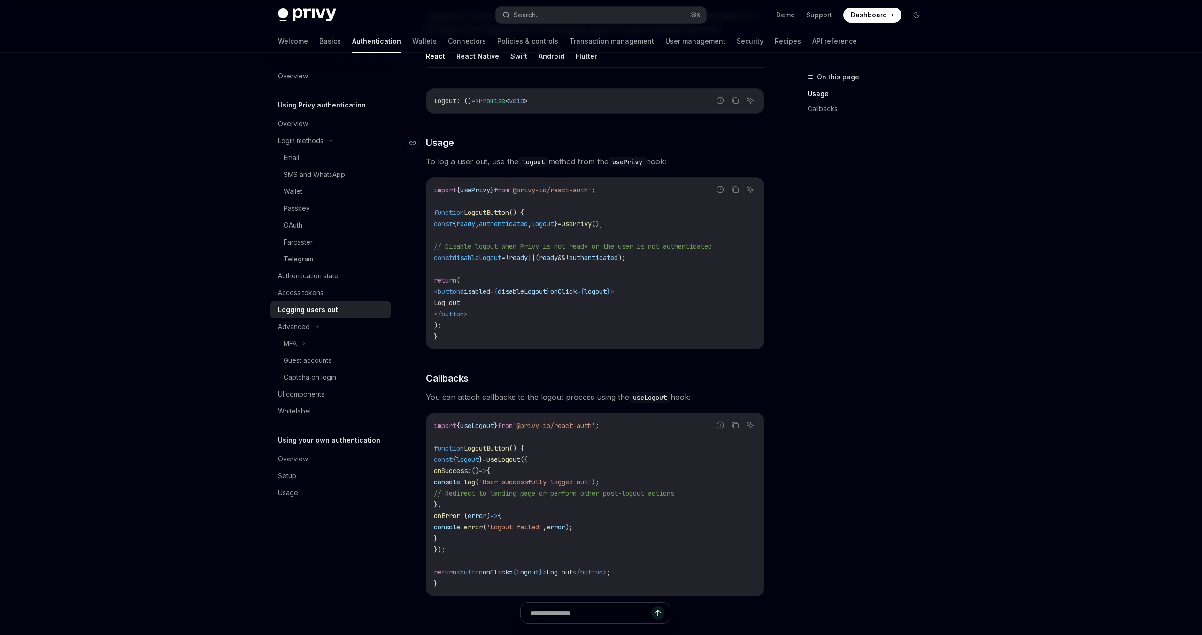
scroll to position [166, 0]
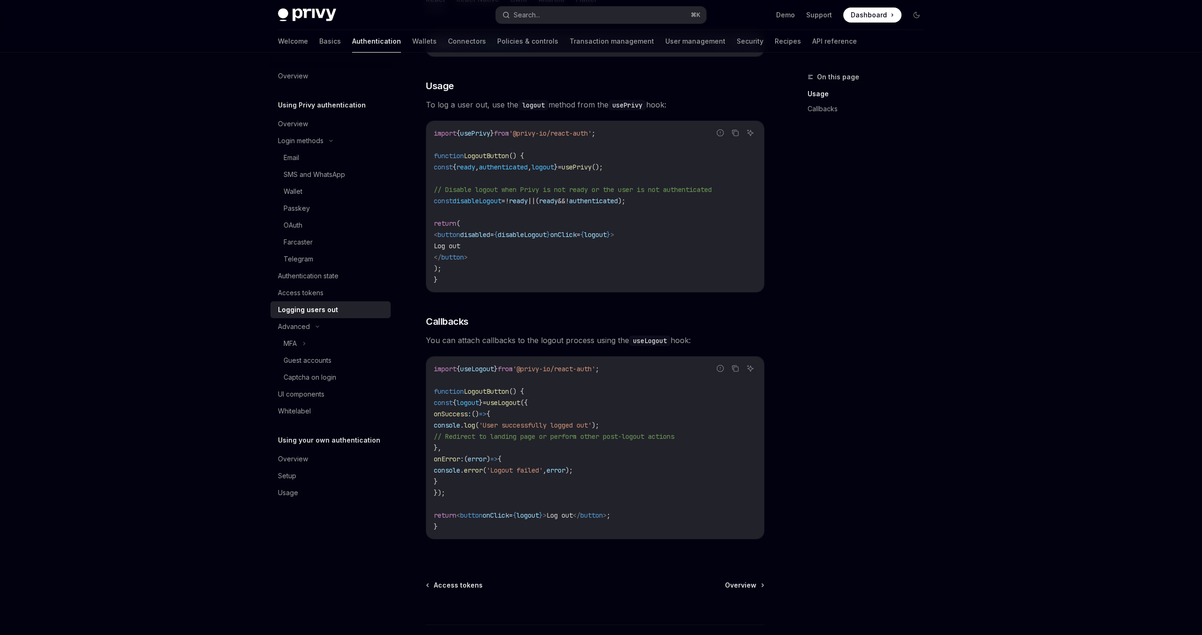
click at [234, 443] on div "Privy Docs home page Search... ⌘ K Demo Support Dashboard Dashboard Search... N…" at bounding box center [601, 270] width 1202 height 872
click at [309, 418] on link "Whitelabel" at bounding box center [330, 411] width 120 height 17
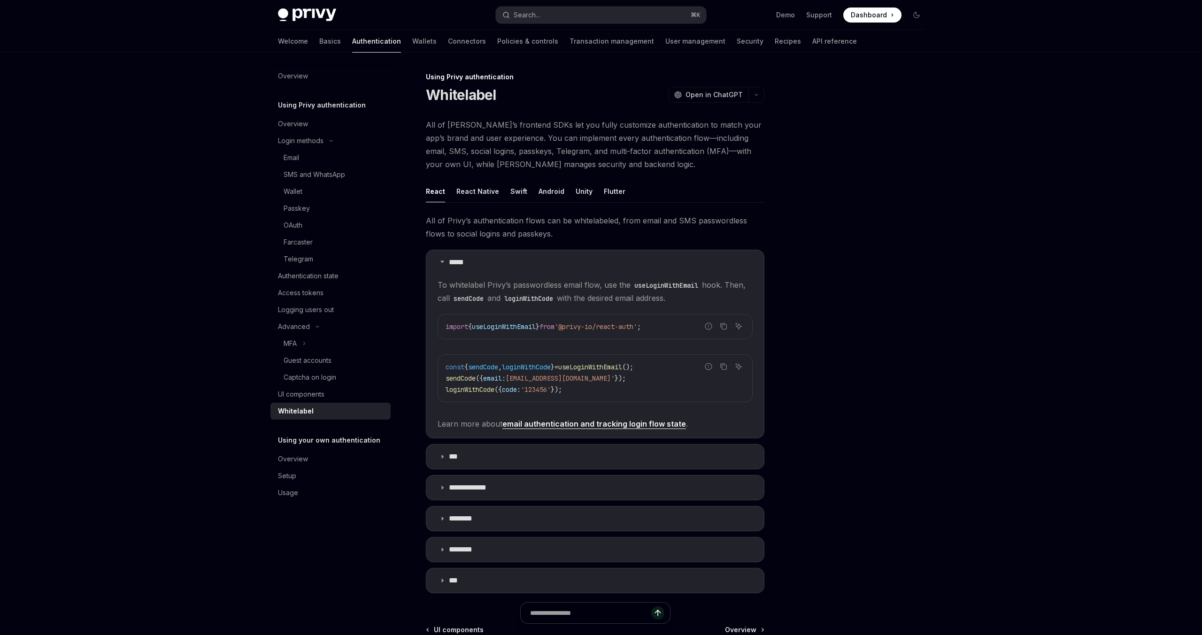
click at [855, 239] on div at bounding box center [860, 353] width 143 height 564
click at [602, 421] on link "email authentication and tracking login flow state" at bounding box center [594, 424] width 184 height 10
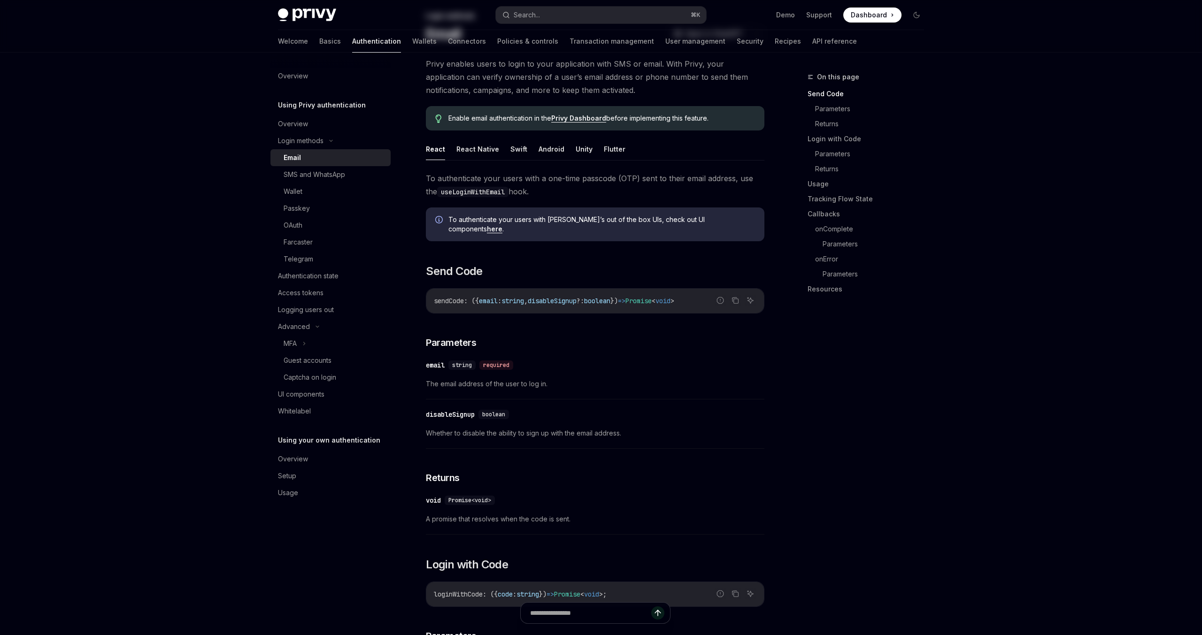
scroll to position [81, 0]
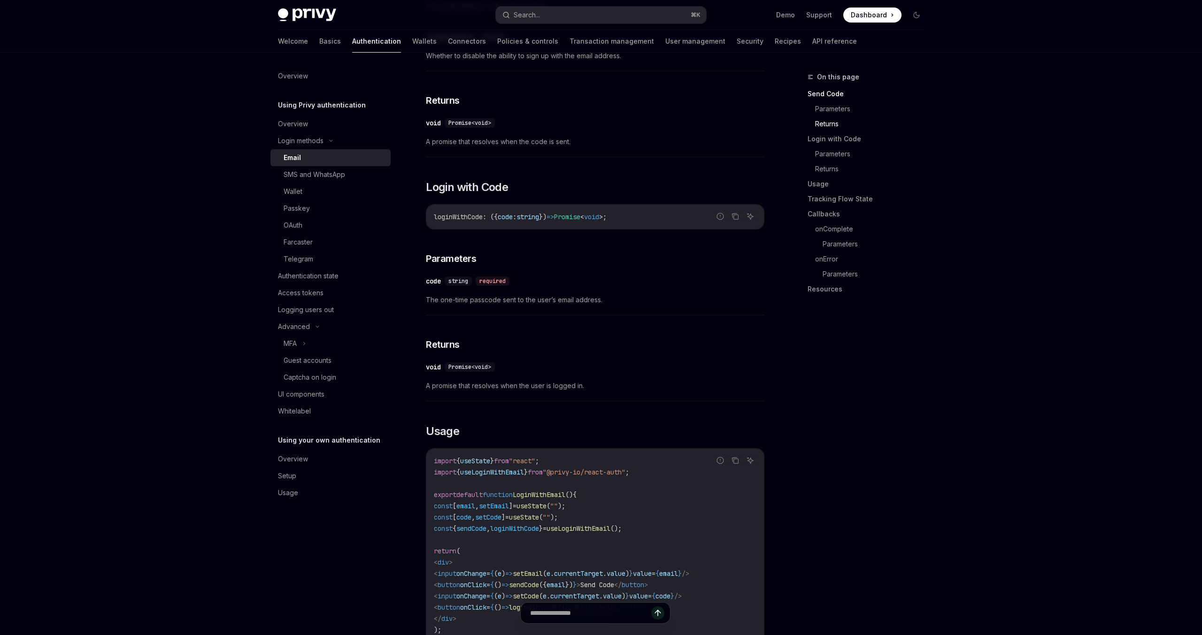
scroll to position [463, 0]
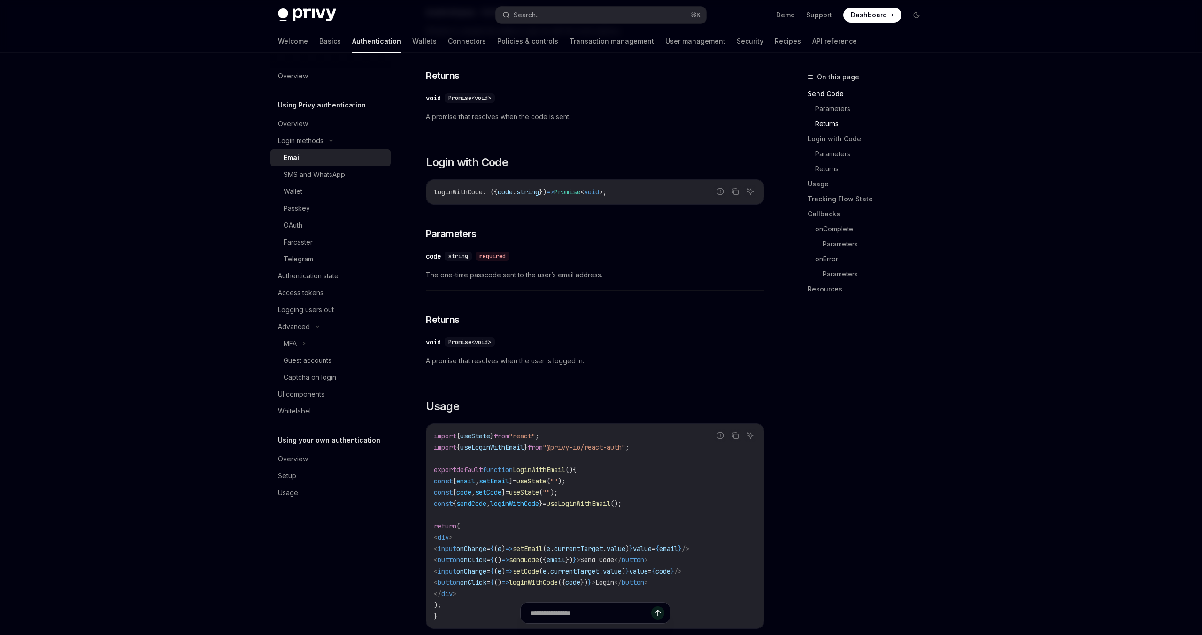
click at [309, 225] on div "OAuth" at bounding box center [334, 225] width 101 height 11
type textarea "*"
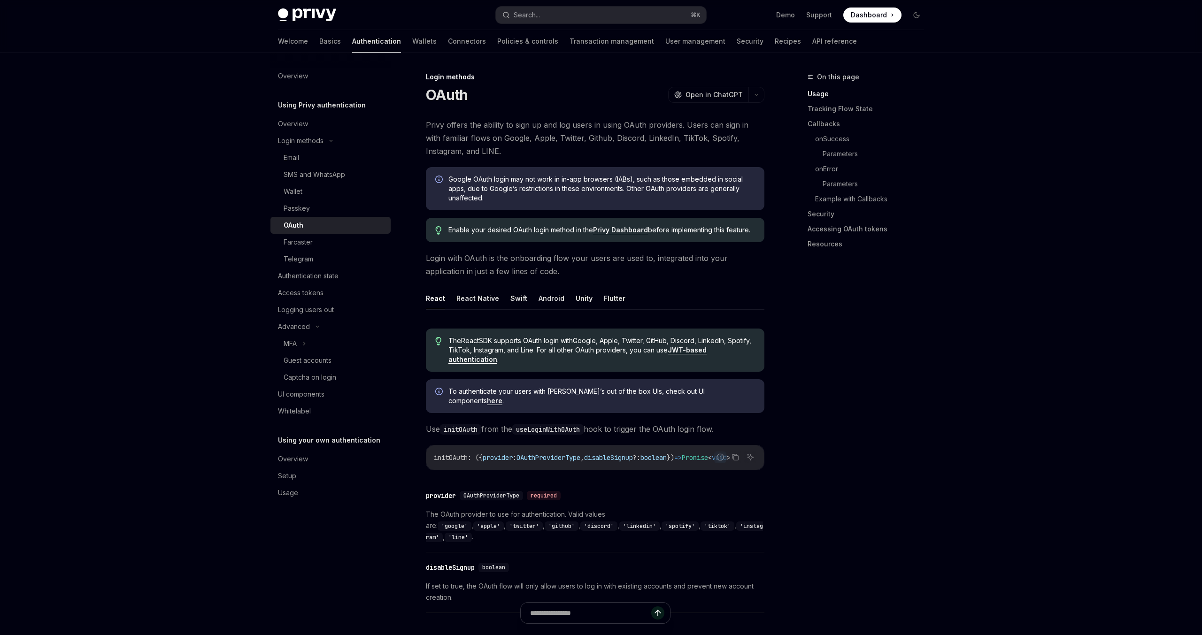
click at [494, 200] on span "Google OAuth login may not work in in-app browsers (IABs), such as those embedd…" at bounding box center [601, 189] width 307 height 28
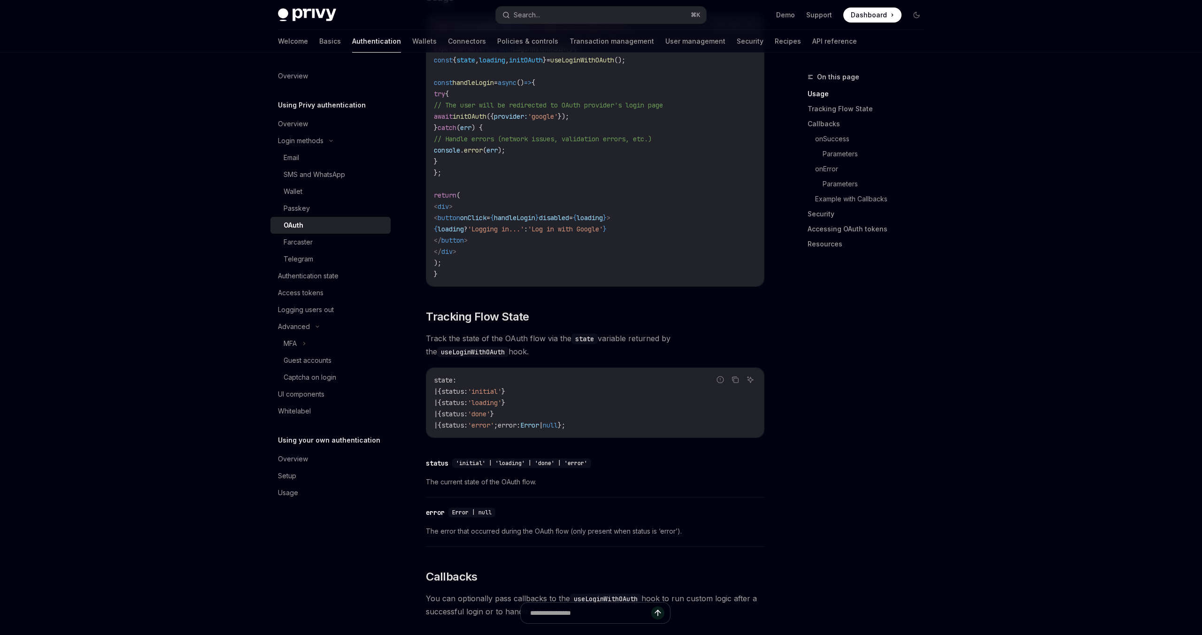
scroll to position [708, 0]
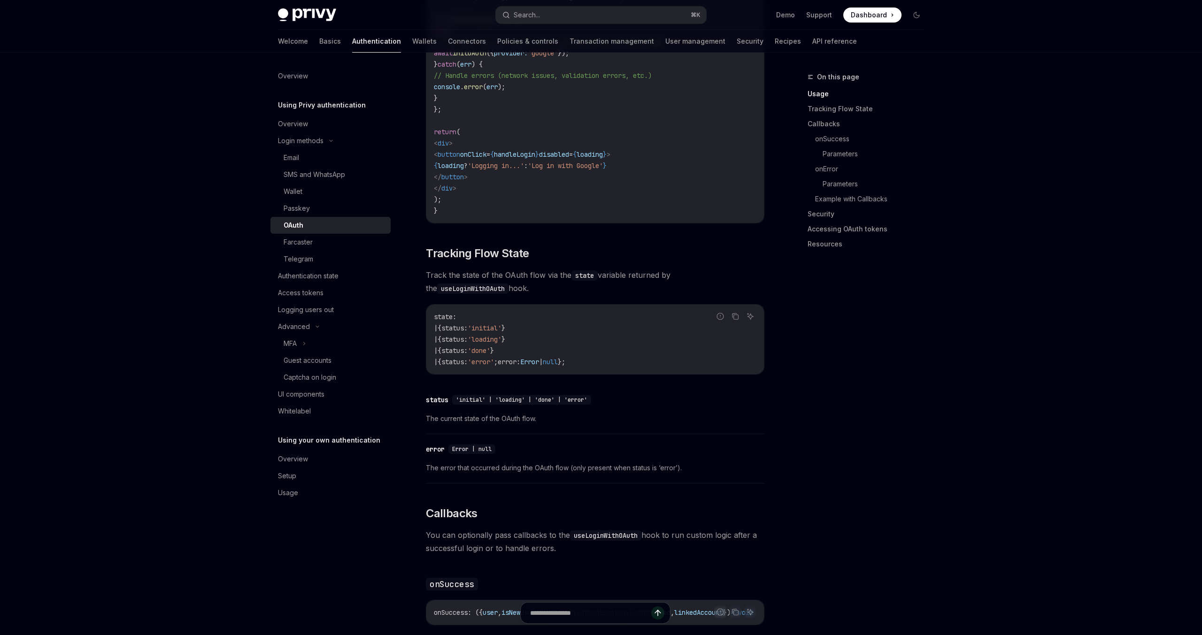
click at [234, 527] on div "Privy Docs home page Search... ⌘ K Demo Support Dashboard Dashboard Search... N…" at bounding box center [601, 542] width 1202 height 2501
